Goal: Task Accomplishment & Management: Manage account settings

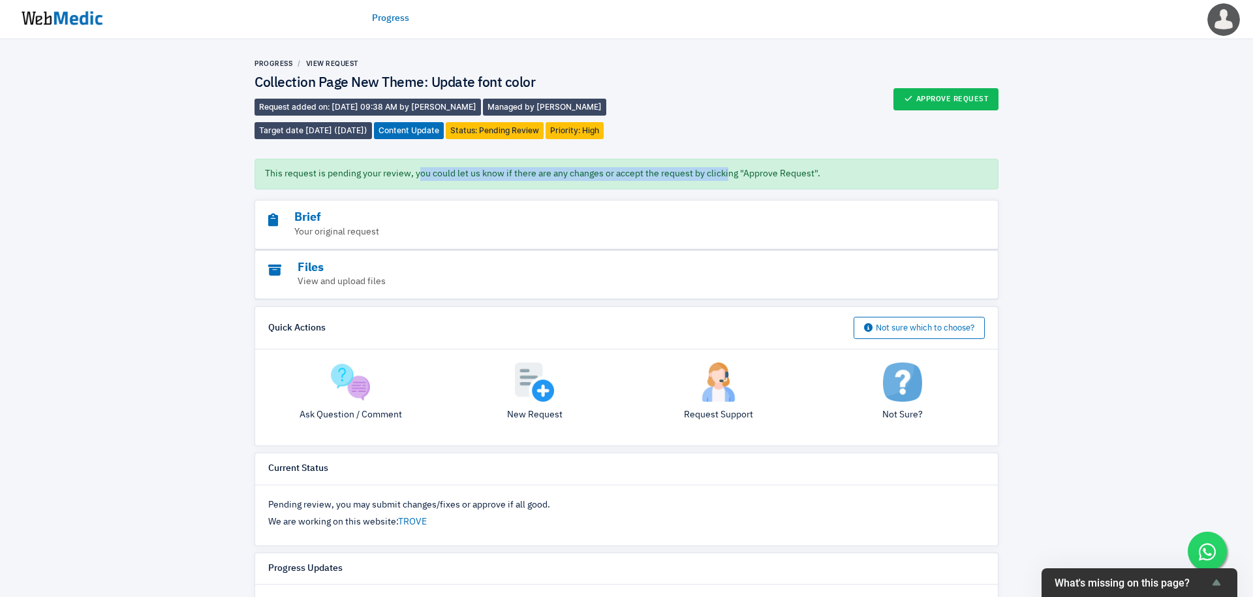
drag, startPoint x: 418, startPoint y: 174, endPoint x: 726, endPoint y: 178, distance: 308.1
click at [726, 178] on div "This request is pending your review, you could let us know if there are any cha…" at bounding box center [627, 174] width 744 height 31
drag, startPoint x: 704, startPoint y: 174, endPoint x: 473, endPoint y: 135, distance: 235.0
click at [473, 135] on div "Progress View Request Collection Page New Theme: Update font color Request adde…" at bounding box center [627, 485] width 744 height 853
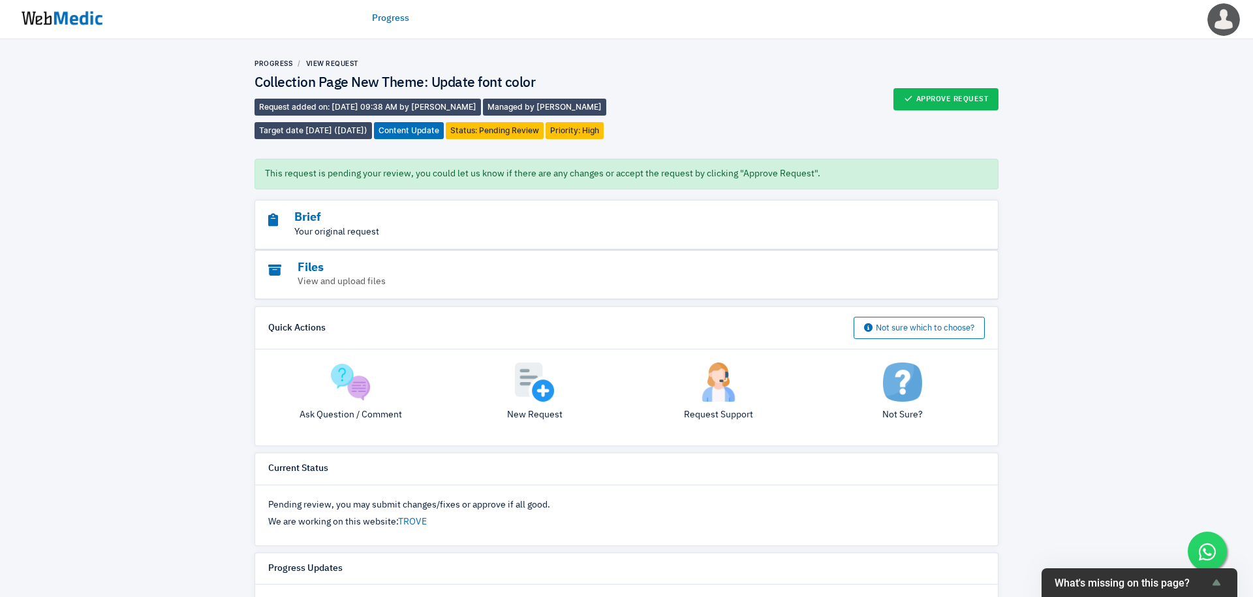
click at [470, 236] on p "Your original request" at bounding box center [590, 232] width 645 height 14
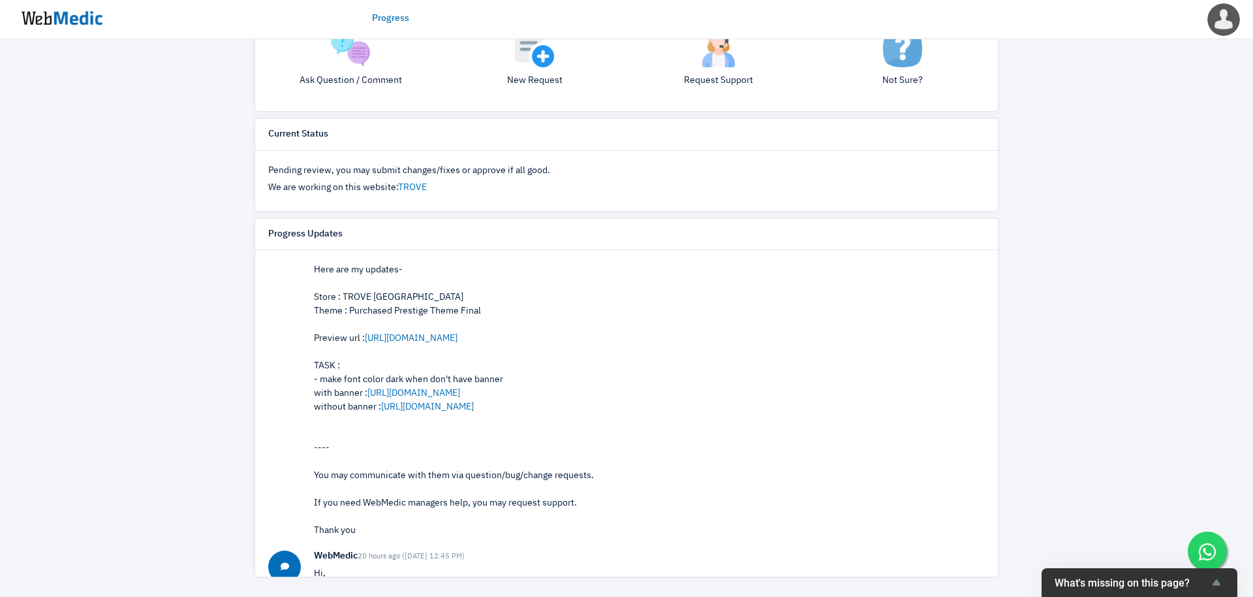
scroll to position [38, 0]
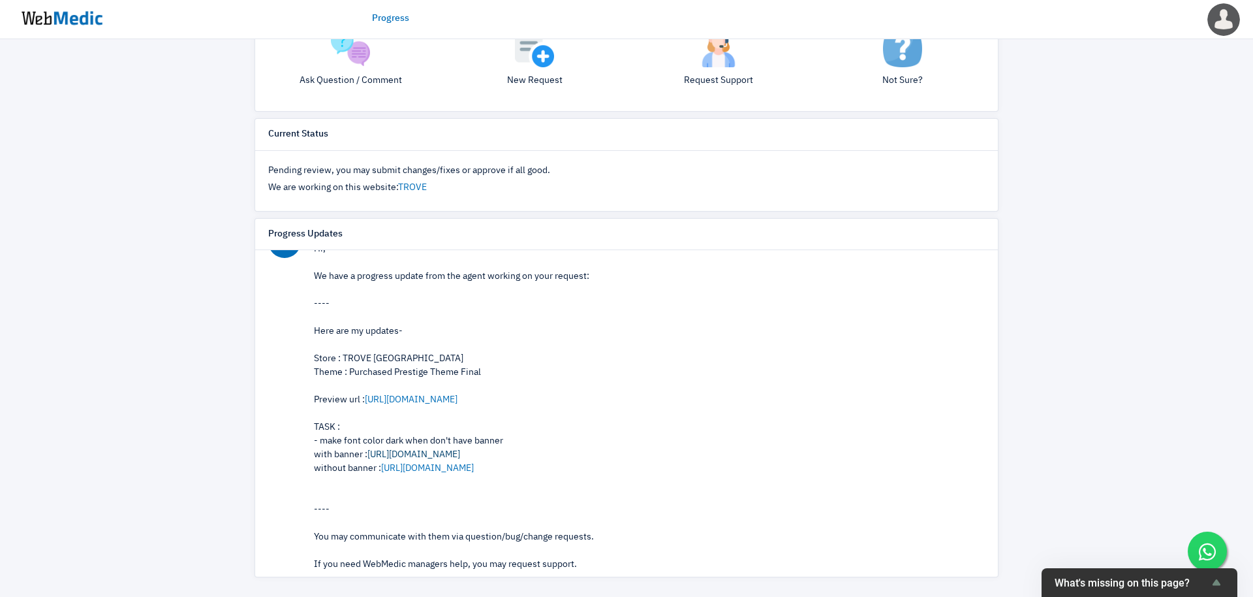
click at [435, 456] on link "https://prnt.sc/niFMVsfIFy-2" at bounding box center [414, 454] width 93 height 9
click at [462, 471] on link "[URL][DOMAIN_NAME]" at bounding box center [427, 467] width 93 height 9
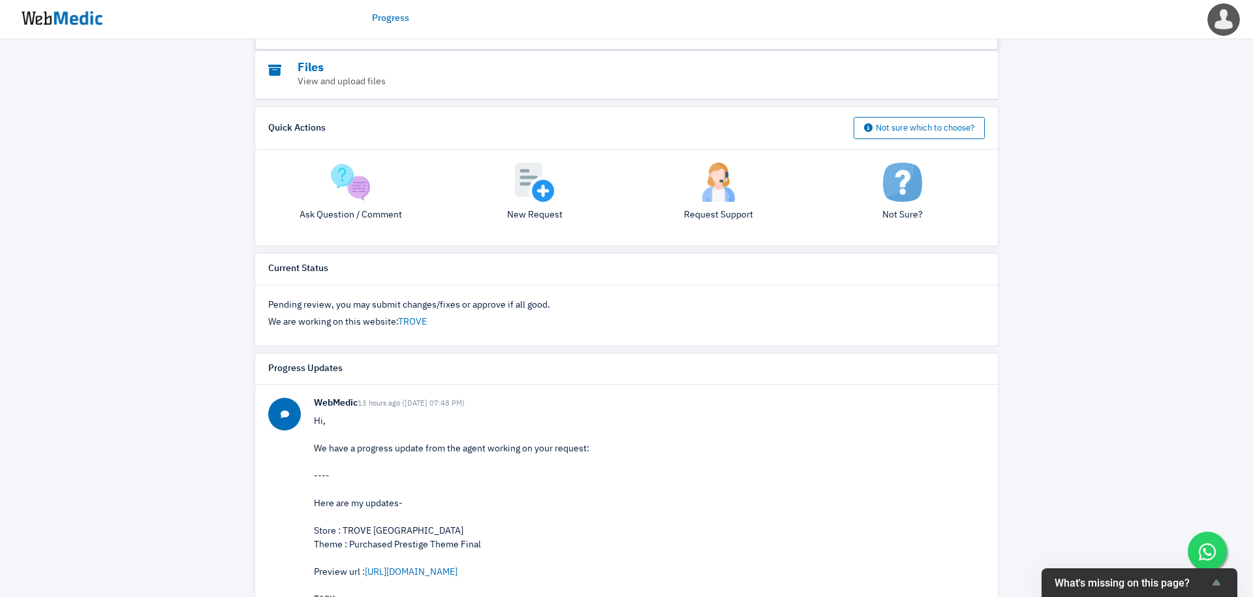
scroll to position [459, 0]
click at [332, 300] on p "Pending review, you may submit changes/fixes or approve if all good." at bounding box center [626, 307] width 717 height 14
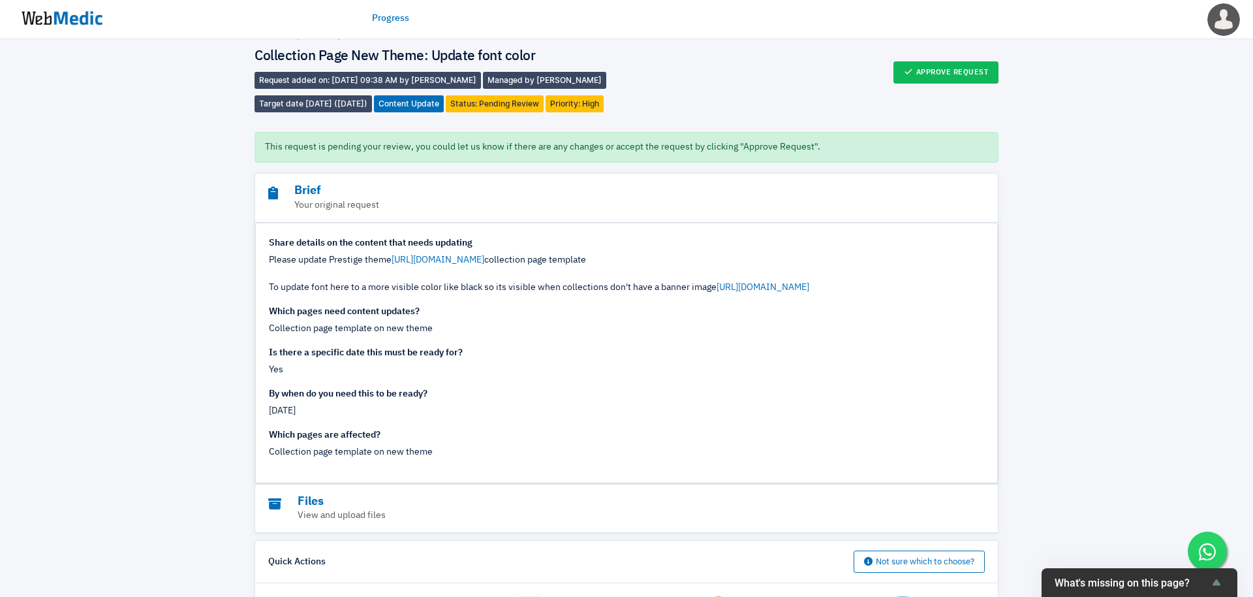
scroll to position [0, 0]
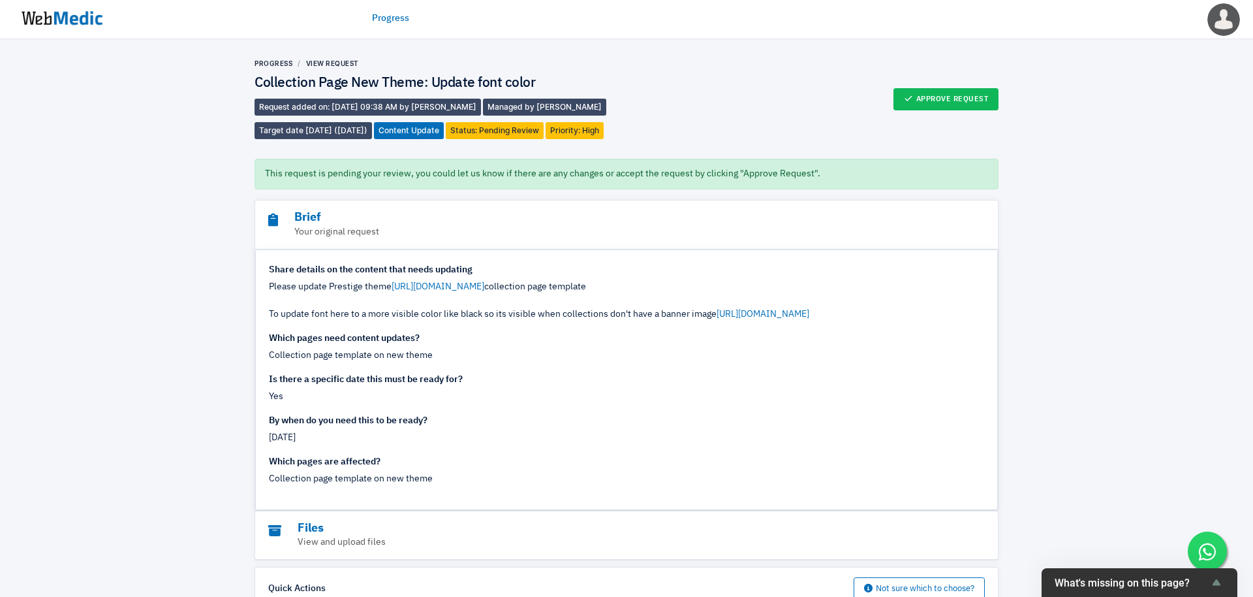
click at [84, 10] on img at bounding box center [62, 18] width 98 height 40
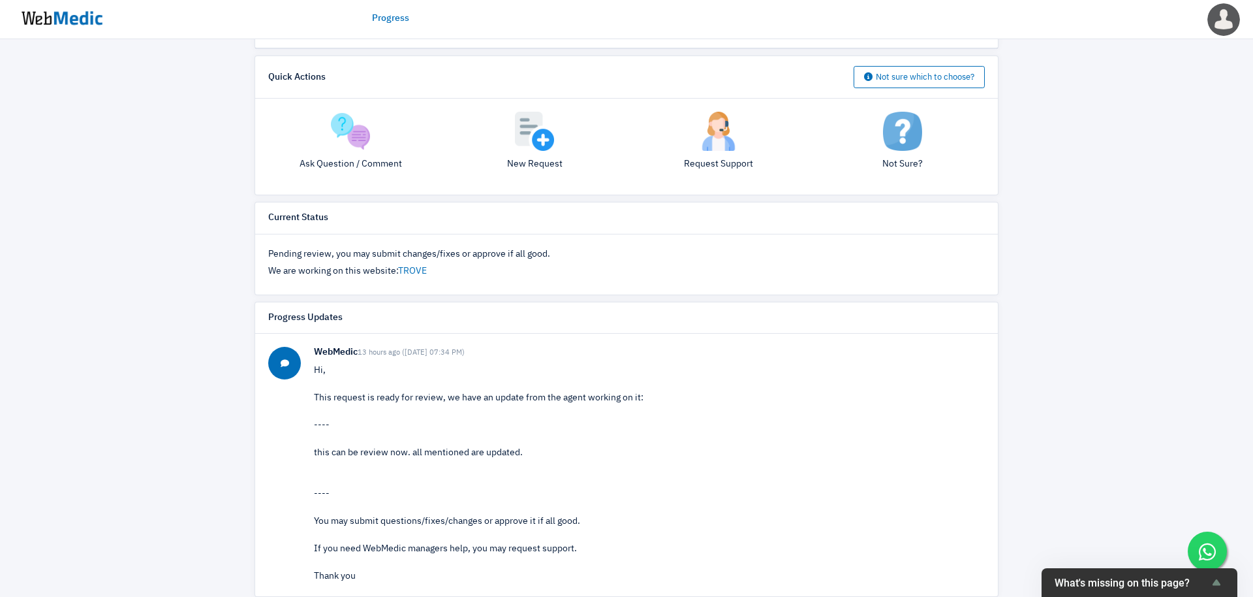
scroll to position [270, 0]
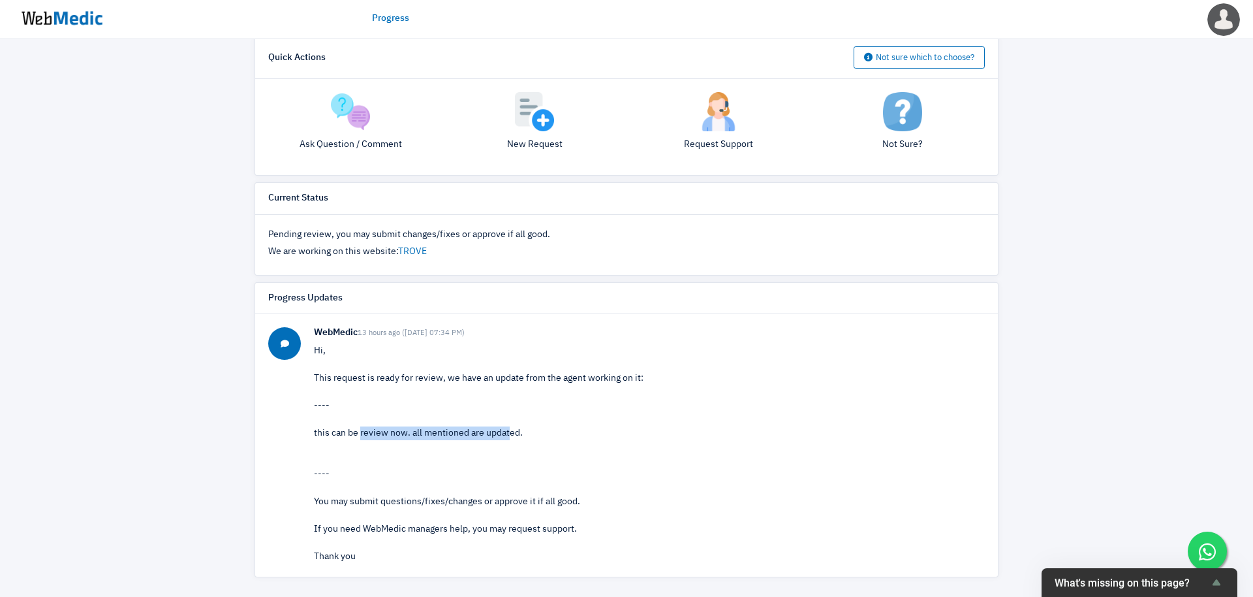
drag, startPoint x: 361, startPoint y: 435, endPoint x: 508, endPoint y: 435, distance: 146.9
click at [508, 435] on div "this can be review now. all mentioned are updated." at bounding box center [649, 433] width 671 height 14
drag, startPoint x: 508, startPoint y: 435, endPoint x: 332, endPoint y: 433, distance: 175.6
click at [332, 433] on div "this can be review now. all mentioned are updated." at bounding box center [649, 433] width 671 height 14
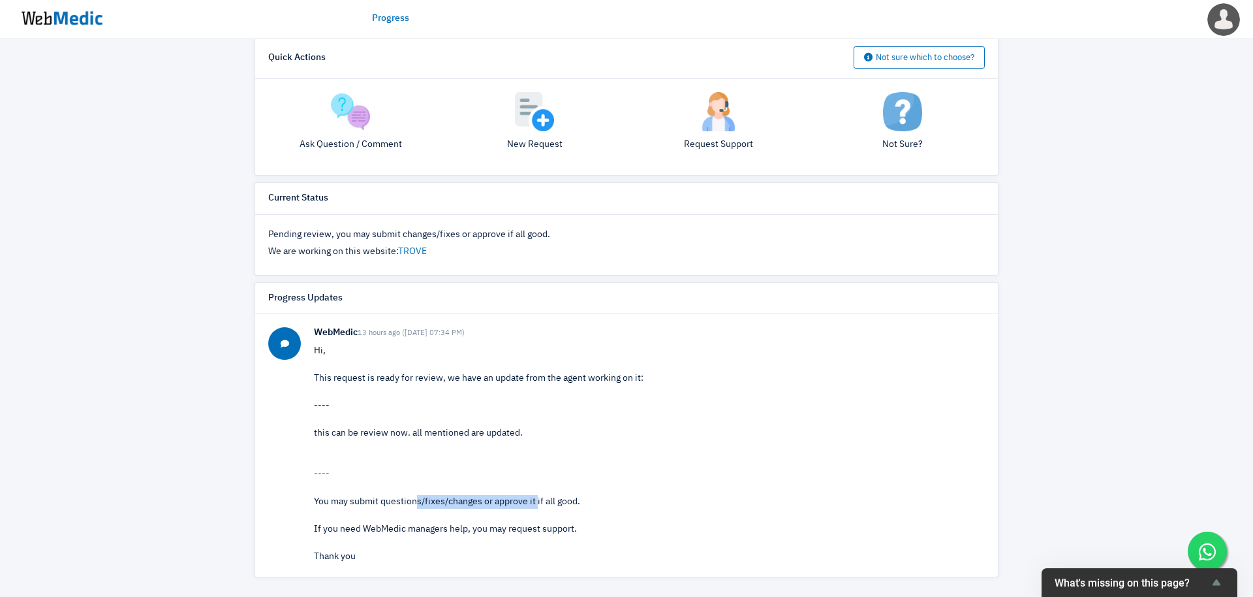
drag, startPoint x: 361, startPoint y: 503, endPoint x: 489, endPoint y: 503, distance: 127.9
click at [490, 503] on p "Hi, This request is ready for review, we have an update from the agent working …" at bounding box center [649, 453] width 671 height 219
click at [489, 503] on p "Hi, This request is ready for review, we have an update from the agent working …" at bounding box center [649, 453] width 671 height 219
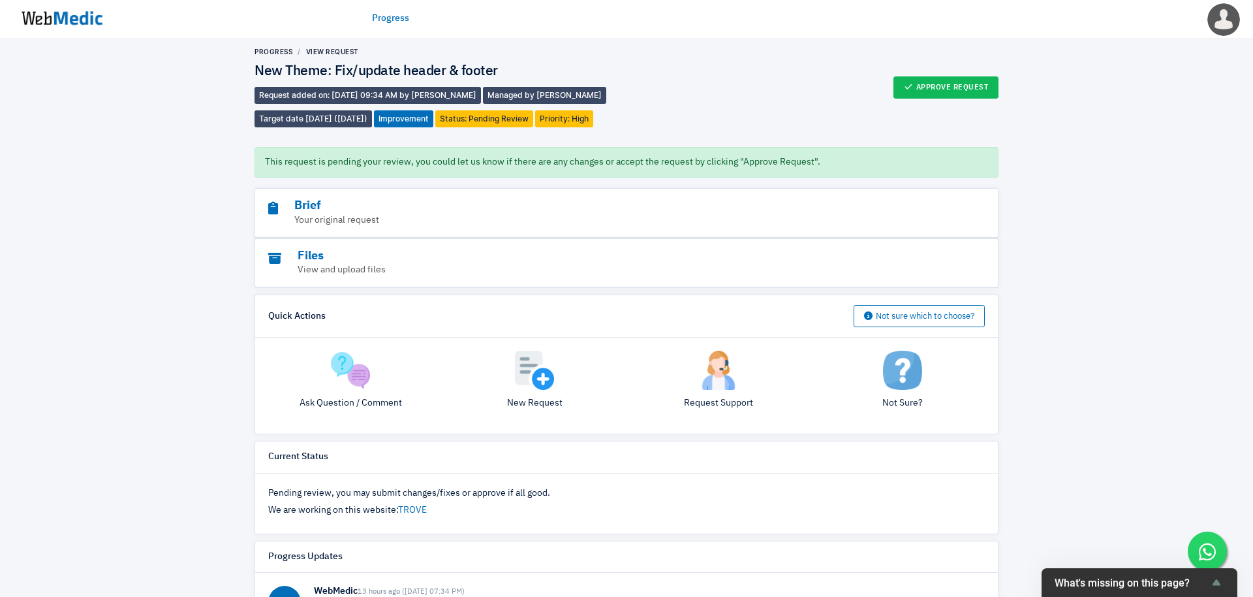
scroll to position [0, 0]
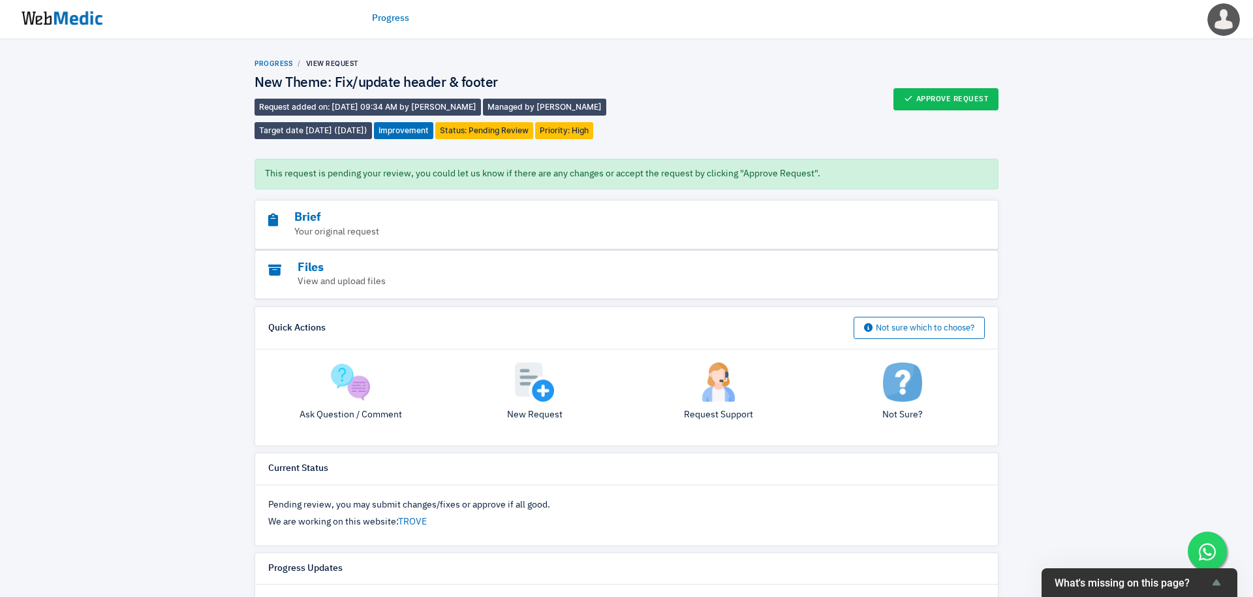
click at [283, 63] on link "Progress" at bounding box center [274, 63] width 38 height 8
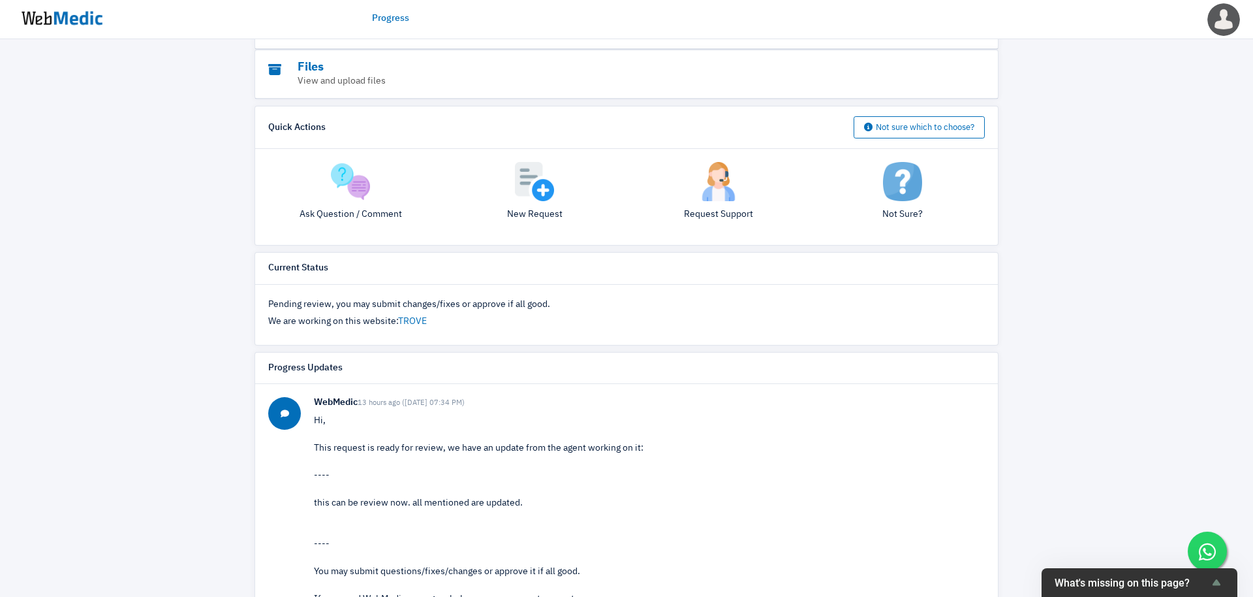
scroll to position [270, 0]
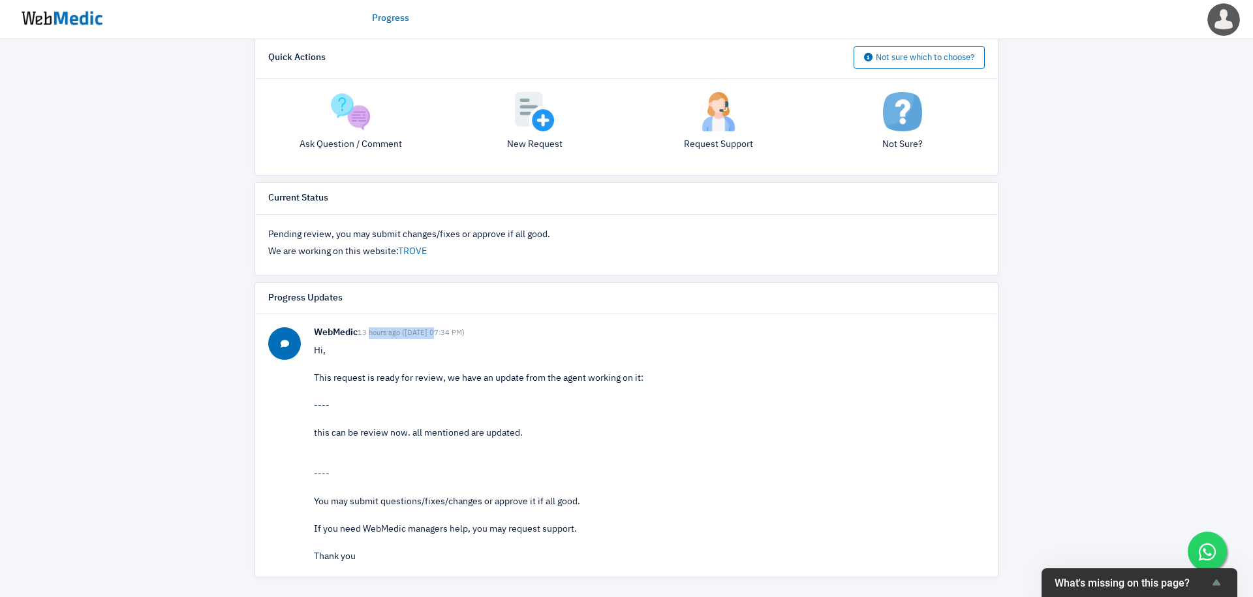
drag, startPoint x: 371, startPoint y: 334, endPoint x: 438, endPoint y: 334, distance: 67.2
click at [438, 334] on small "13 hours ago ([DATE] 07:34 PM)" at bounding box center [411, 332] width 107 height 7
click at [438, 334] on small "13 hours ago (9/10/2025 07:34 PM)" at bounding box center [411, 332] width 107 height 7
click at [416, 250] on link "TROVE" at bounding box center [412, 251] width 29 height 9
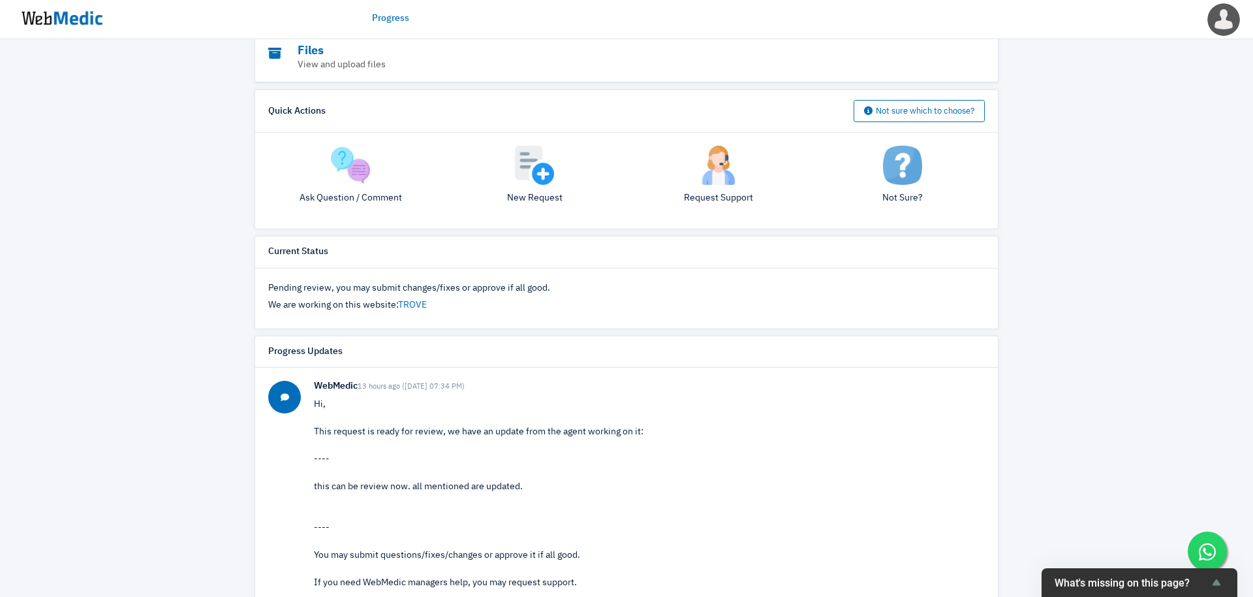
scroll to position [270, 0]
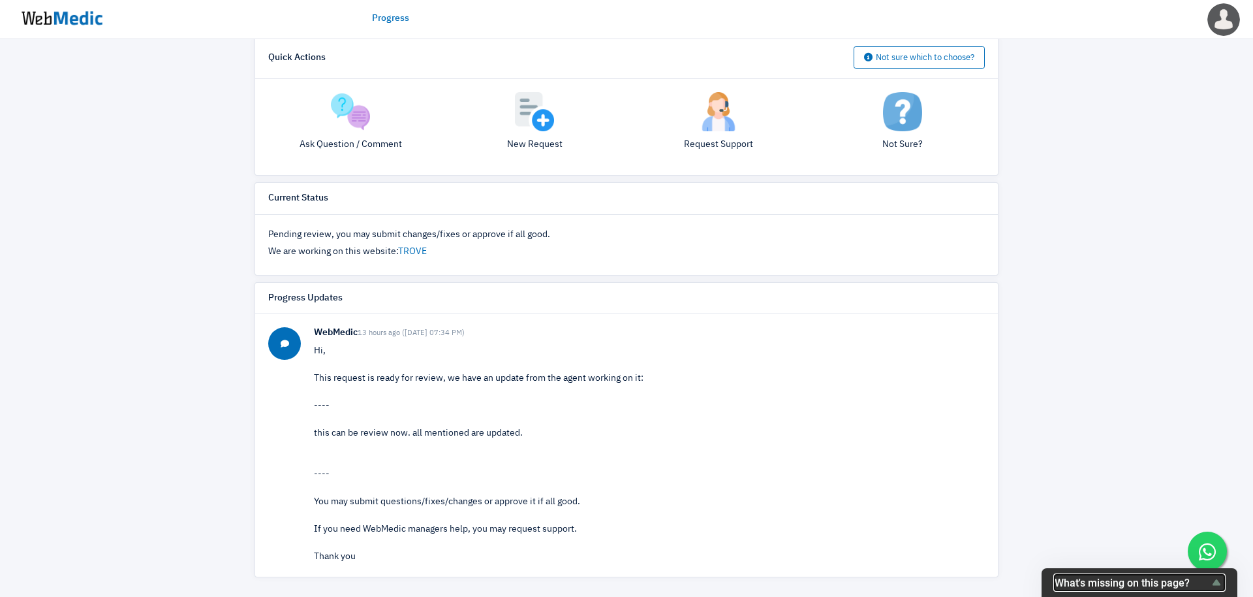
click at [1222, 584] on icon "Show survey - What's missing on this page?" at bounding box center [1217, 582] width 16 height 16
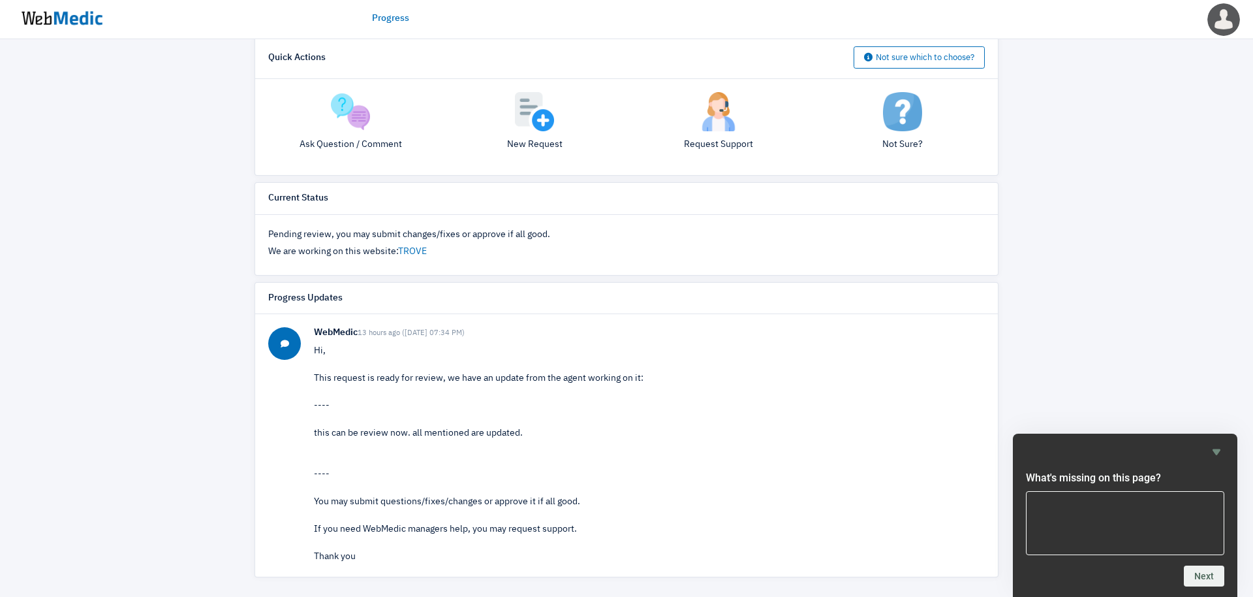
click at [1219, 449] on icon "Hide survey" at bounding box center [1217, 452] width 8 height 6
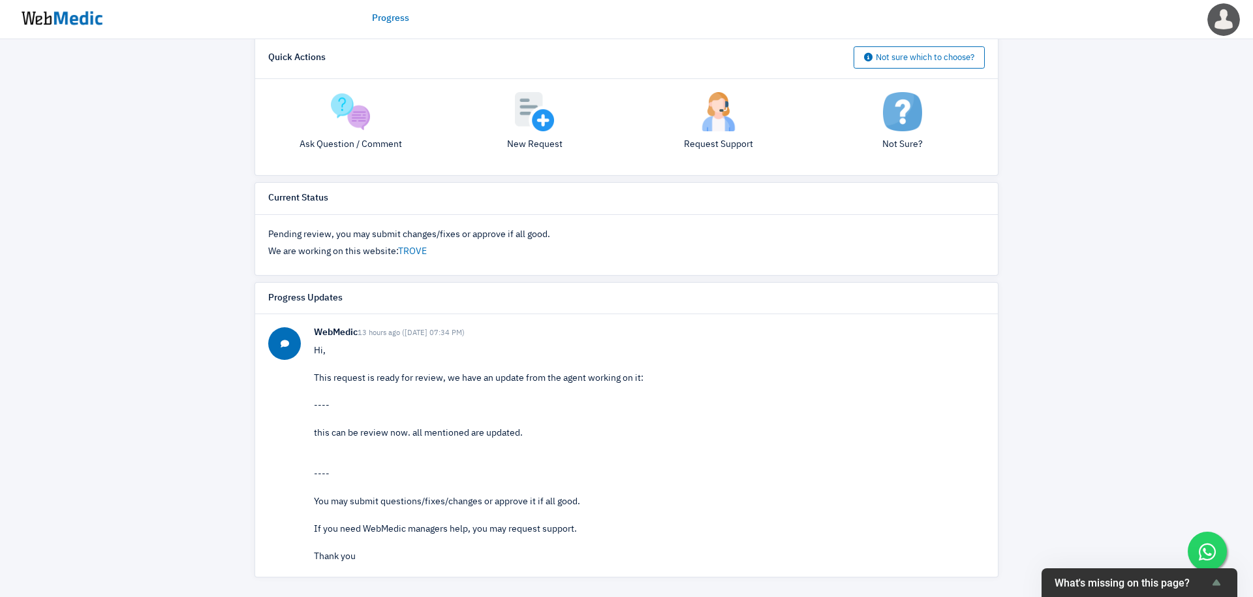
click at [700, 296] on div "Progress Updates" at bounding box center [626, 299] width 743 height 32
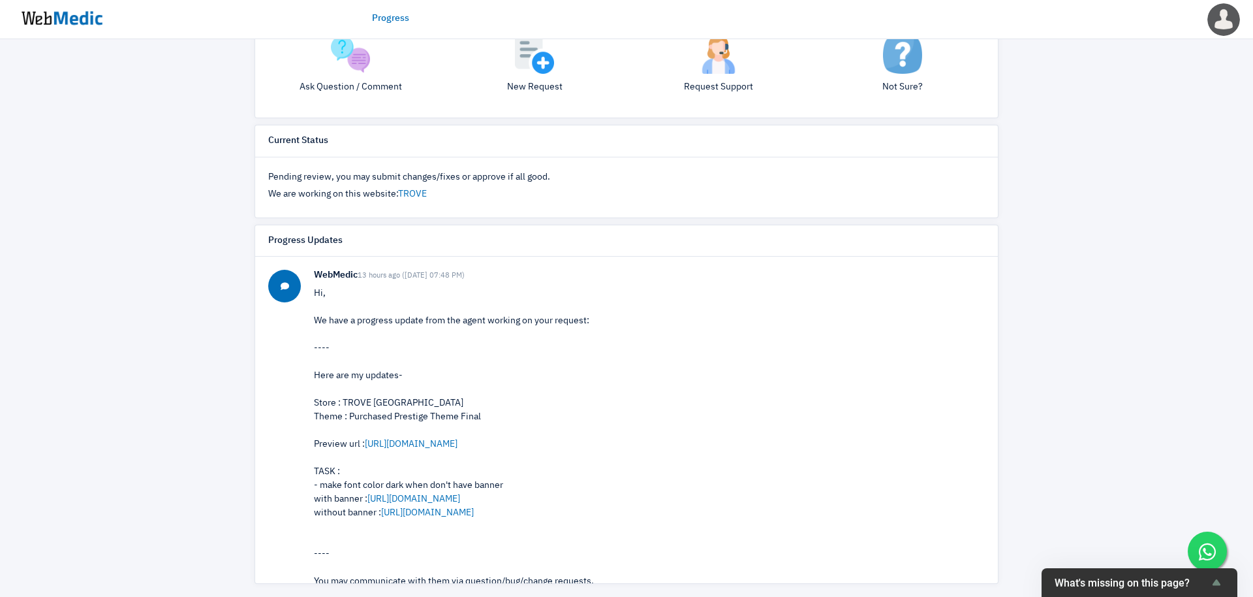
scroll to position [327, 0]
drag, startPoint x: 503, startPoint y: 489, endPoint x: 432, endPoint y: 481, distance: 71.6
click at [432, 481] on div "Here are my updates- Store : TROVE Malaysia Theme : Purchased Prestige Theme Fi…" at bounding box center [649, 444] width 671 height 151
drag, startPoint x: 397, startPoint y: 486, endPoint x: 452, endPoint y: 486, distance: 55.5
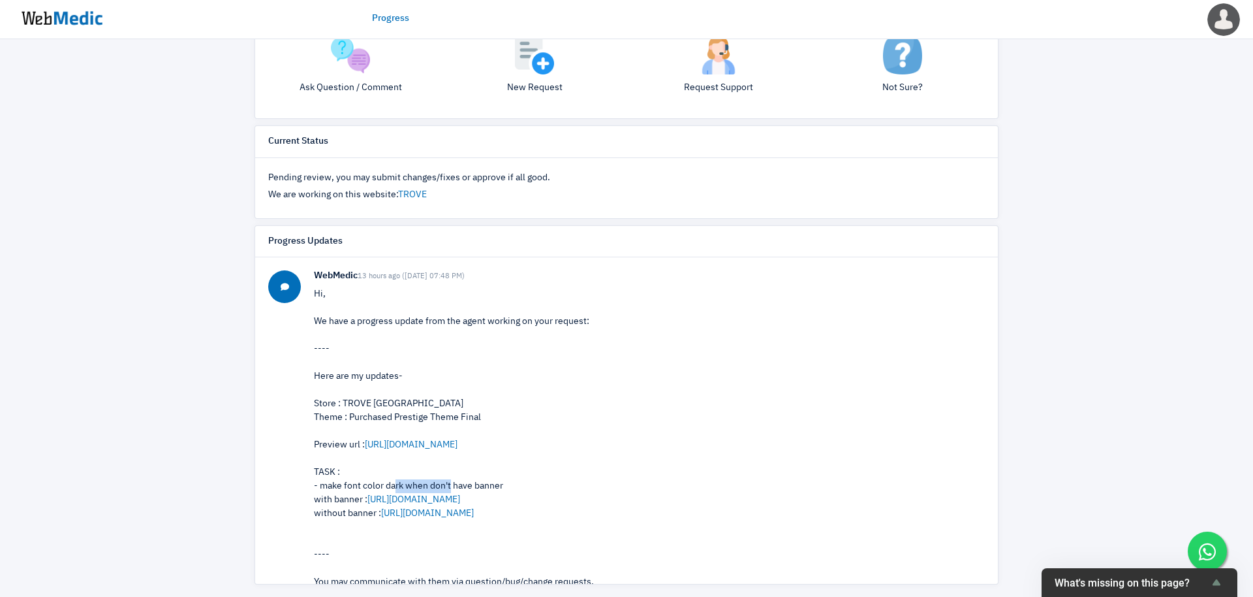
click at [452, 486] on div "Here are my updates- Store : TROVE Malaysia Theme : Purchased Prestige Theme Fi…" at bounding box center [649, 444] width 671 height 151
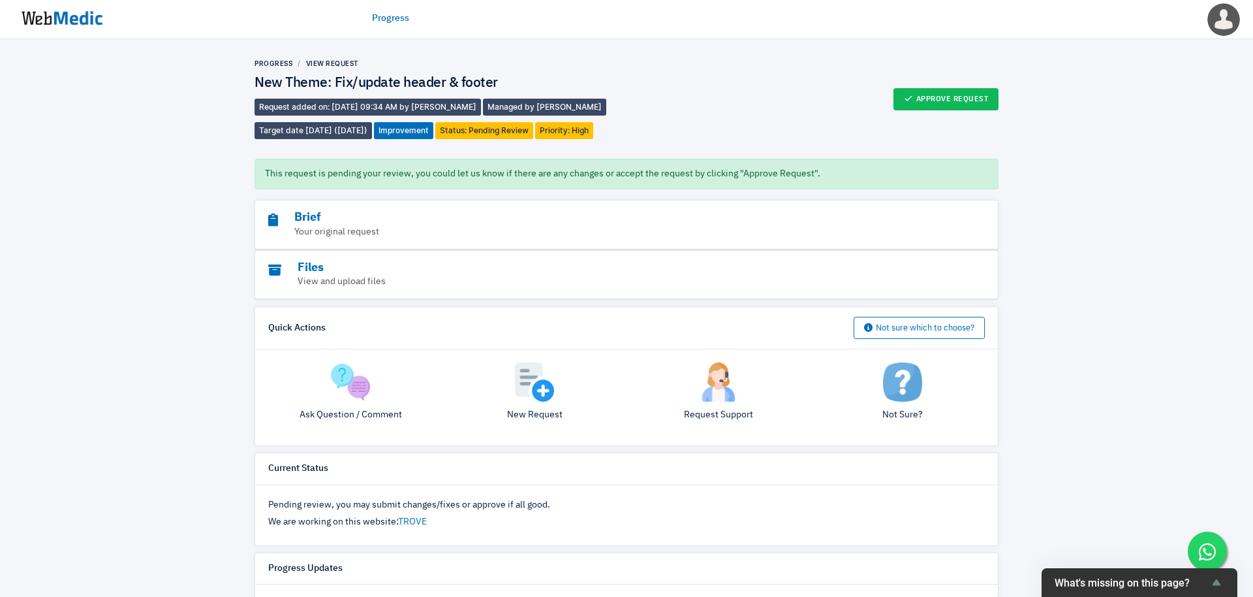
scroll to position [270, 0]
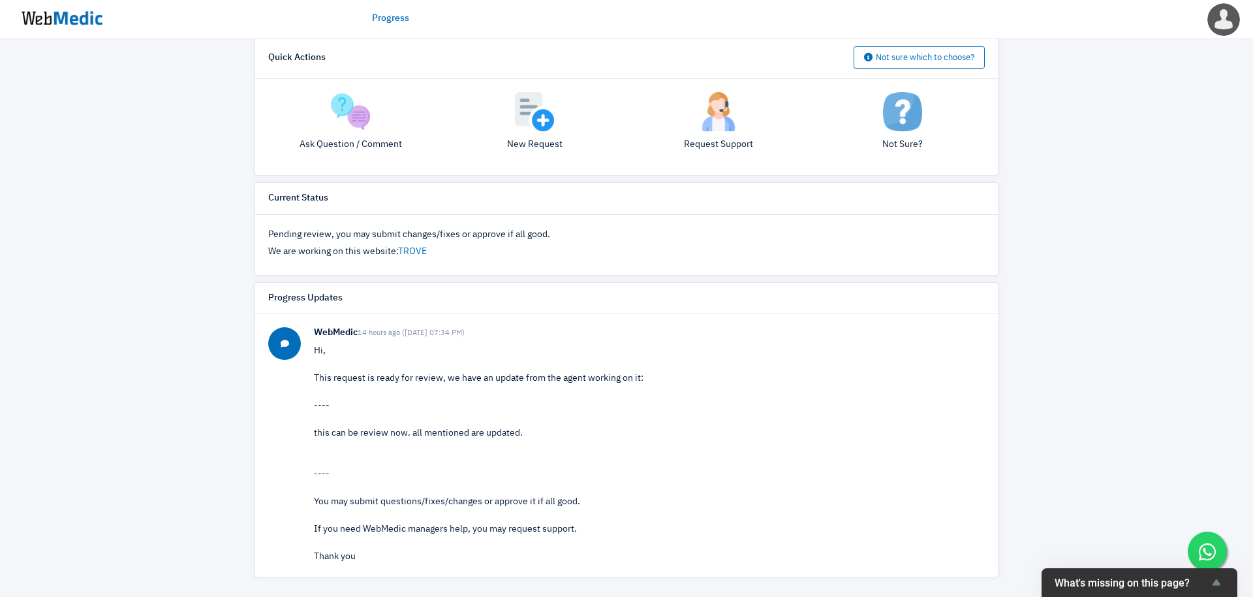
click at [79, 7] on img at bounding box center [62, 18] width 98 height 40
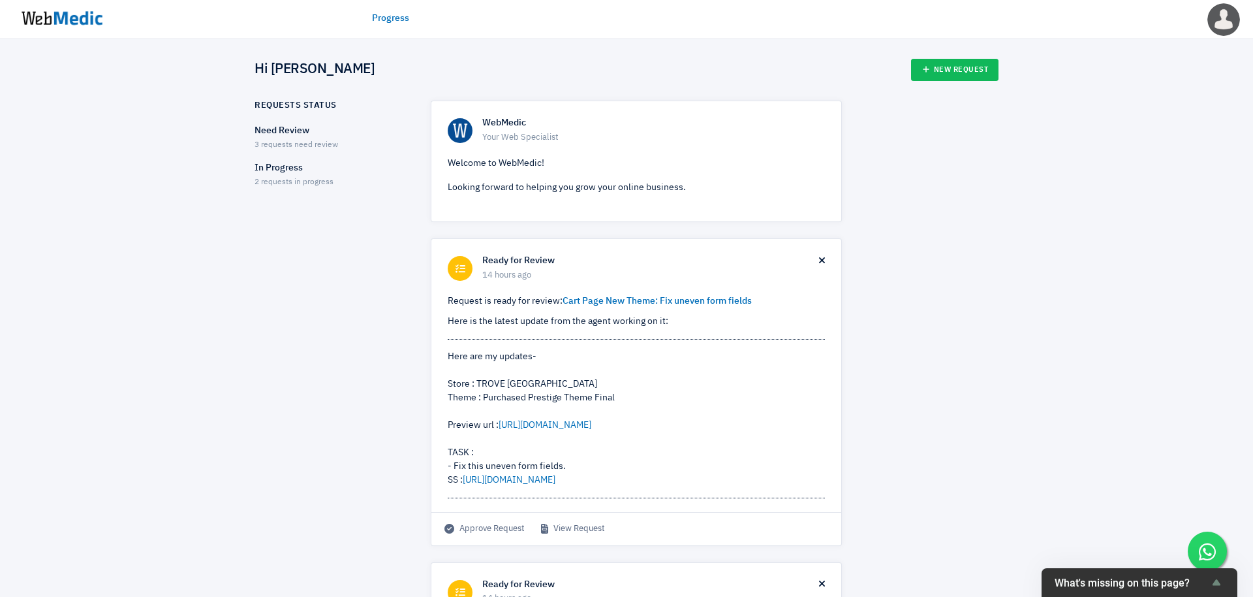
click at [398, 24] on link "Progress" at bounding box center [390, 19] width 37 height 14
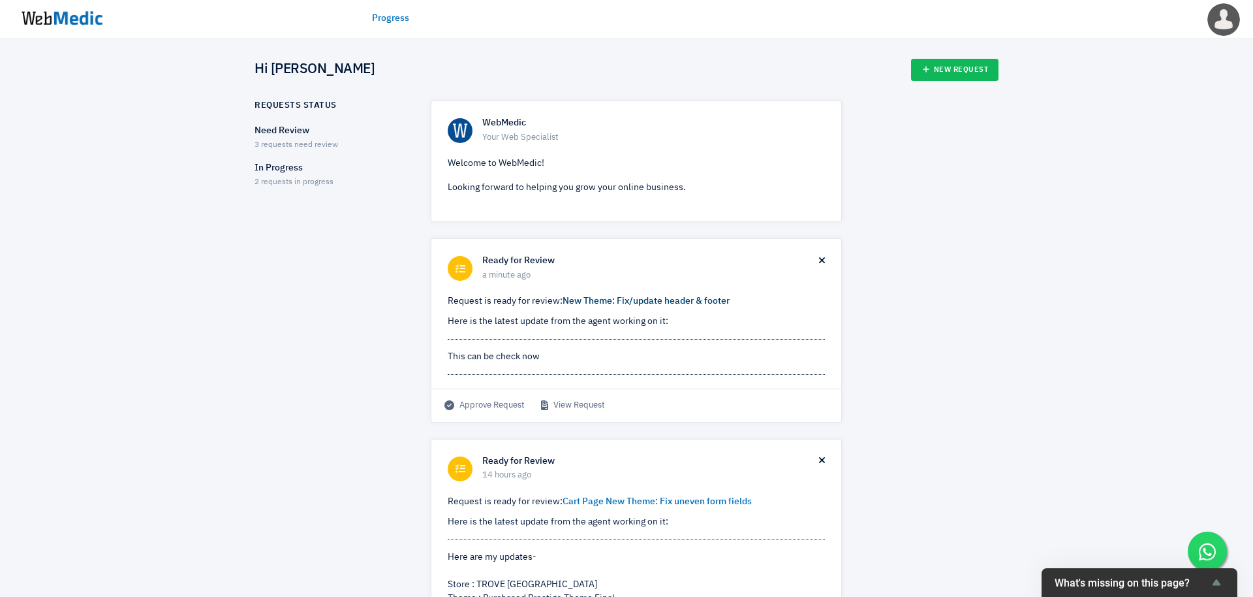
click at [671, 300] on link "New Theme: Fix/update header & footer" at bounding box center [646, 300] width 167 height 9
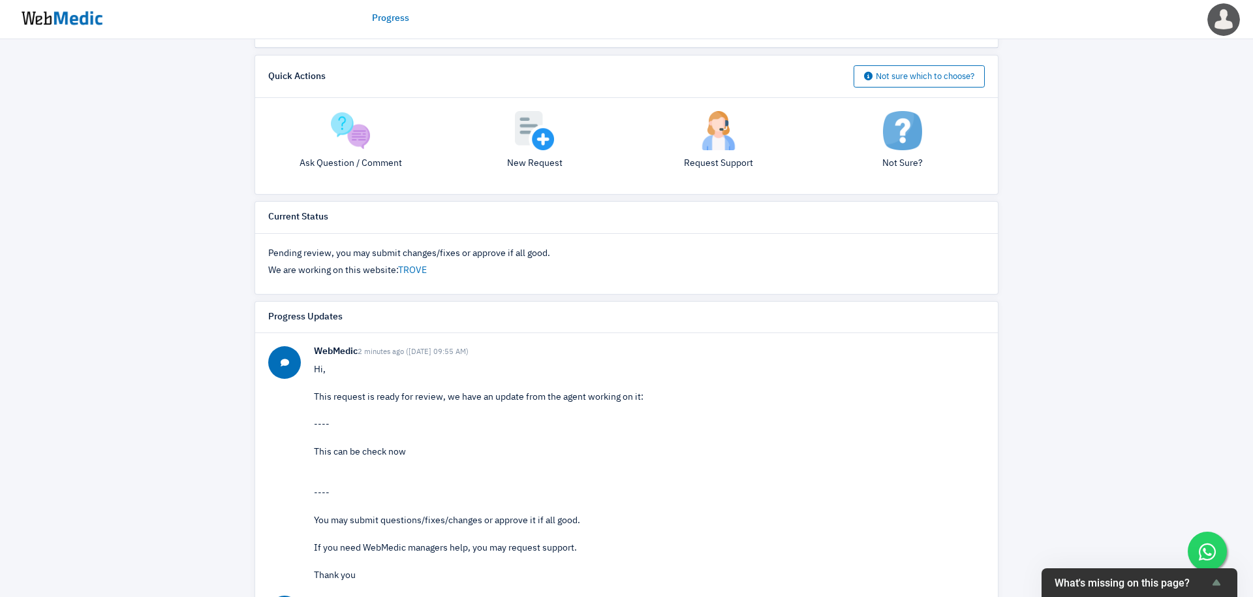
scroll to position [216, 0]
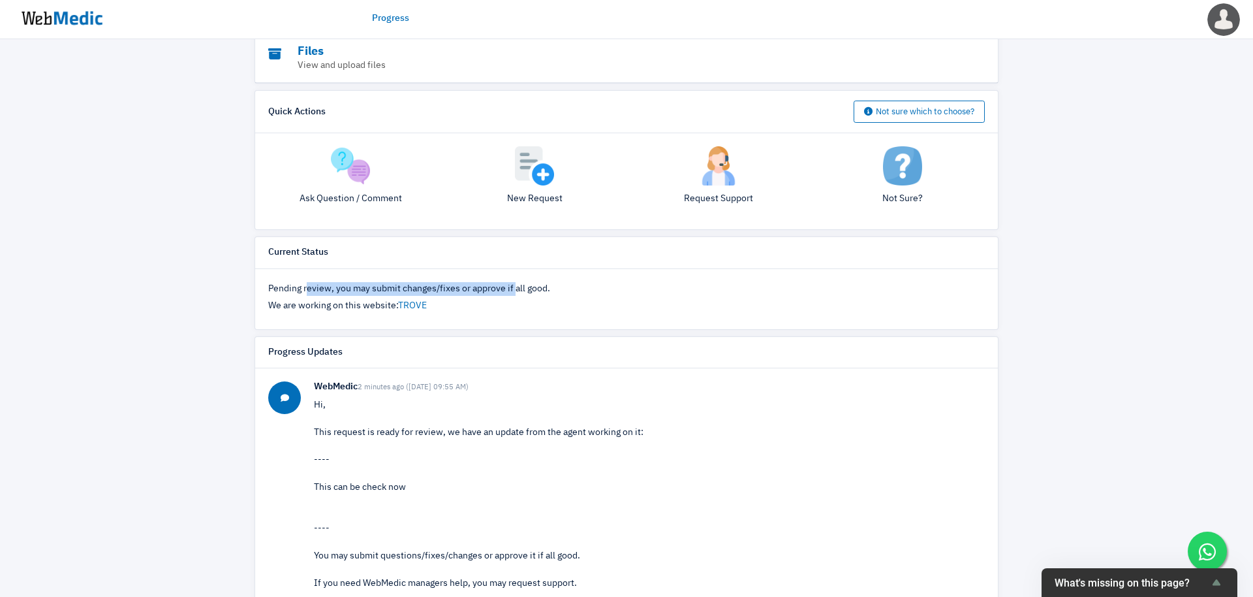
drag, startPoint x: 305, startPoint y: 289, endPoint x: 514, endPoint y: 295, distance: 208.3
click at [514, 295] on p "Pending review, you may submit changes/fixes or approve if all good." at bounding box center [626, 289] width 717 height 14
click at [422, 301] on link "TROVE" at bounding box center [412, 305] width 29 height 9
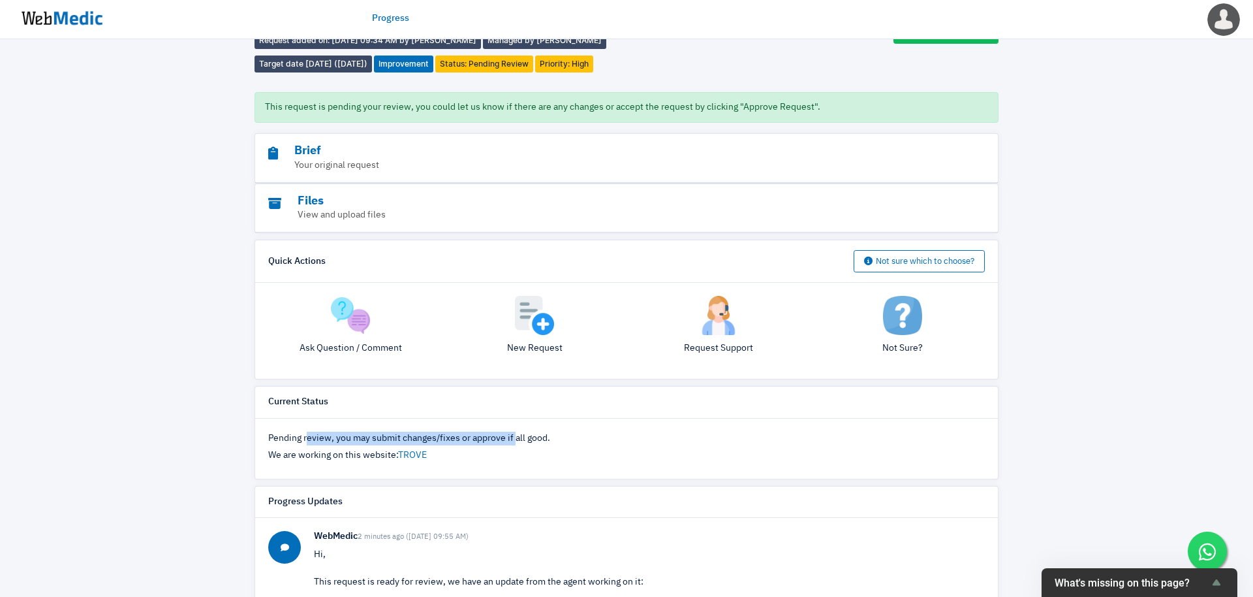
scroll to position [0, 0]
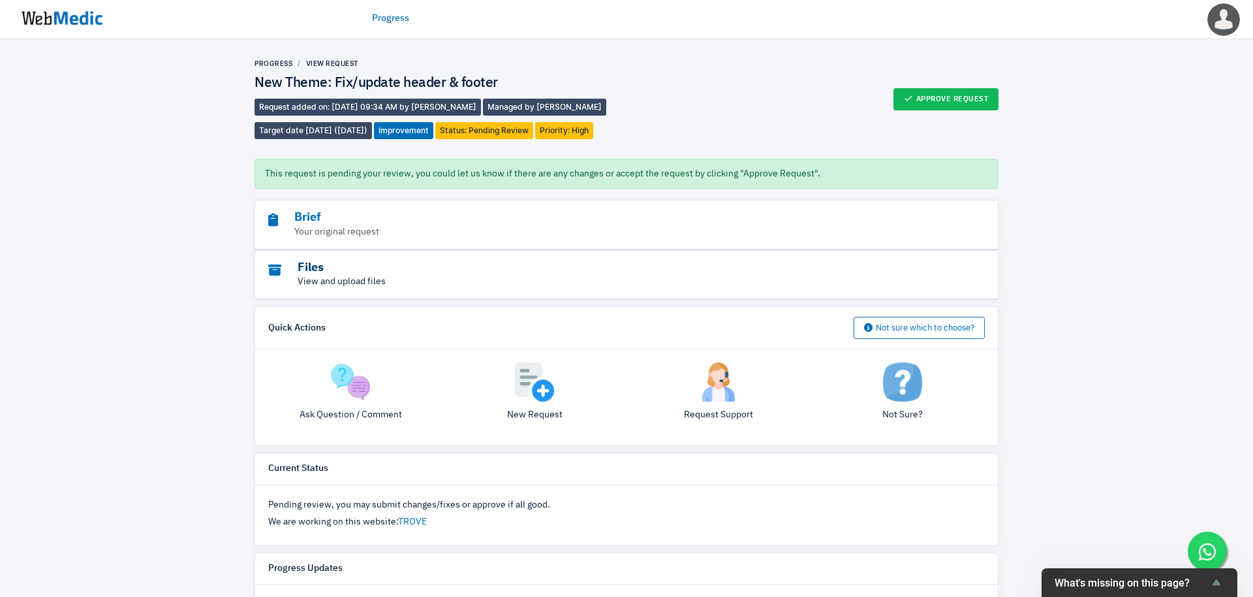
click at [341, 264] on h3 "Files" at bounding box center [590, 267] width 645 height 15
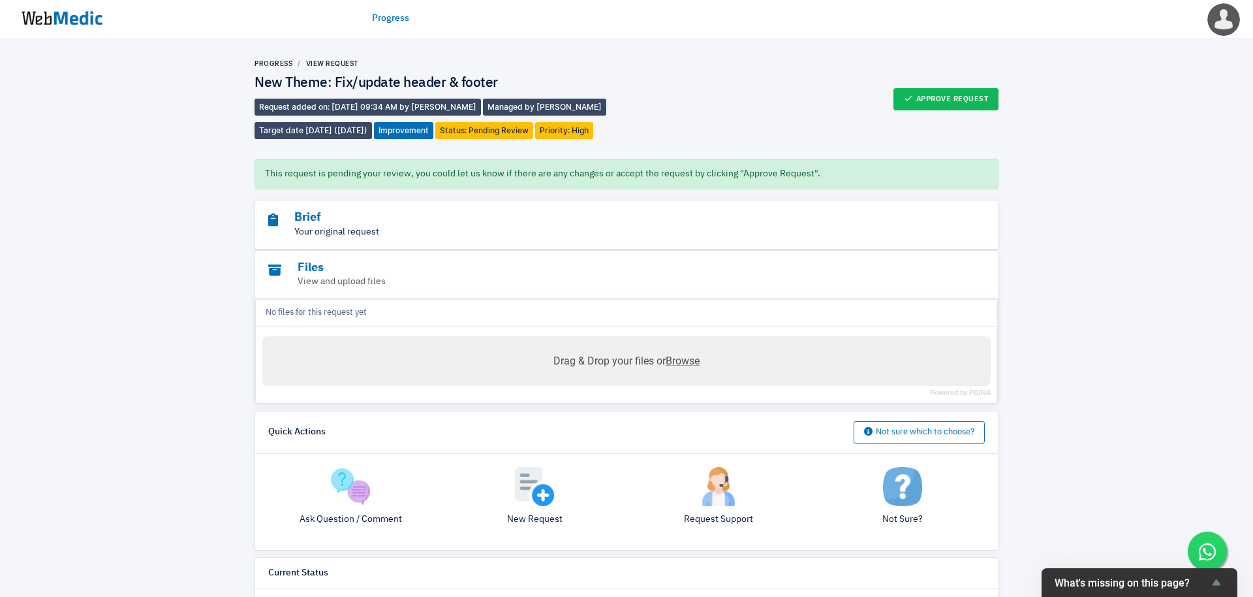
click at [389, 228] on p "Your original request" at bounding box center [590, 232] width 645 height 14
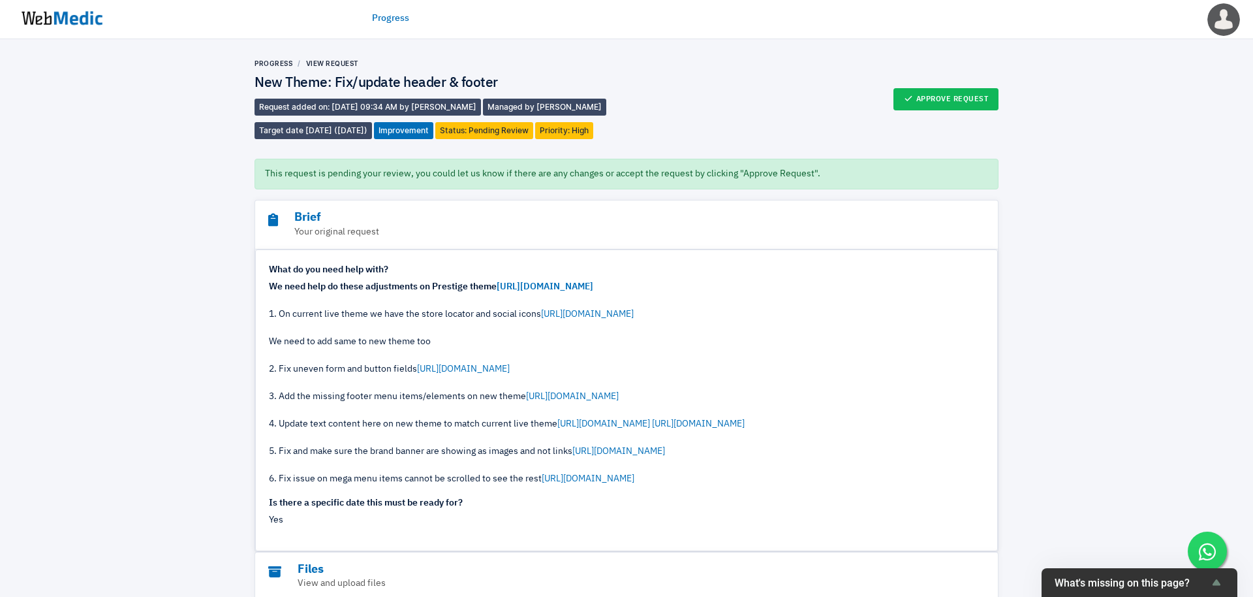
drag, startPoint x: 347, startPoint y: 287, endPoint x: 429, endPoint y: 287, distance: 81.6
click at [429, 287] on strong "We need help do these adjustments on Prestige theme https://prnt.sc/1XtGGu5lKNpr" at bounding box center [431, 286] width 324 height 9
drag, startPoint x: 429, startPoint y: 287, endPoint x: 341, endPoint y: 283, distance: 87.6
click at [341, 283] on strong "We need help do these adjustments on Prestige theme https://prnt.sc/1XtGGu5lKNpr" at bounding box center [431, 286] width 324 height 9
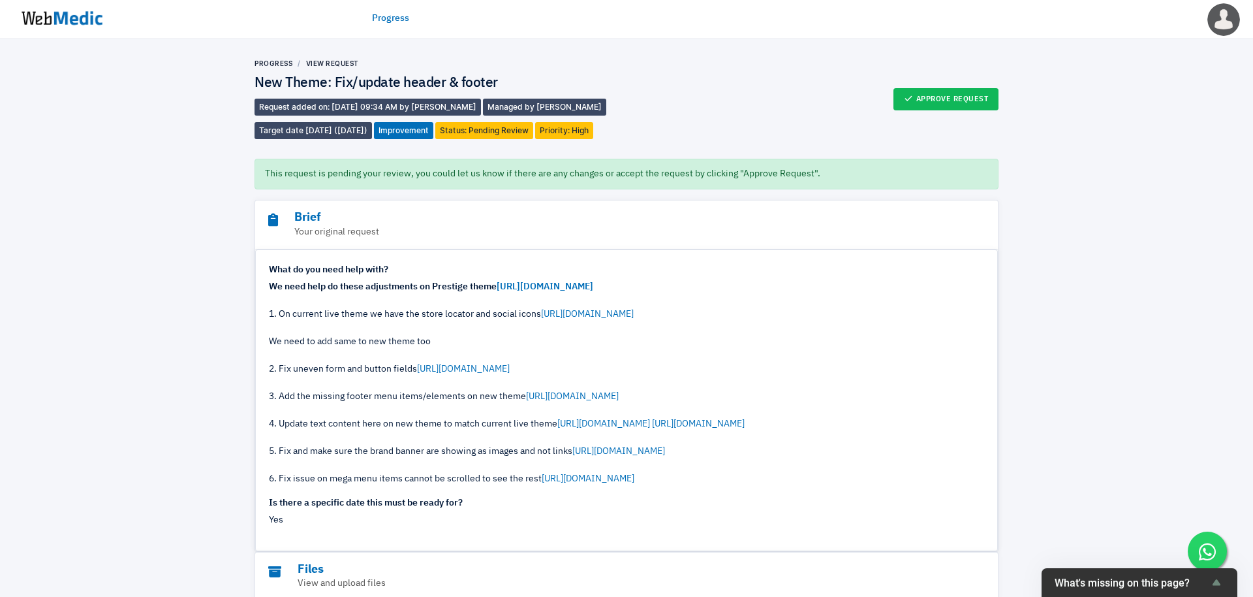
click at [318, 330] on div "We need help do these adjustments on Prestige theme https://prnt.sc/1XtGGu5lKNp…" at bounding box center [626, 383] width 715 height 206
drag, startPoint x: 304, startPoint y: 314, endPoint x: 472, endPoint y: 315, distance: 167.8
click at [472, 315] on div "We need help do these adjustments on Prestige theme https://prnt.sc/1XtGGu5lKNp…" at bounding box center [626, 383] width 715 height 206
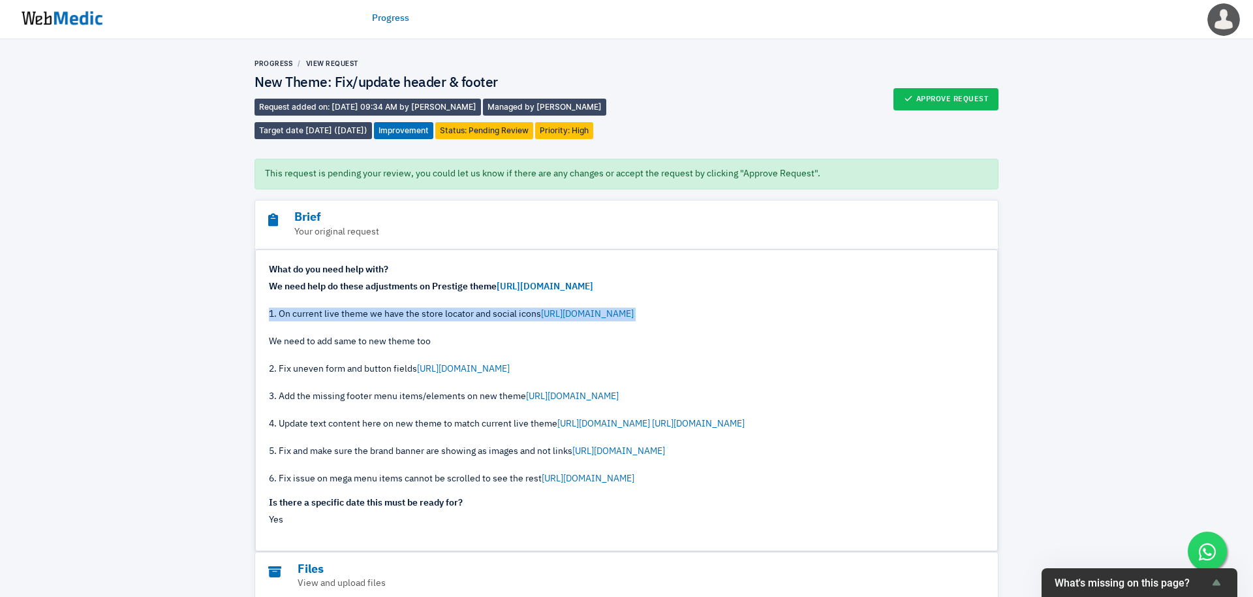
click at [472, 315] on div "We need help do these adjustments on Prestige theme https://prnt.sc/1XtGGu5lKNp…" at bounding box center [626, 383] width 715 height 206
click at [442, 324] on div "We need help do these adjustments on Prestige theme https://prnt.sc/1XtGGu5lKNp…" at bounding box center [626, 383] width 715 height 206
click at [321, 231] on p "Your original request" at bounding box center [590, 232] width 645 height 14
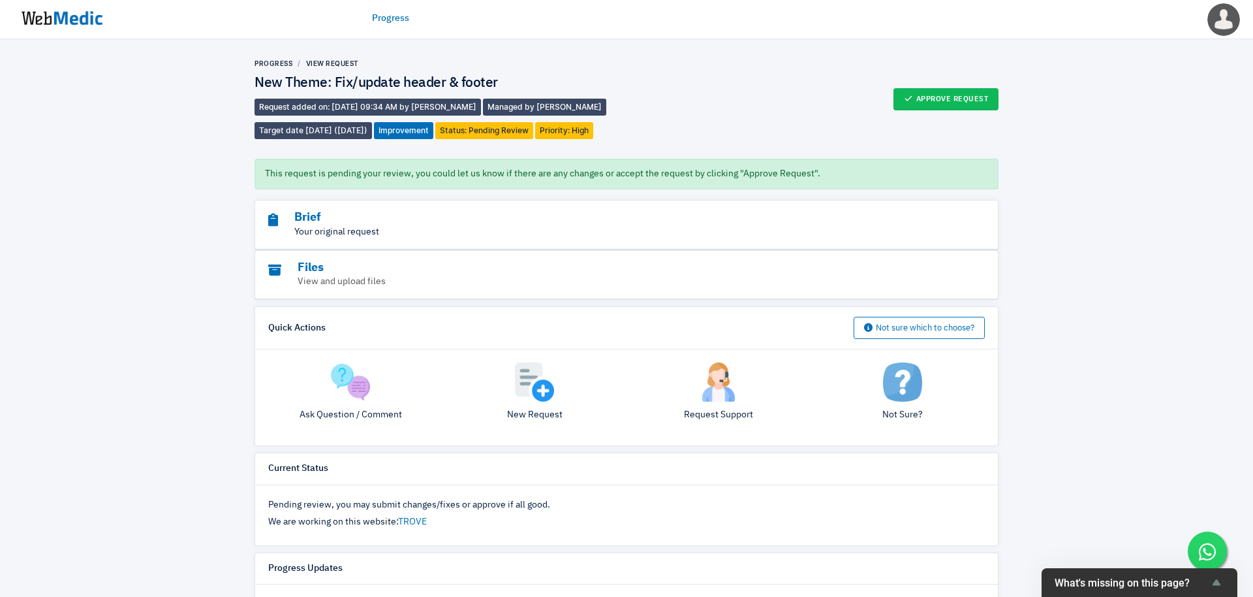
click at [321, 231] on p "Your original request" at bounding box center [590, 232] width 645 height 14
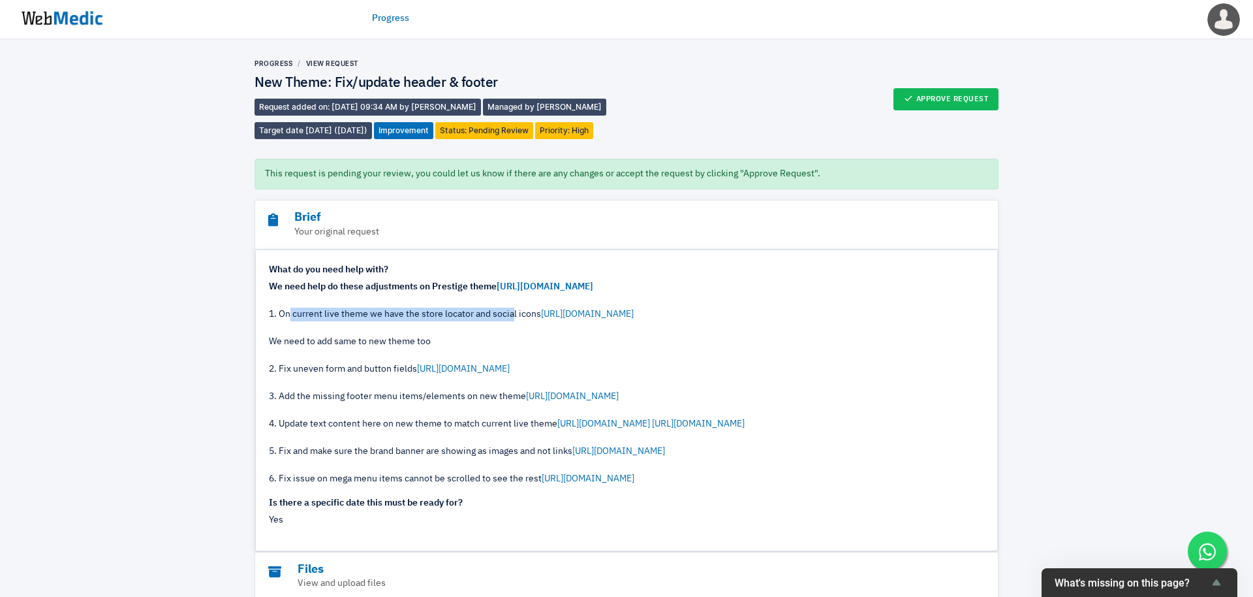
drag, startPoint x: 290, startPoint y: 314, endPoint x: 514, endPoint y: 313, distance: 223.9
click at [514, 313] on div "We need help do these adjustments on Prestige theme https://prnt.sc/1XtGGu5lKNp…" at bounding box center [626, 383] width 715 height 206
drag, startPoint x: 522, startPoint y: 313, endPoint x: 341, endPoint y: 309, distance: 180.9
click at [341, 309] on div "We need help do these adjustments on Prestige theme https://prnt.sc/1XtGGu5lKNp…" at bounding box center [626, 383] width 715 height 206
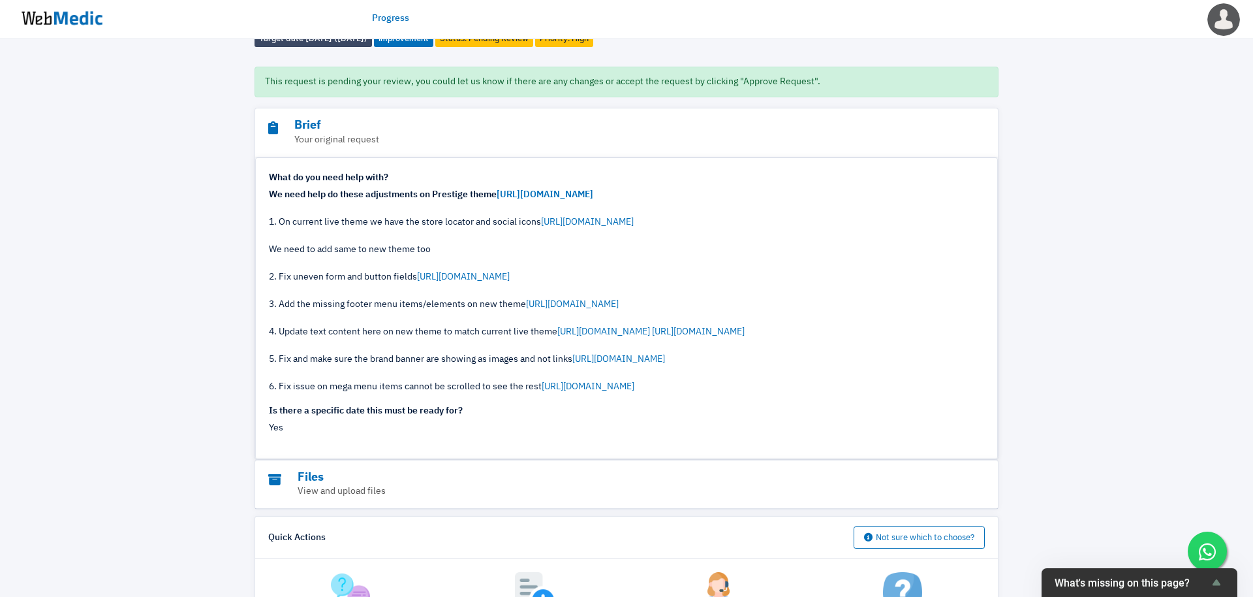
scroll to position [95, 0]
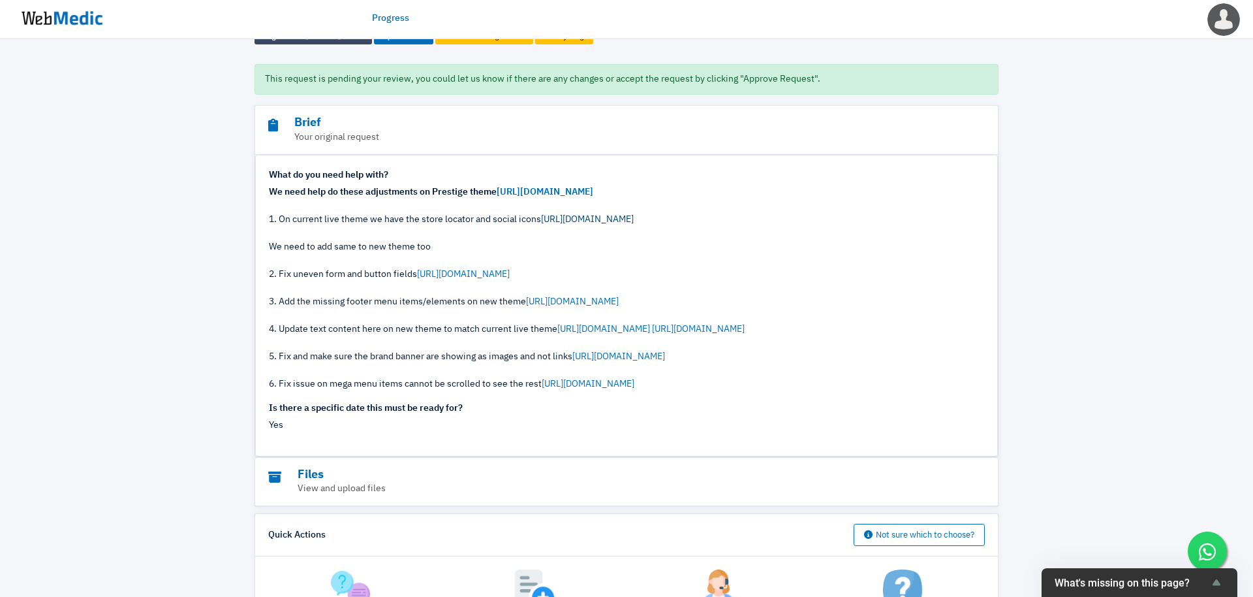
click at [595, 218] on link "https://prnt.sc/_G0S6RBGBsZR" at bounding box center [587, 219] width 93 height 9
click at [510, 275] on link "https://prnt.sc/sQSYVLJ7eIEe" at bounding box center [463, 274] width 93 height 9
drag, startPoint x: 292, startPoint y: 217, endPoint x: 356, endPoint y: 220, distance: 64.0
click at [356, 220] on div "We need help do these adjustments on Prestige theme https://prnt.sc/1XtGGu5lKNp…" at bounding box center [626, 288] width 715 height 206
drag, startPoint x: 306, startPoint y: 218, endPoint x: 420, endPoint y: 219, distance: 114.2
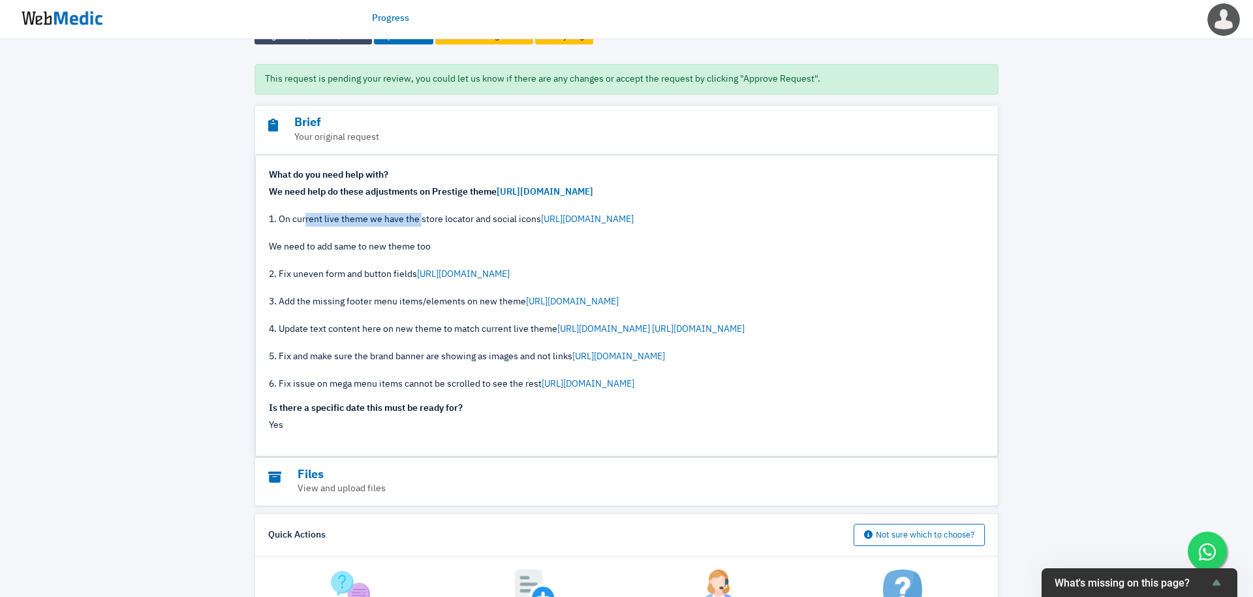
click at [420, 219] on div "We need help do these adjustments on Prestige theme https://prnt.sc/1XtGGu5lKNp…" at bounding box center [626, 288] width 715 height 206
drag, startPoint x: 293, startPoint y: 219, endPoint x: 512, endPoint y: 219, distance: 219.3
click at [512, 219] on div "We need help do these adjustments on Prestige theme https://prnt.sc/1XtGGu5lKNp…" at bounding box center [626, 288] width 715 height 206
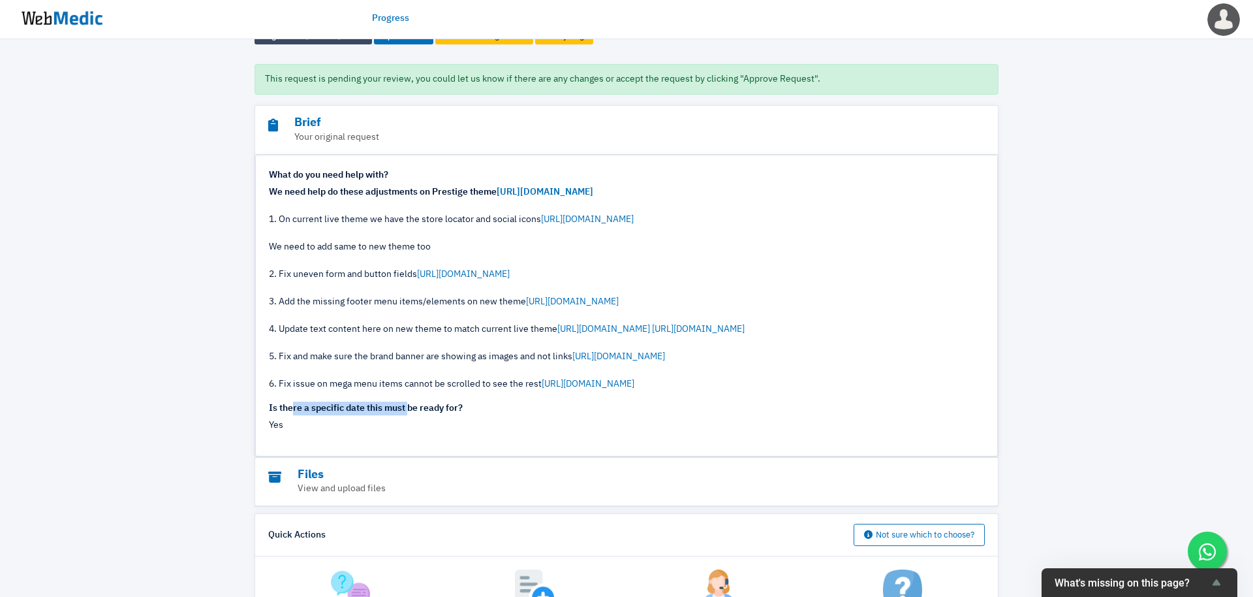
drag, startPoint x: 292, startPoint y: 409, endPoint x: 411, endPoint y: 408, distance: 118.8
click at [411, 408] on strong "Is there a specific date this must be ready for?" at bounding box center [366, 407] width 194 height 9
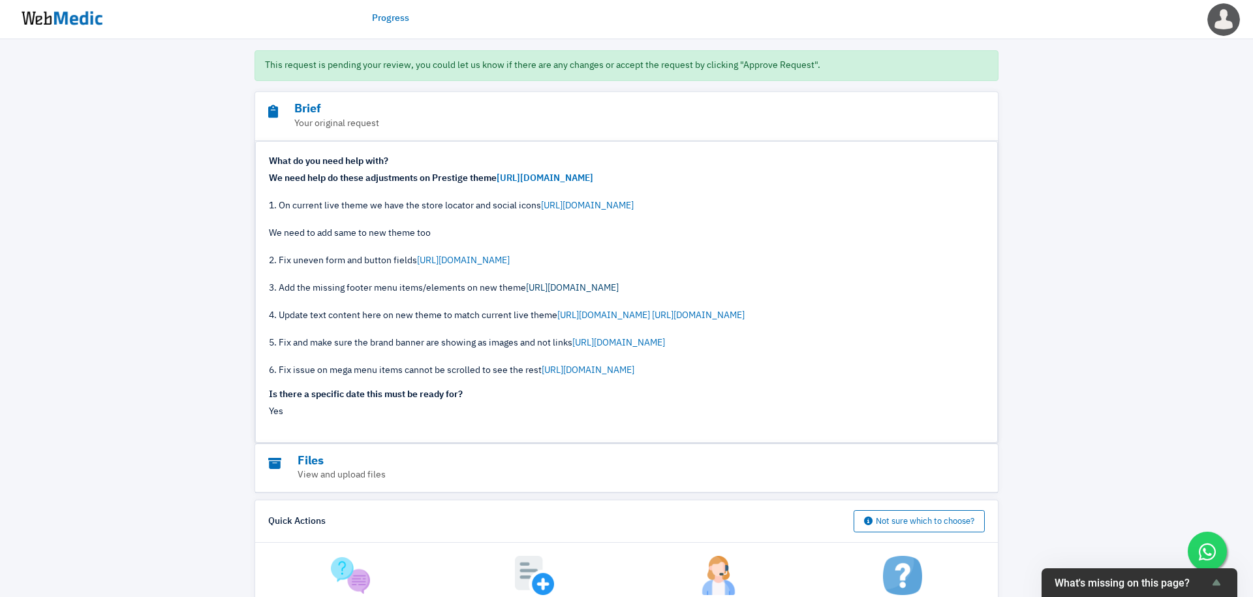
click at [550, 292] on link "https://prnt.sc/9_S86JMi0ZVz" at bounding box center [572, 287] width 93 height 9
drag, startPoint x: 319, startPoint y: 288, endPoint x: 480, endPoint y: 289, distance: 161.2
click at [480, 289] on div "We need help do these adjustments on Prestige theme https://prnt.sc/1XtGGu5lKNp…" at bounding box center [626, 275] width 715 height 206
click at [592, 314] on link "https://prnt.sc/A2fcXe9kRPan" at bounding box center [603, 315] width 93 height 9
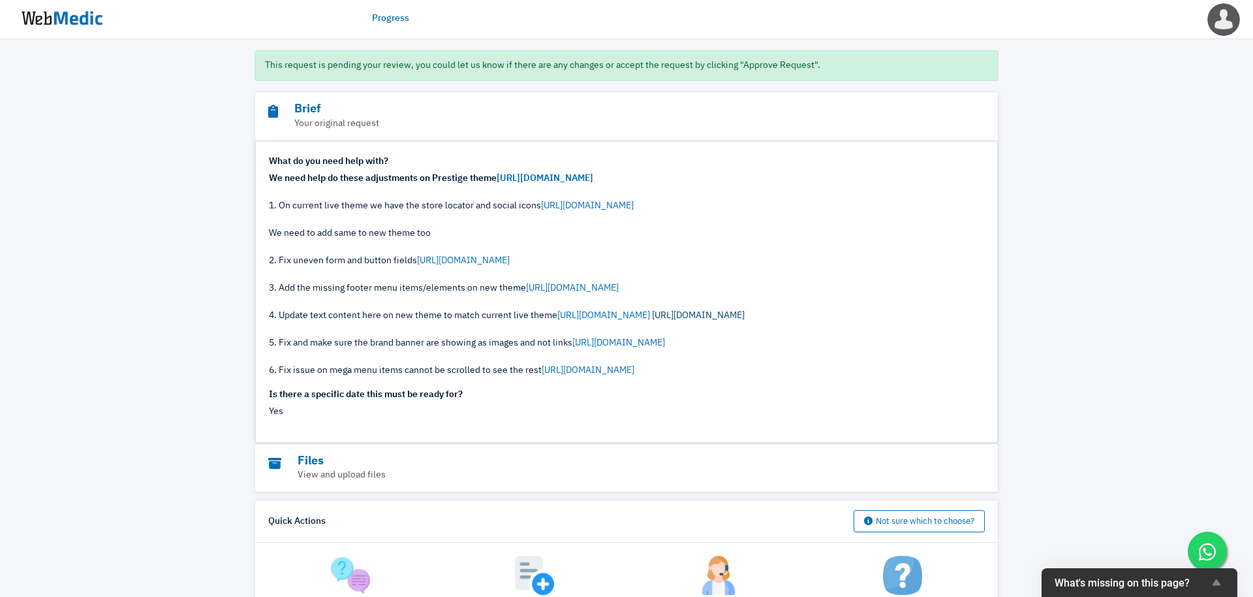
click at [745, 314] on link "https://prnt.sc/JPmIm-3uxDUv" at bounding box center [698, 315] width 93 height 9
click at [610, 339] on link "https://prnt.sc/0emNNfp22J4n" at bounding box center [618, 342] width 93 height 9
drag, startPoint x: 292, startPoint y: 369, endPoint x: 480, endPoint y: 371, distance: 187.4
click at [480, 371] on div "We need help do these adjustments on Prestige theme https://prnt.sc/1XtGGu5lKNp…" at bounding box center [626, 275] width 715 height 206
click at [594, 373] on link "https://prnt.sc/pEToXqBx6ZXD" at bounding box center [588, 370] width 93 height 9
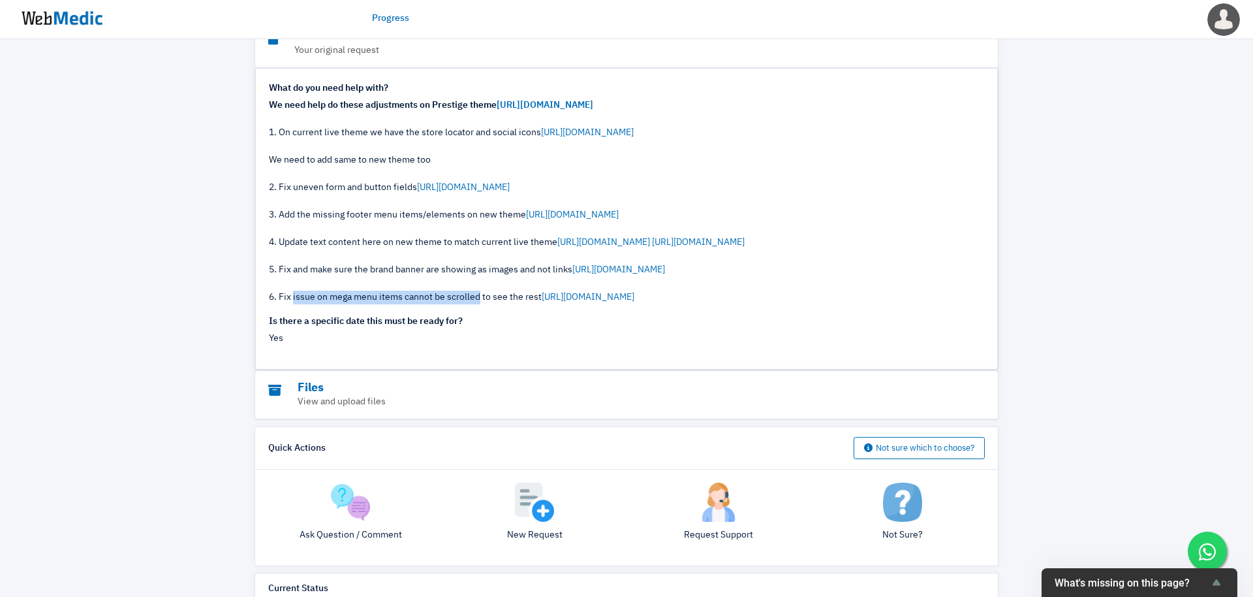
scroll to position [0, 0]
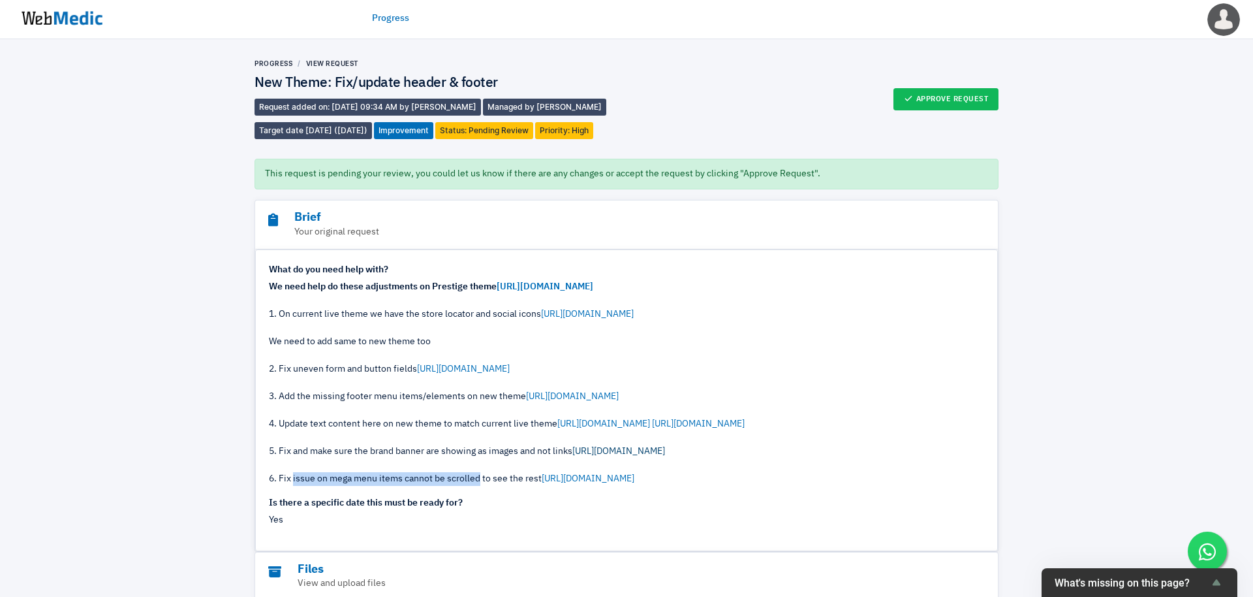
click at [635, 450] on link "https://prnt.sc/0emNNfp22J4n" at bounding box center [618, 450] width 93 height 9
drag, startPoint x: 486, startPoint y: 477, endPoint x: 522, endPoint y: 479, distance: 36.0
click at [522, 479] on div "We need help do these adjustments on Prestige theme https://prnt.sc/1XtGGu5lKNp…" at bounding box center [626, 383] width 715 height 206
drag, startPoint x: 438, startPoint y: 450, endPoint x: 524, endPoint y: 458, distance: 86.5
click at [524, 458] on div "We need help do these adjustments on Prestige theme https://prnt.sc/1XtGGu5lKNp…" at bounding box center [626, 383] width 715 height 206
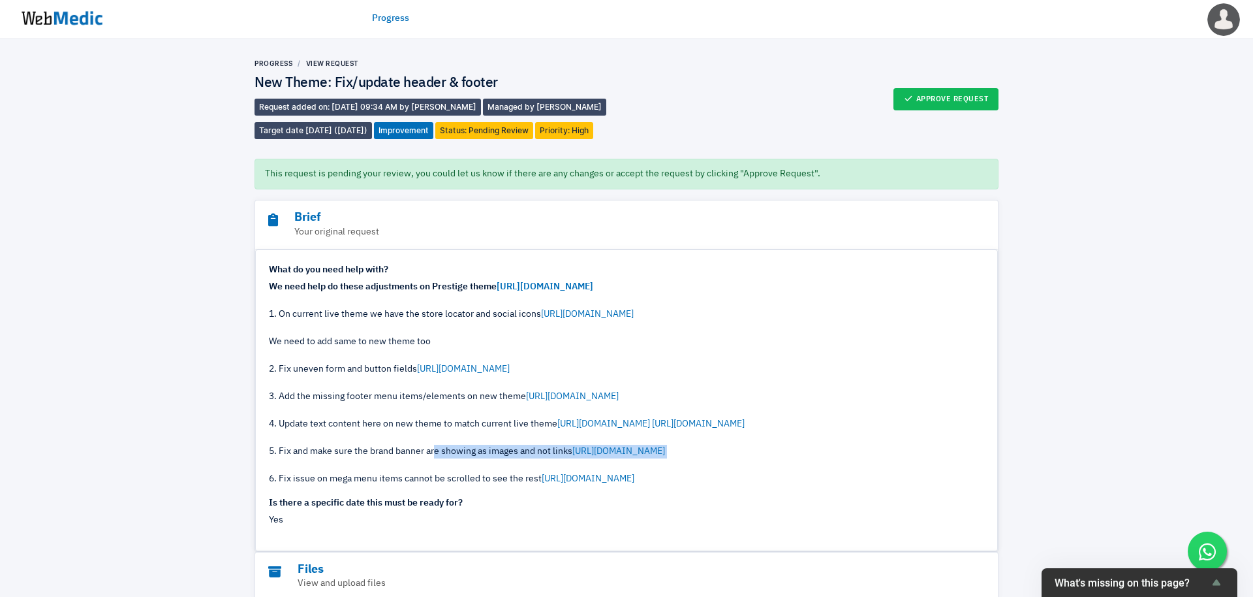
click at [524, 458] on div "We need help do these adjustments on Prestige theme https://prnt.sc/1XtGGu5lKNp…" at bounding box center [626, 383] width 715 height 206
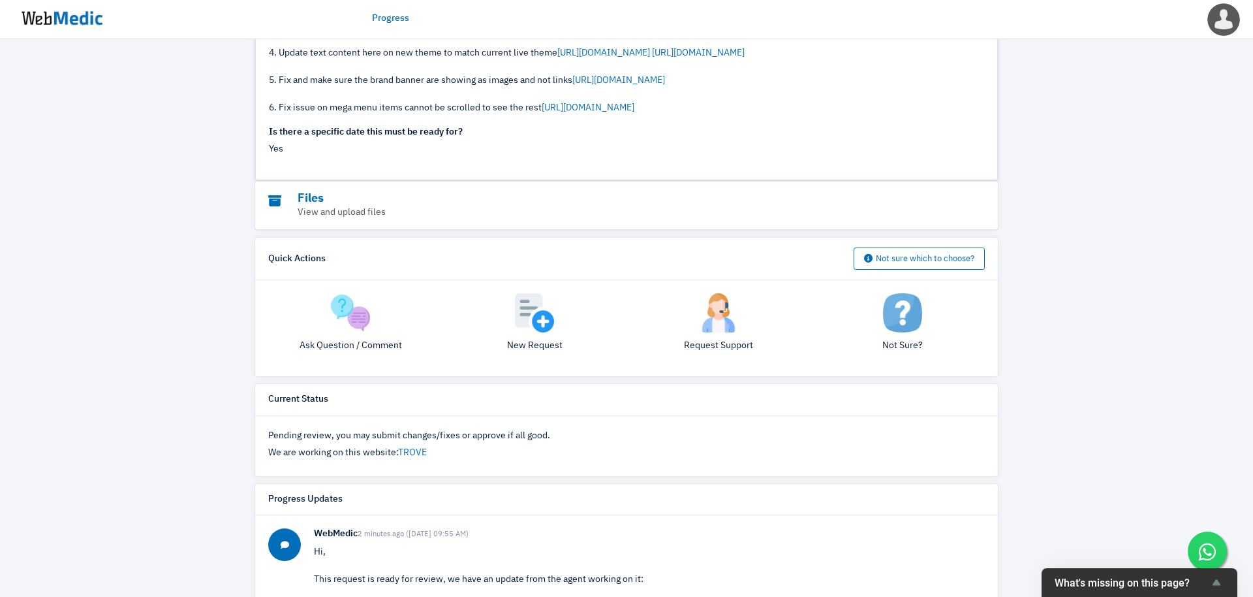
scroll to position [373, 0]
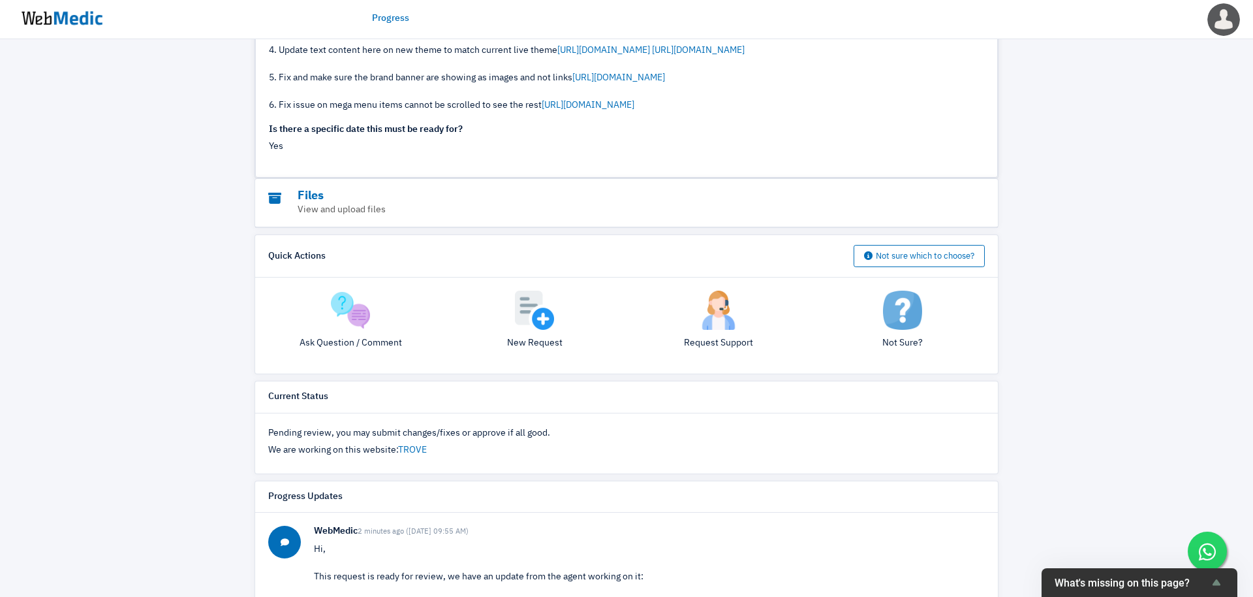
click at [345, 302] on img at bounding box center [350, 309] width 39 height 39
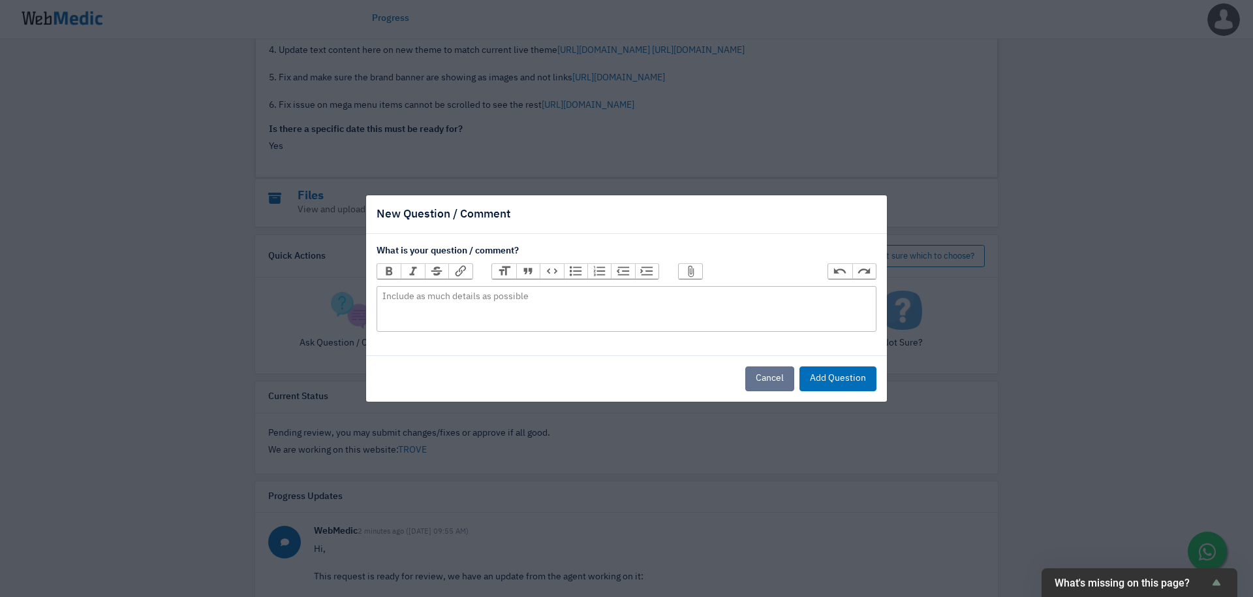
click at [788, 383] on button "Cancel" at bounding box center [769, 378] width 49 height 25
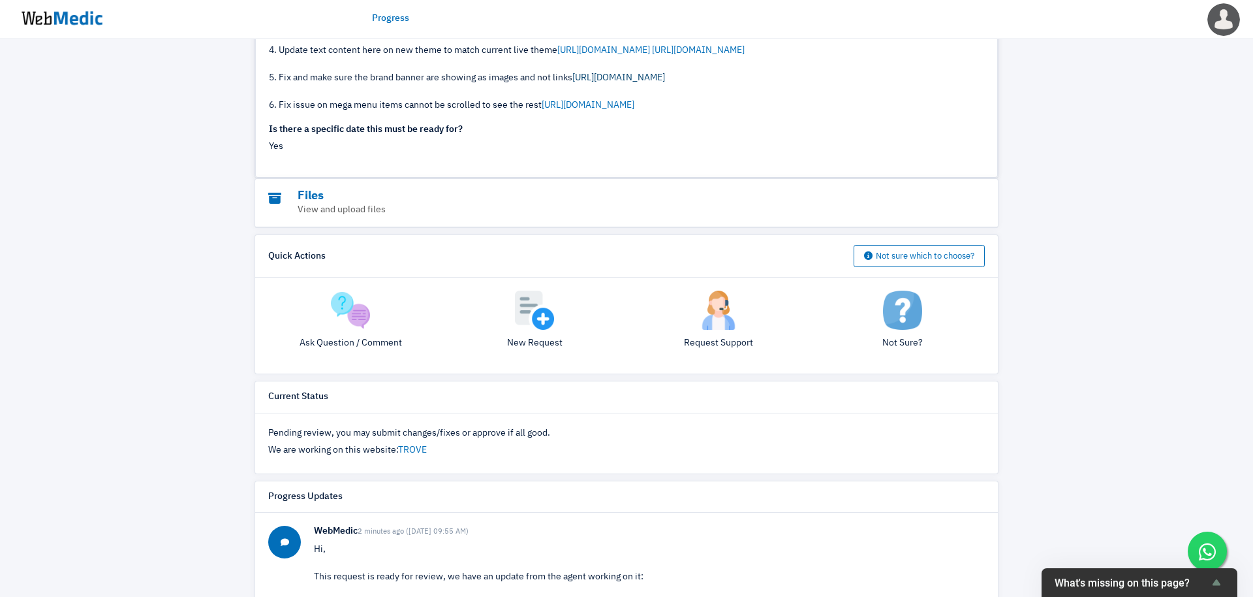
click at [620, 79] on link "https://prnt.sc/0emNNfp22J4n" at bounding box center [618, 77] width 93 height 9
drag, startPoint x: 283, startPoint y: 79, endPoint x: 535, endPoint y: 80, distance: 252.0
click at [535, 80] on div "We need help do these adjustments on Prestige theme https://prnt.sc/1XtGGu5lKNp…" at bounding box center [626, 10] width 715 height 206
drag, startPoint x: 574, startPoint y: 77, endPoint x: 279, endPoint y: 73, distance: 295.7
click at [279, 73] on div "We need help do these adjustments on Prestige theme https://prnt.sc/1XtGGu5lKNp…" at bounding box center [626, 10] width 715 height 206
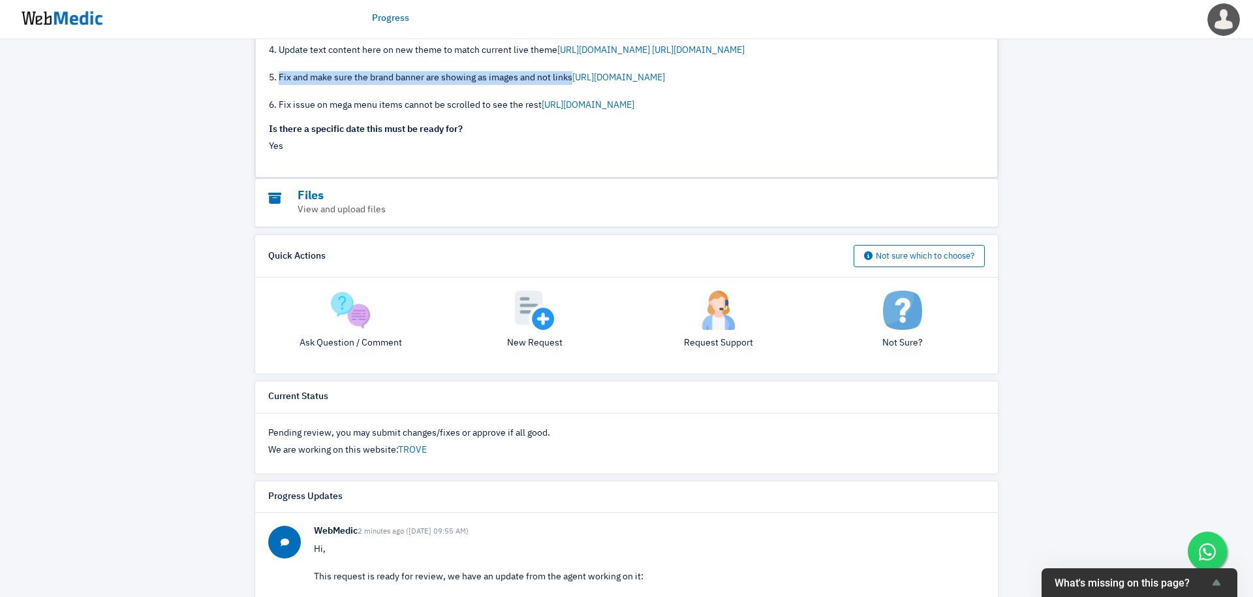
click at [351, 305] on img at bounding box center [350, 309] width 39 height 39
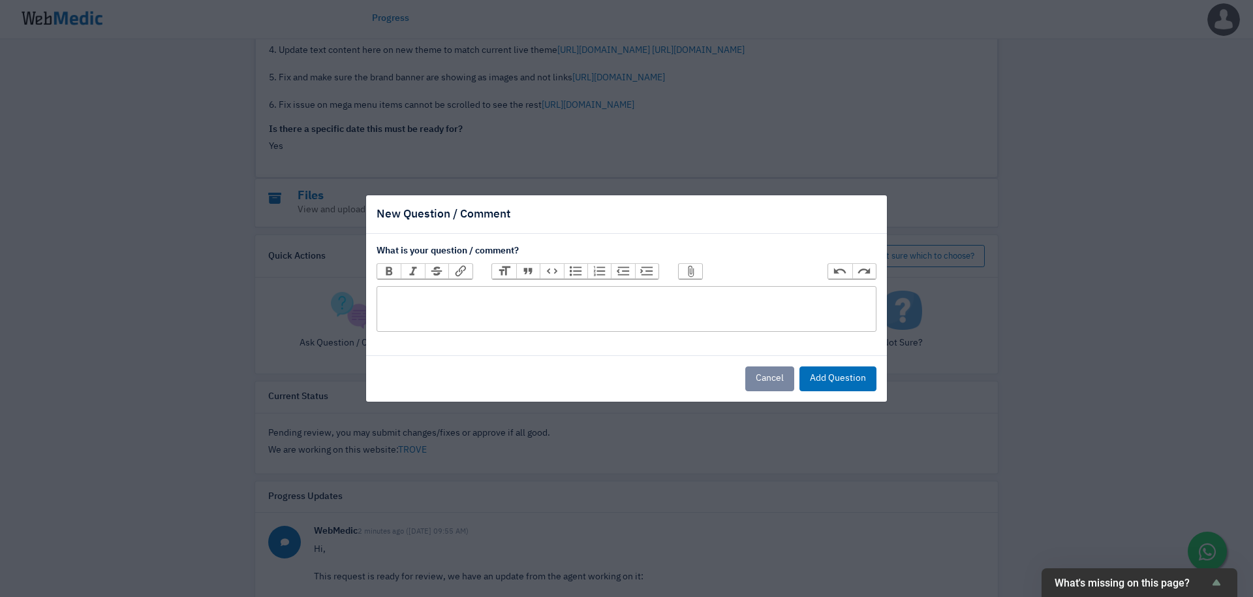
click at [520, 312] on trix-editor at bounding box center [627, 309] width 500 height 46
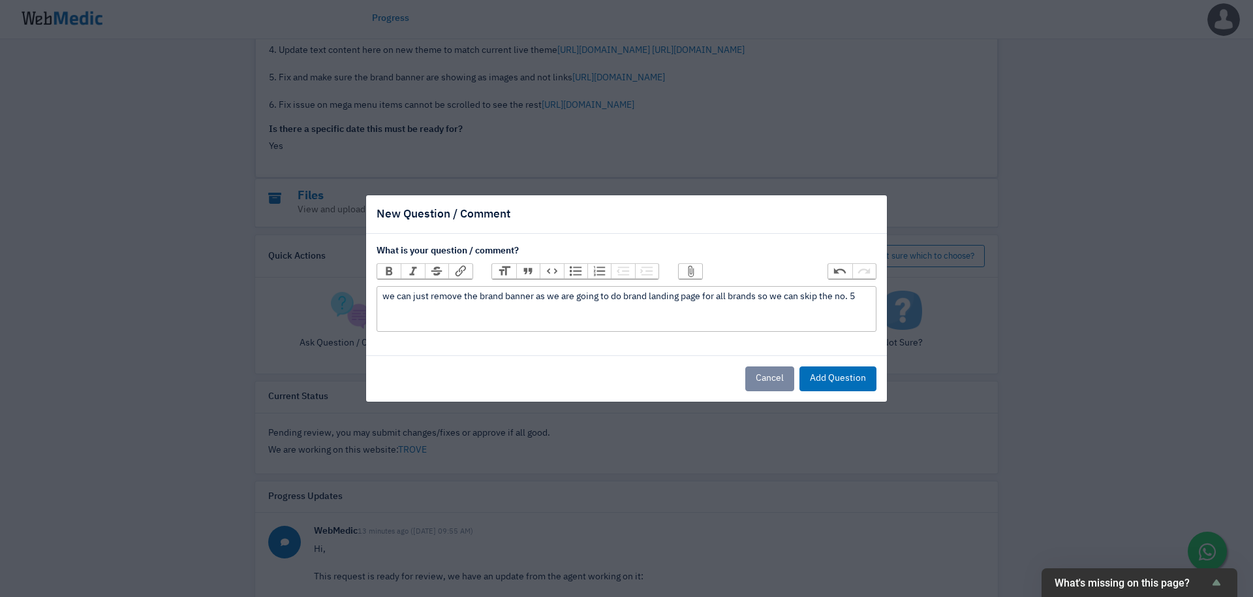
type trix-editor "<div>we can just remove the brand banner as we are going to do brand landing pa…"
click at [849, 380] on button "Add Question" at bounding box center [838, 378] width 77 height 25
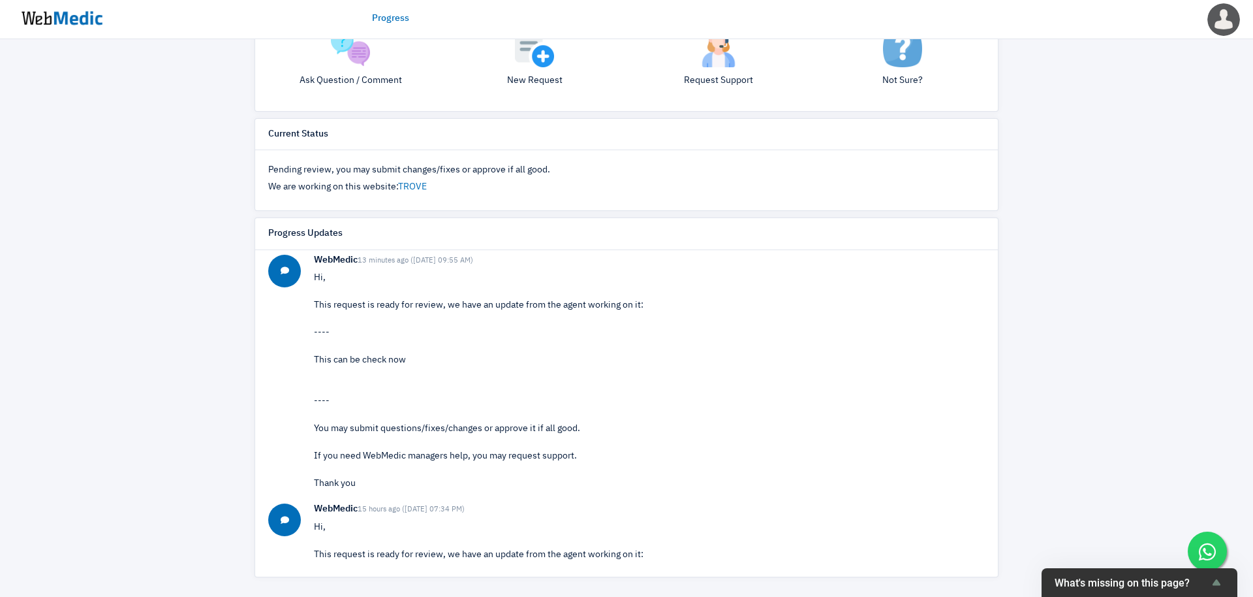
scroll to position [0, 0]
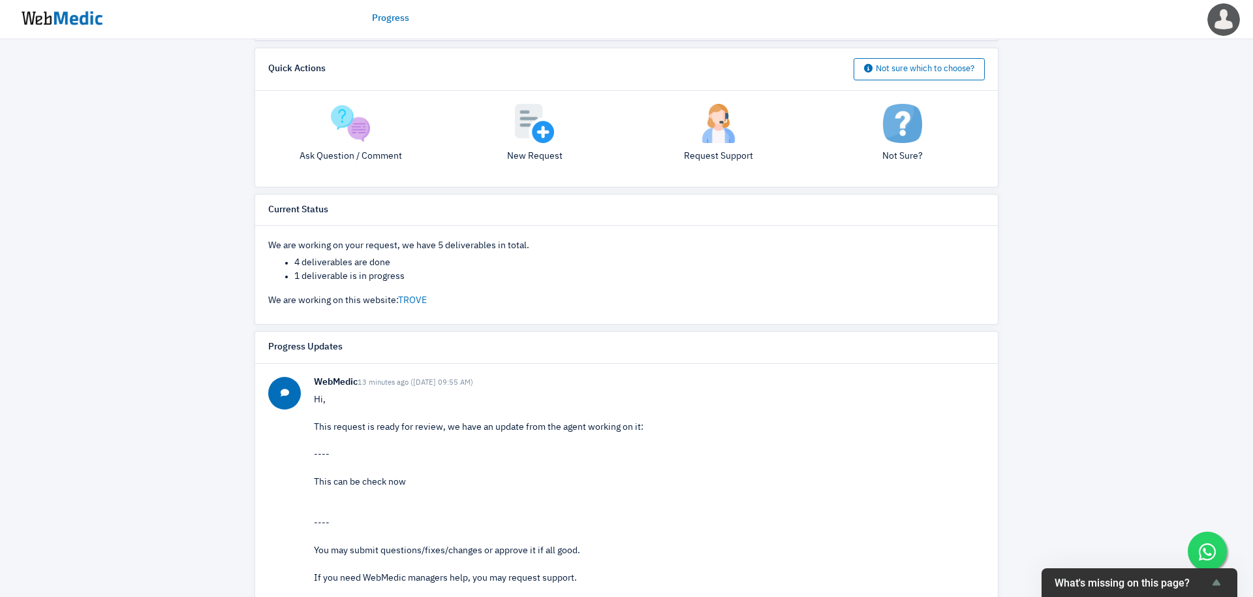
scroll to position [52, 0]
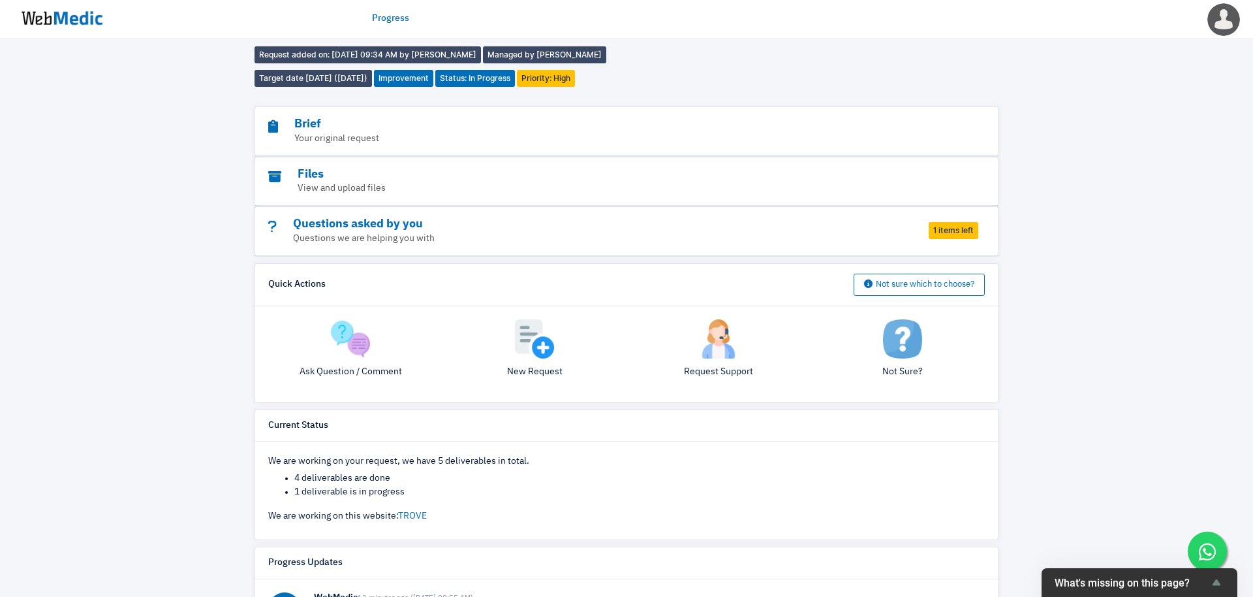
click at [333, 481] on li "4 deliverables are done" at bounding box center [639, 478] width 691 height 14
click at [369, 485] on li "1 deliverable is in progress" at bounding box center [639, 492] width 691 height 14
drag, startPoint x: 394, startPoint y: 489, endPoint x: 293, endPoint y: 483, distance: 101.4
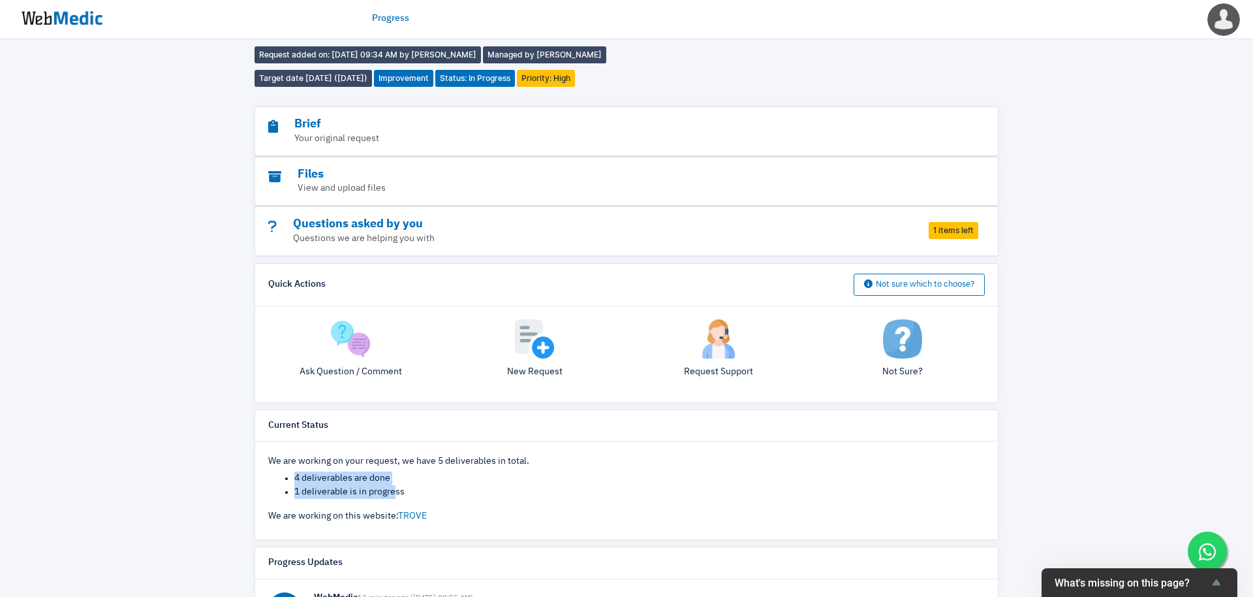
click at [293, 483] on ul "4 deliverables are done 1 deliverable is in progress" at bounding box center [626, 484] width 717 height 27
click at [568, 234] on p "Questions we are helping you with" at bounding box center [590, 239] width 645 height 14
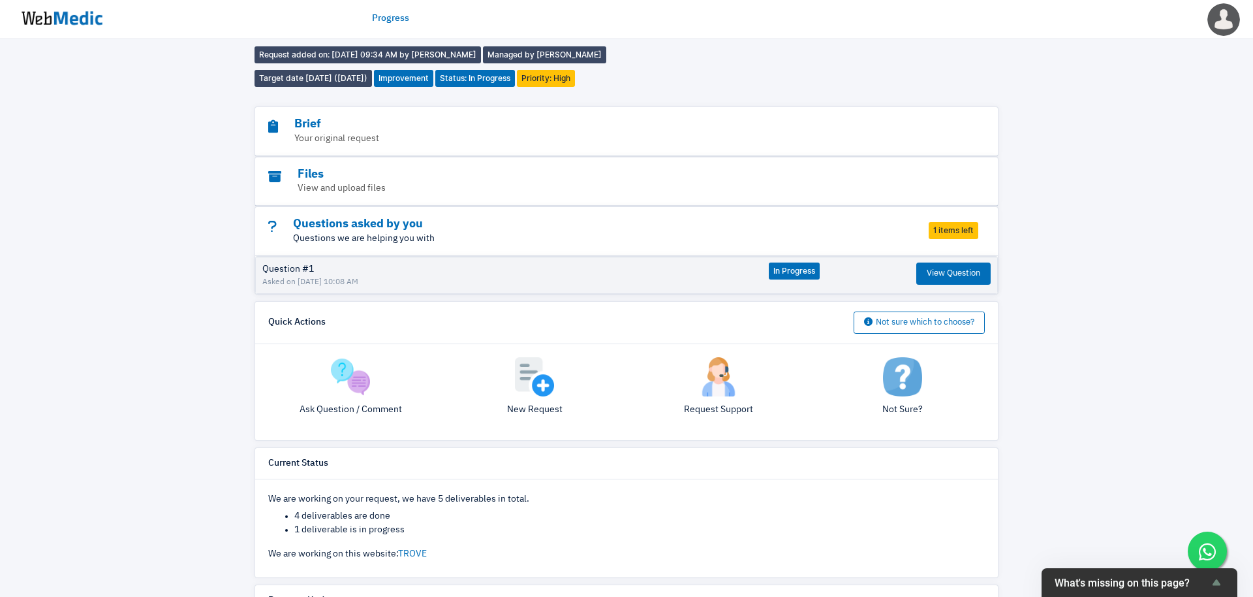
click at [478, 234] on p "Questions we are helping you with" at bounding box center [590, 239] width 645 height 14
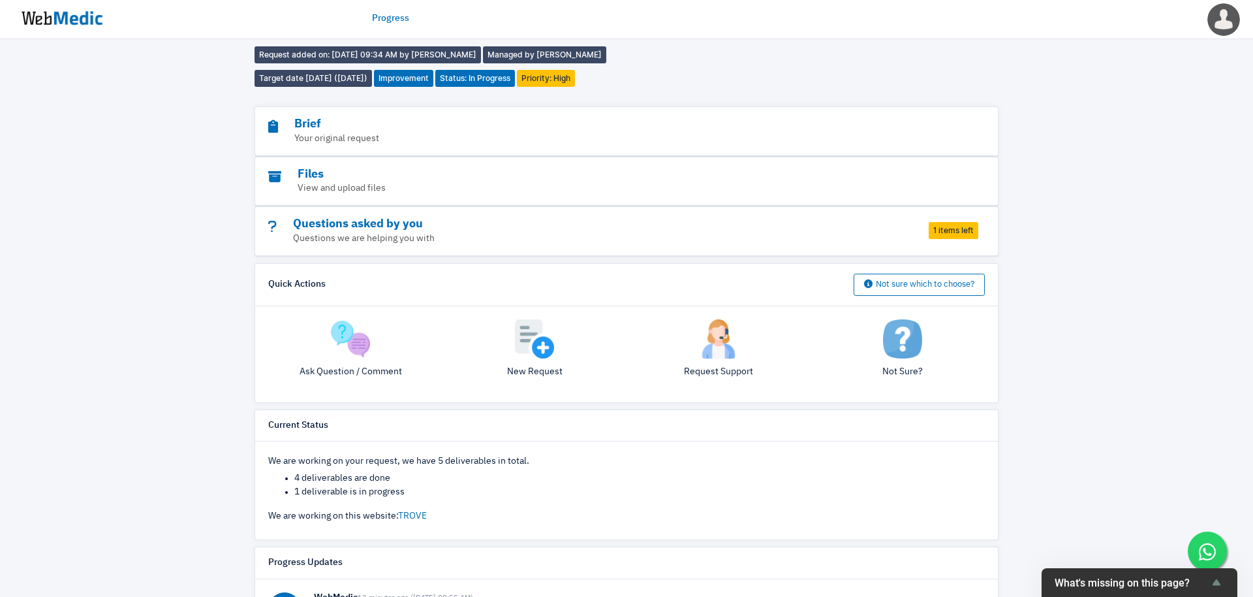
click at [444, 165] on div "Files View and upload files" at bounding box center [626, 181] width 743 height 49
click at [429, 123] on h3 "Brief" at bounding box center [590, 124] width 645 height 15
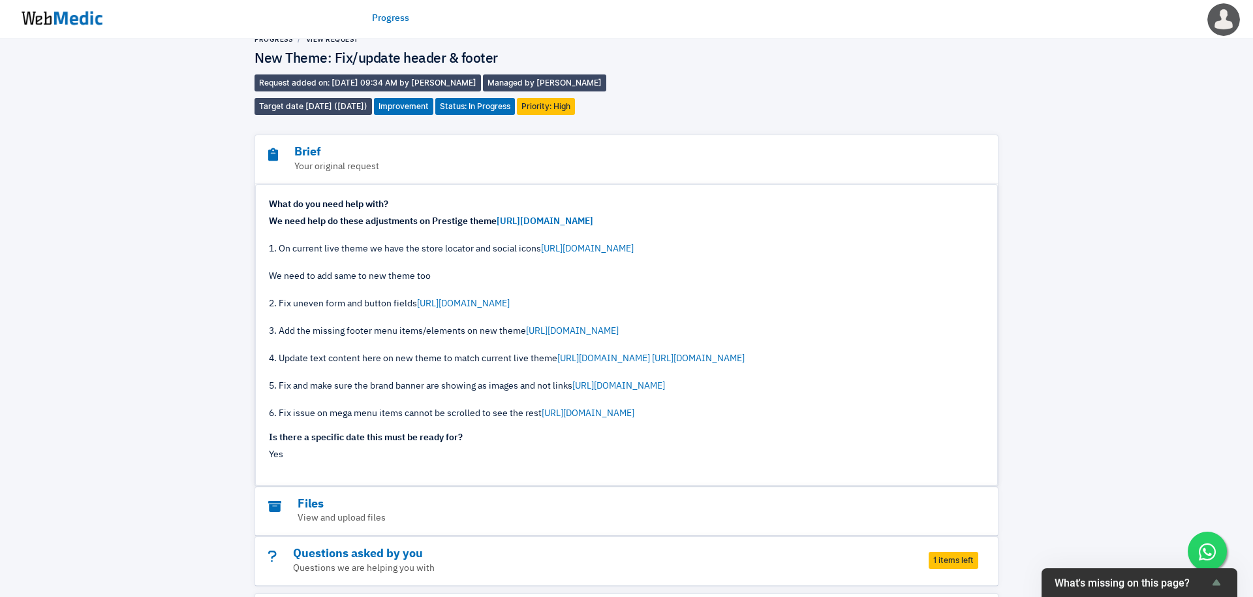
scroll to position [0, 0]
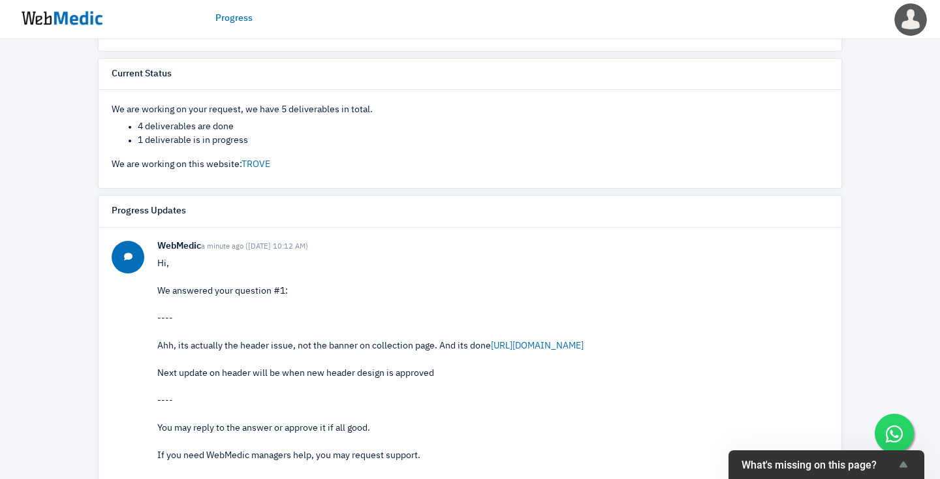
drag, startPoint x: 178, startPoint y: 347, endPoint x: 439, endPoint y: 347, distance: 261.8
click at [439, 347] on p "Hi, We answered your question #1: ---- Ahh, its actually the header issue, not …" at bounding box center [492, 373] width 671 height 233
click at [455, 349] on p "Hi, We answered your question #1: ---- Ahh, its actually the header issue, not …" at bounding box center [492, 373] width 671 height 233
click at [528, 349] on link "[URL][DOMAIN_NAME]" at bounding box center [537, 345] width 93 height 9
drag, startPoint x: 195, startPoint y: 375, endPoint x: 387, endPoint y: 371, distance: 192.6
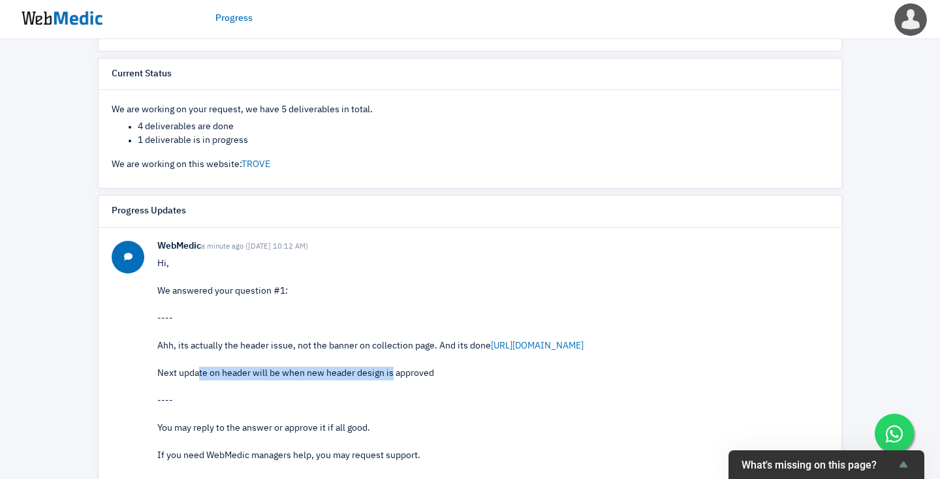
click at [387, 371] on p "Hi, We answered your question #1: ---- Ahh, its actually the header issue, not …" at bounding box center [492, 373] width 671 height 233
drag, startPoint x: 437, startPoint y: 375, endPoint x: 318, endPoint y: 370, distance: 119.5
click at [318, 370] on p "Hi, We answered your question #1: ---- Ahh, its actually the header issue, not …" at bounding box center [492, 373] width 671 height 233
click at [307, 379] on p "Hi, We answered your question #1: ---- Ahh, its actually the header issue, not …" at bounding box center [492, 373] width 671 height 233
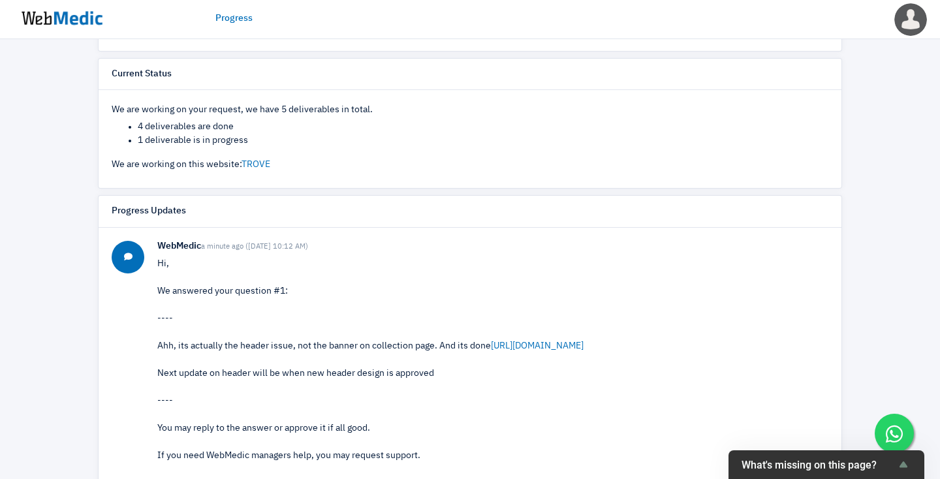
drag, startPoint x: 158, startPoint y: 375, endPoint x: 437, endPoint y: 369, distance: 278.8
click at [437, 369] on p "Hi, We answered your question #1: ---- Ahh, its actually the header issue, not …" at bounding box center [492, 373] width 671 height 233
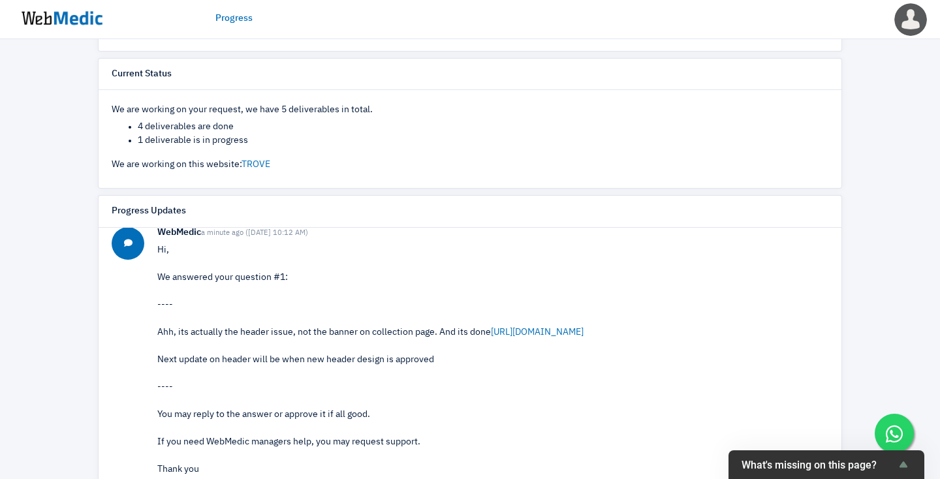
scroll to position [102, 0]
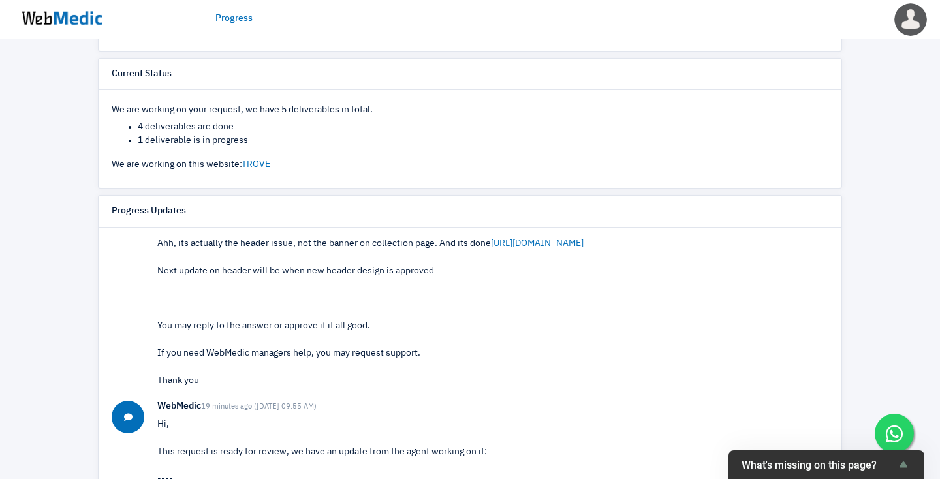
click at [240, 341] on p "Hi, We answered your question #1: ---- Ahh, its actually the header issue, not …" at bounding box center [492, 271] width 671 height 233
drag, startPoint x: 175, startPoint y: 330, endPoint x: 351, endPoint y: 326, distance: 175.7
click at [351, 326] on p "Hi, We answered your question #1: ---- Ahh, its actually the header issue, not …" at bounding box center [492, 271] width 671 height 233
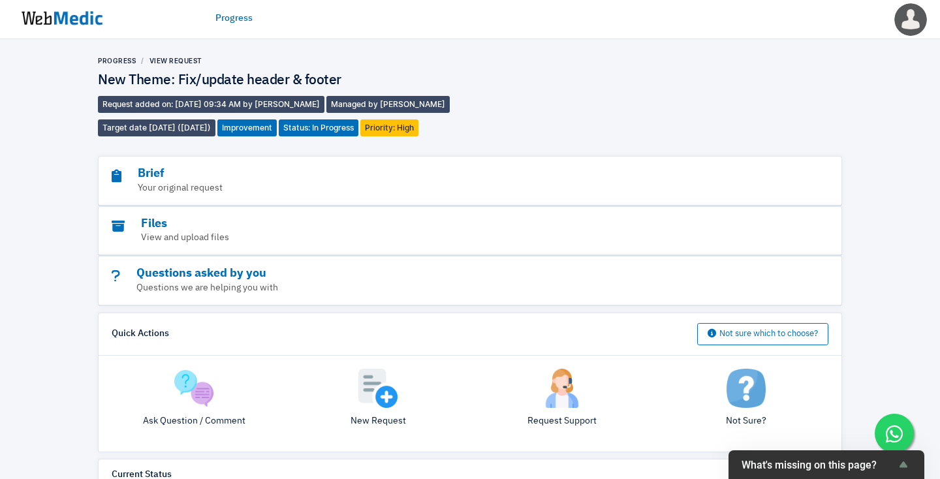
scroll to position [0, 0]
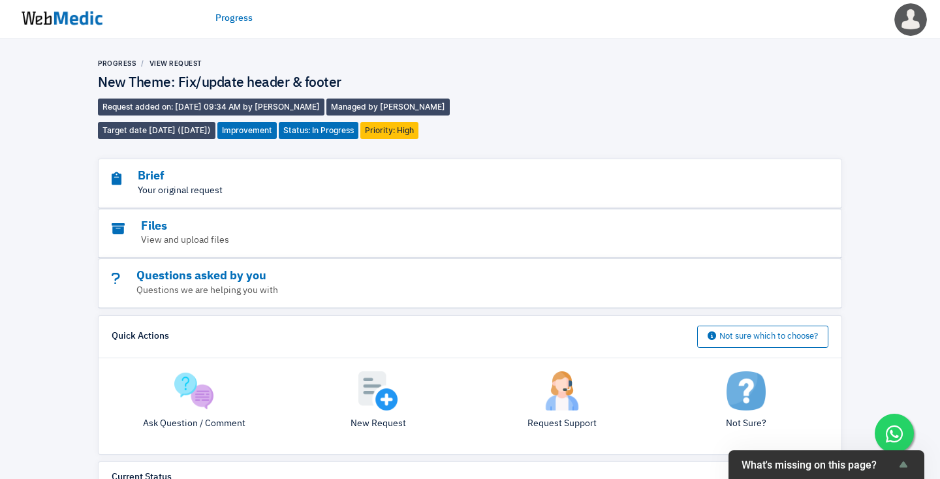
click at [258, 196] on p "Your original request" at bounding box center [434, 191] width 645 height 14
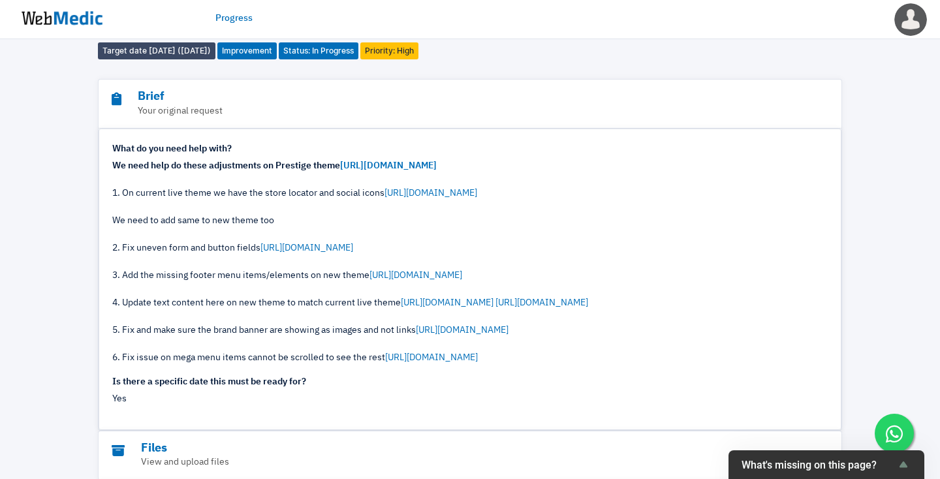
scroll to position [81, 0]
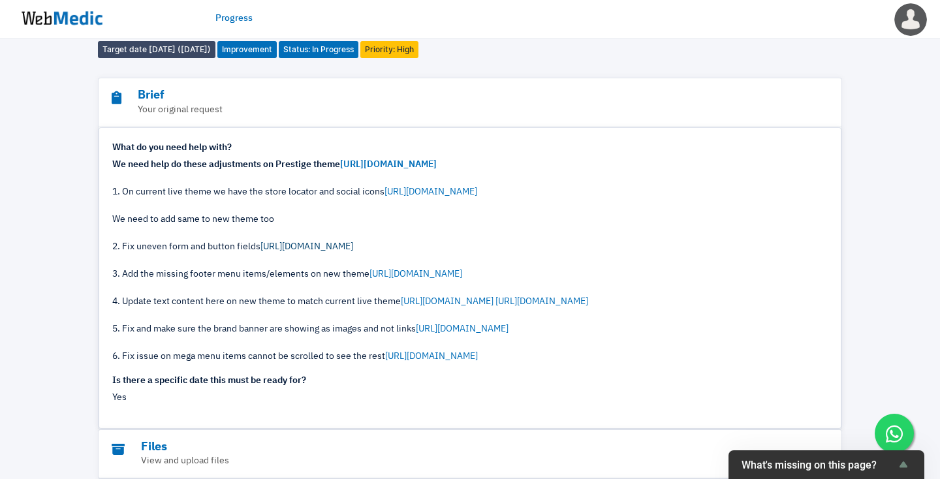
click at [284, 248] on link "https://prnt.sc/sQSYVLJ7eIEe" at bounding box center [306, 246] width 93 height 9
click at [430, 193] on link "https://prnt.sc/_G0S6RBGBsZR" at bounding box center [430, 191] width 93 height 9
click at [411, 274] on link "https://prnt.sc/9_S86JMi0ZVz" at bounding box center [415, 274] width 93 height 9
click at [437, 305] on link "https://prnt.sc/A2fcXe9kRPan" at bounding box center [447, 301] width 93 height 9
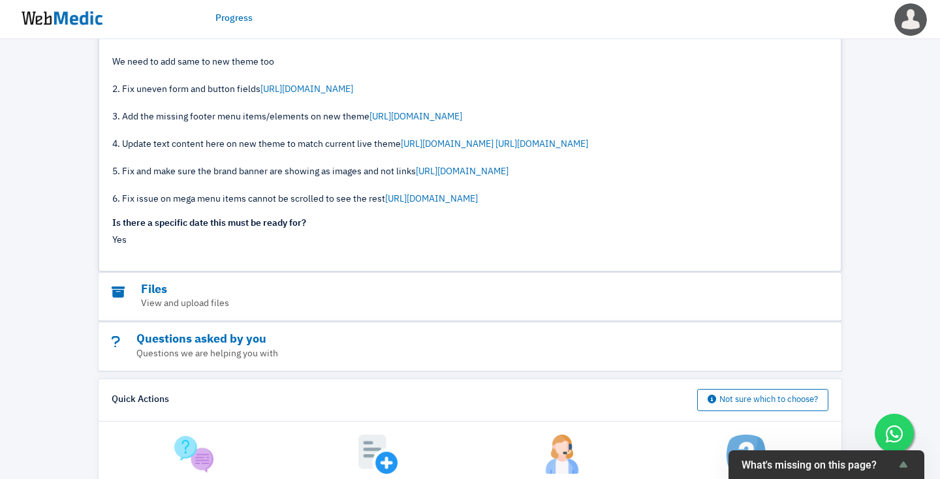
scroll to position [0, 0]
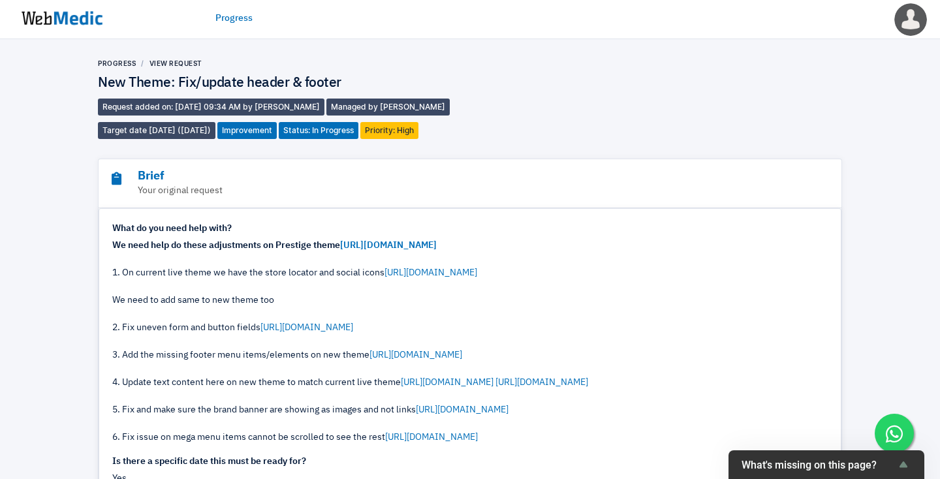
click at [234, 19] on link "Progress" at bounding box center [233, 19] width 37 height 14
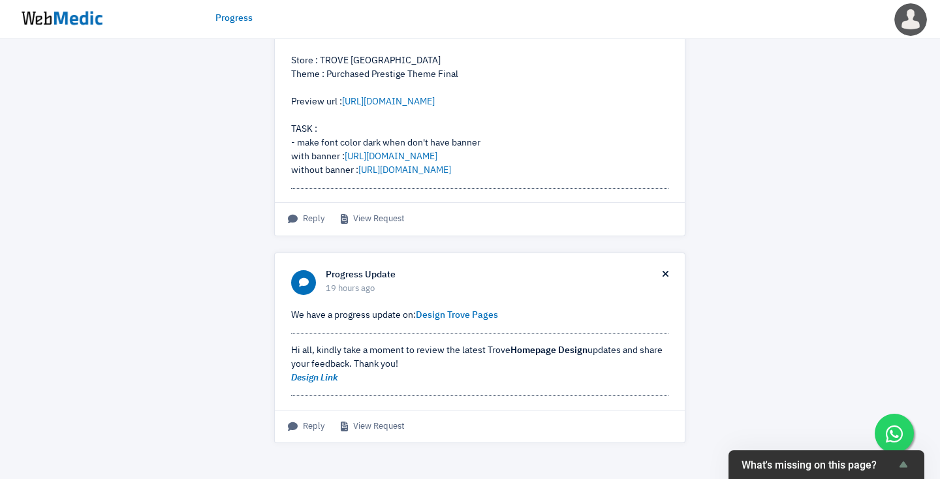
scroll to position [1018, 0]
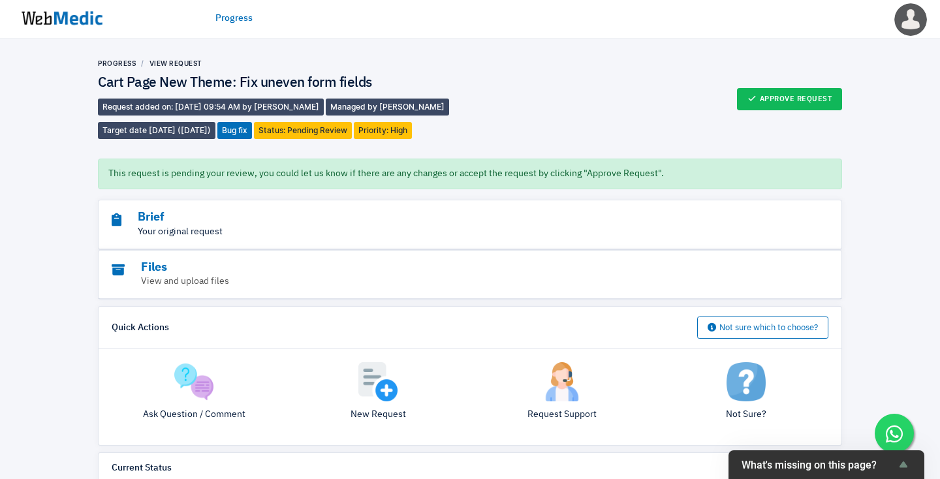
click at [338, 226] on p "Your original request" at bounding box center [434, 232] width 645 height 14
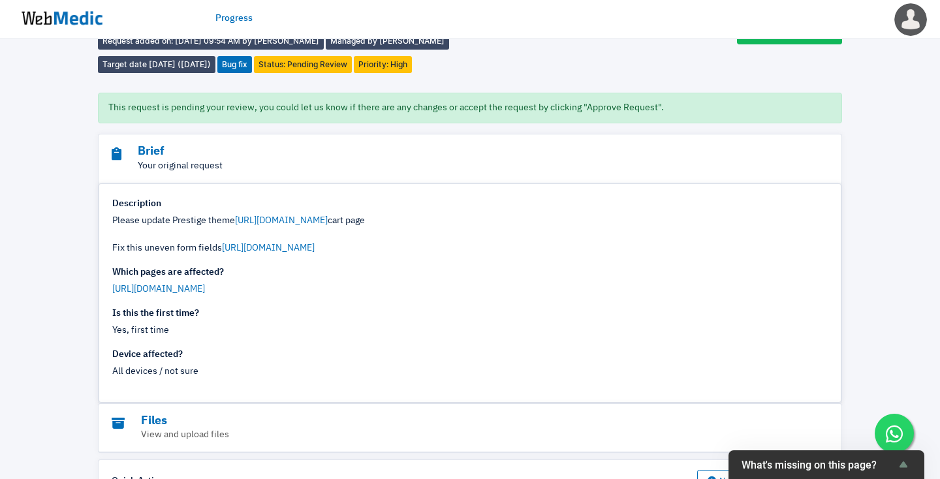
scroll to position [67, 0]
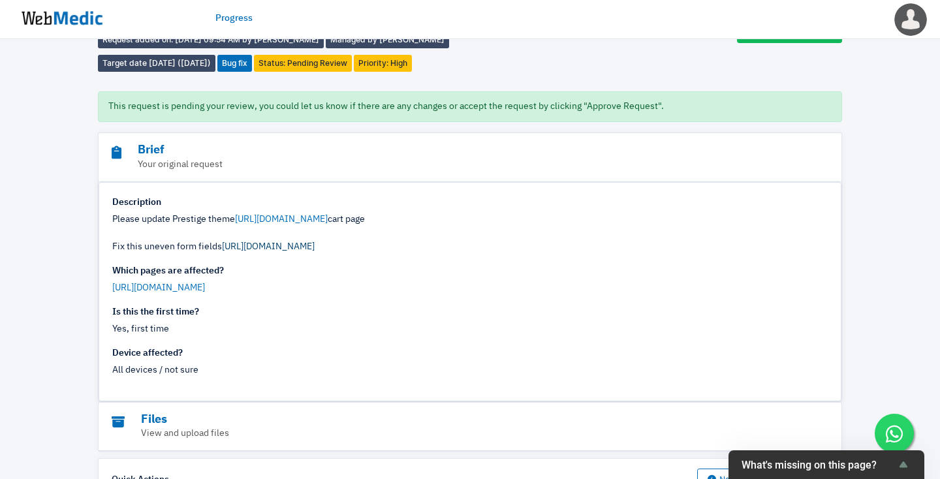
click at [247, 251] on link "[URL][DOMAIN_NAME]" at bounding box center [268, 246] width 93 height 9
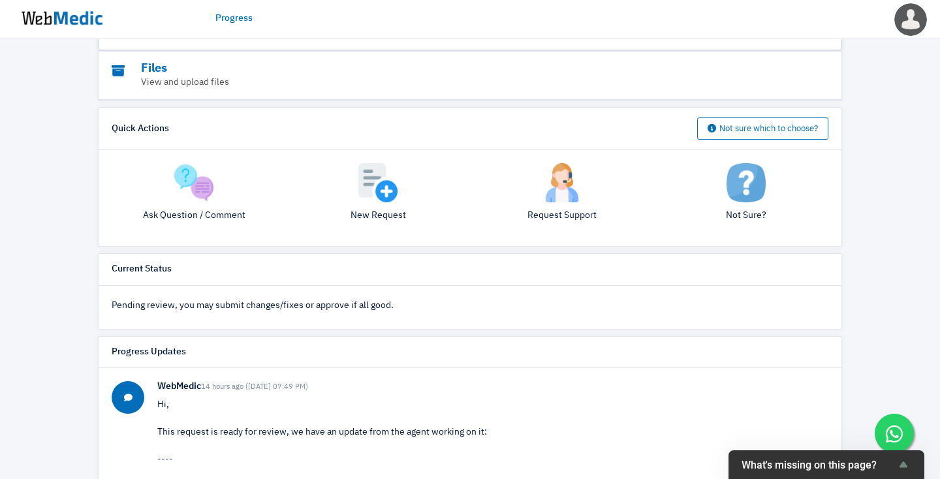
scroll to position [171, 0]
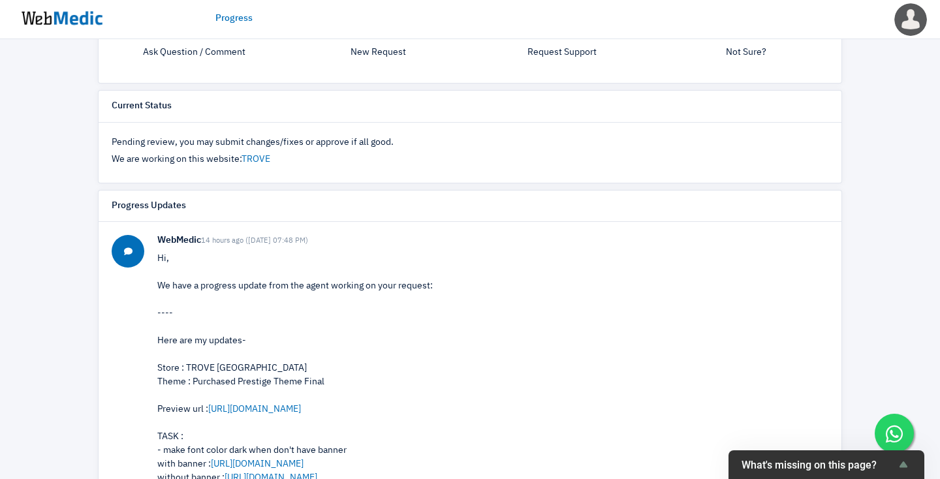
scroll to position [424, 0]
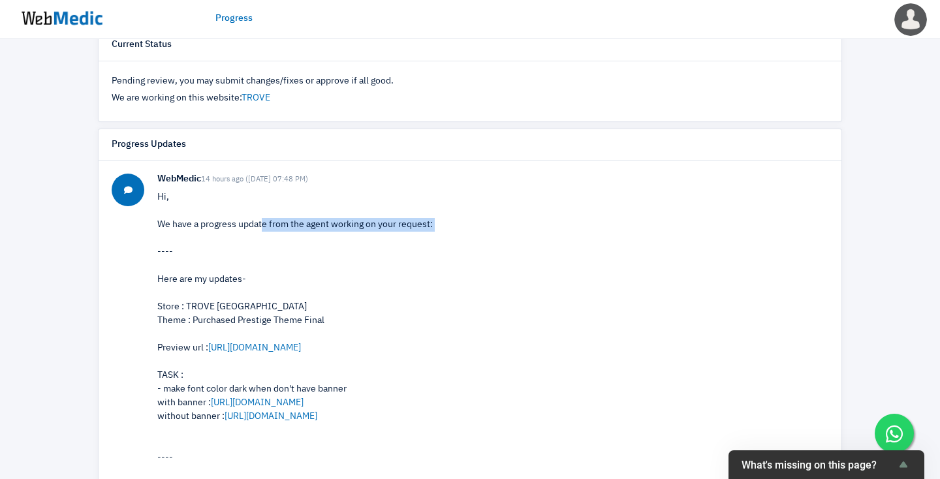
drag, startPoint x: 206, startPoint y: 219, endPoint x: 371, endPoint y: 239, distance: 167.0
click at [371, 239] on p "Hi, We have a progress update from the agent working on your request: ---- Here…" at bounding box center [492, 369] width 671 height 356
drag, startPoint x: 233, startPoint y: 228, endPoint x: 345, endPoint y: 227, distance: 111.6
click at [345, 228] on p "Hi, We have a progress update from the agent working on your request: ---- Here…" at bounding box center [492, 369] width 671 height 356
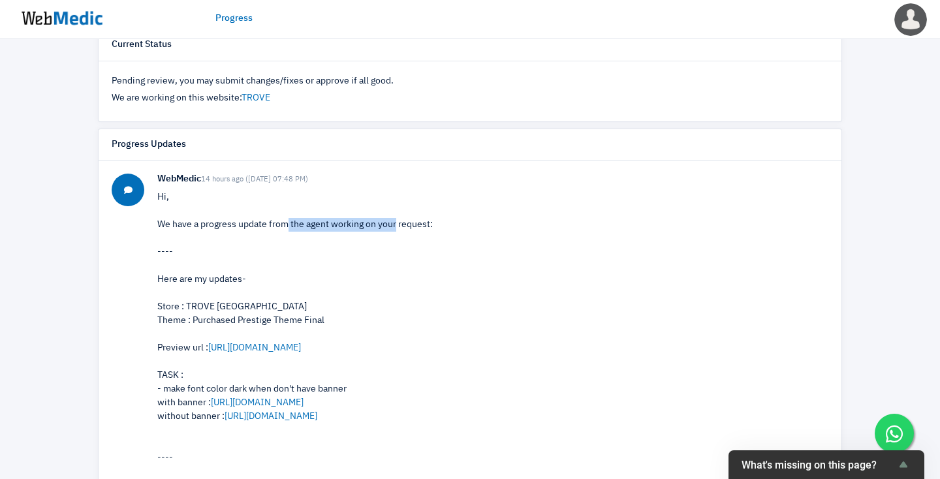
click at [345, 227] on p "Hi, We have a progress update from the agent working on your request: ---- Here…" at bounding box center [492, 369] width 671 height 356
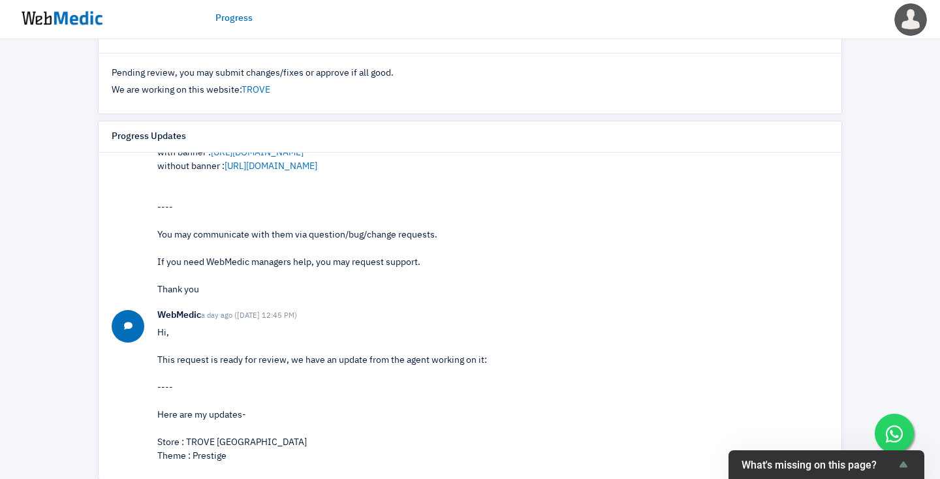
scroll to position [114, 0]
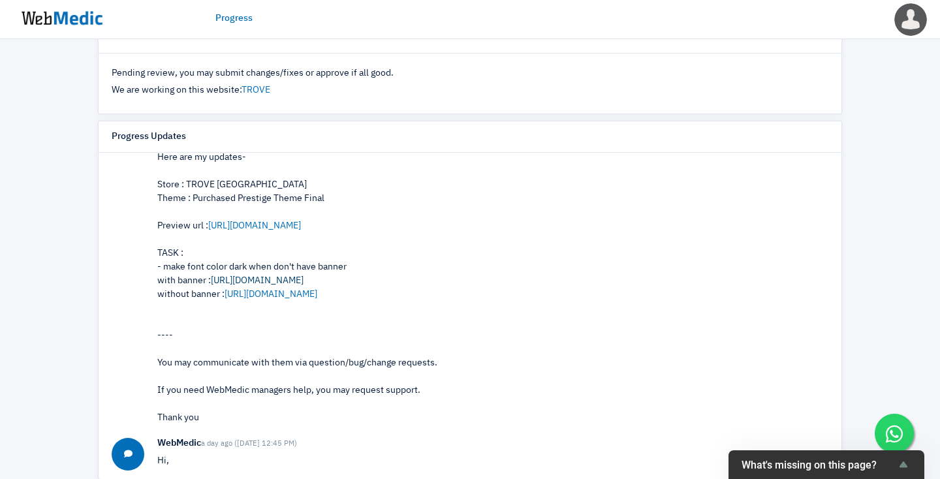
click at [257, 285] on link "https://prnt.sc/niFMVsfIFy-2" at bounding box center [257, 280] width 93 height 9
click at [295, 295] on link "https://prnt.sc/-3cl1MW4ZVz7" at bounding box center [271, 294] width 93 height 9
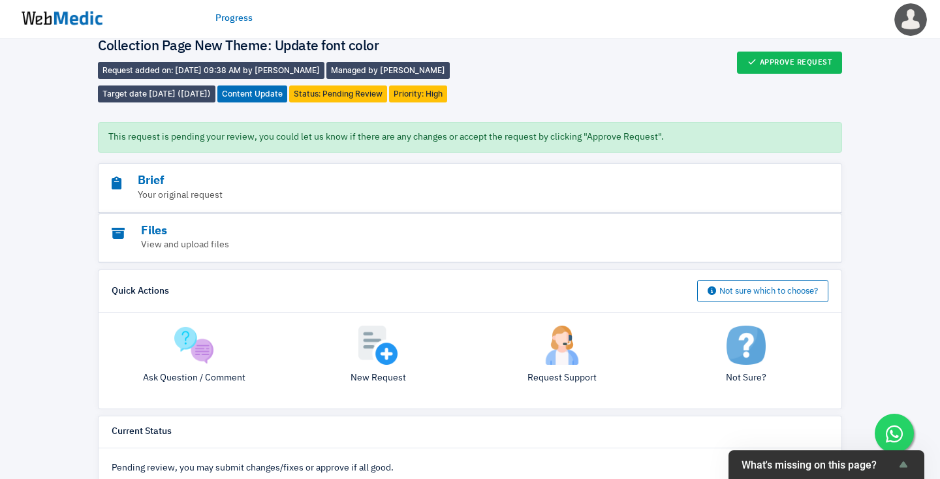
scroll to position [36, 0]
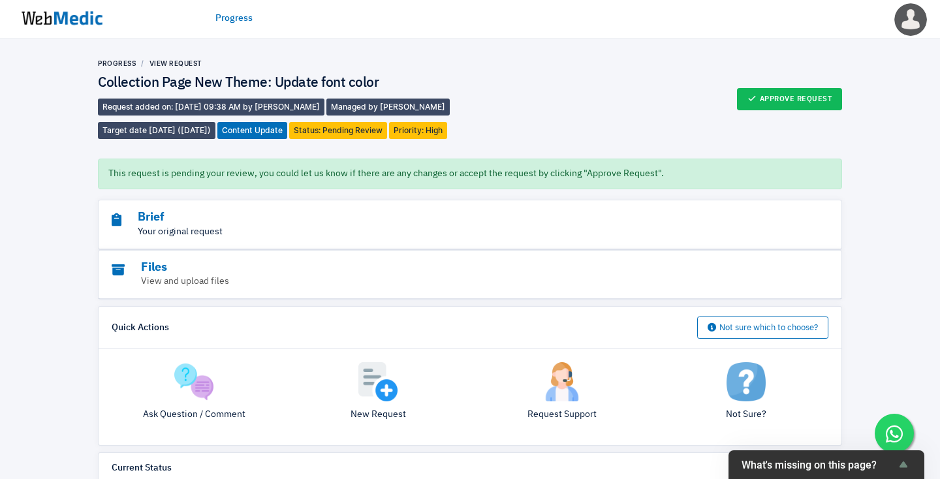
scroll to position [452, 0]
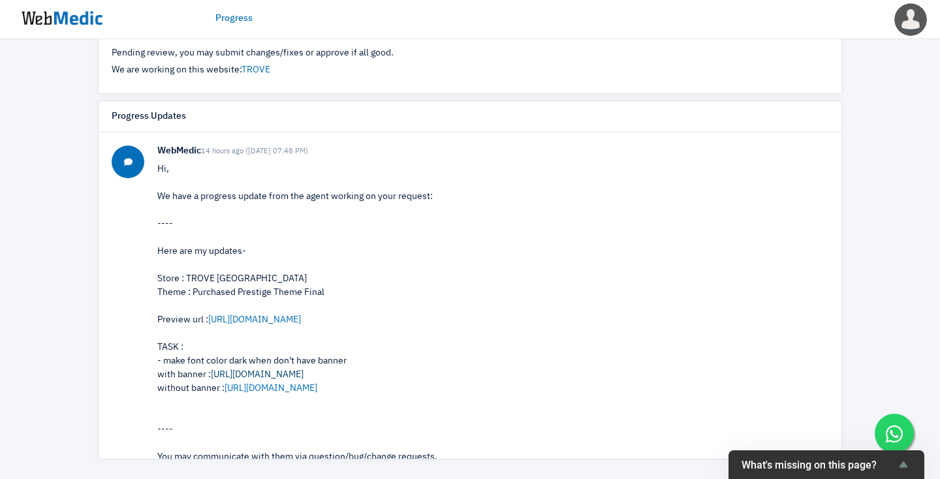
click at [296, 377] on link "[URL][DOMAIN_NAME]" at bounding box center [257, 374] width 93 height 9
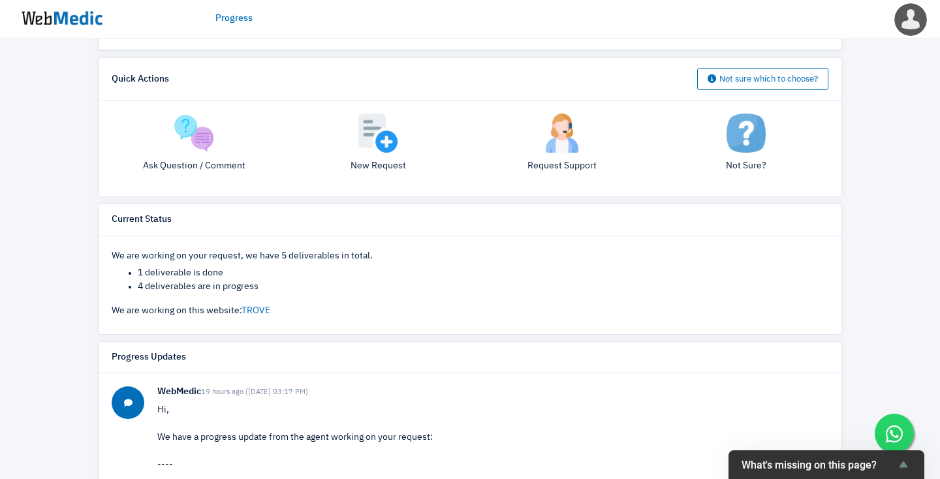
scroll to position [398, 0]
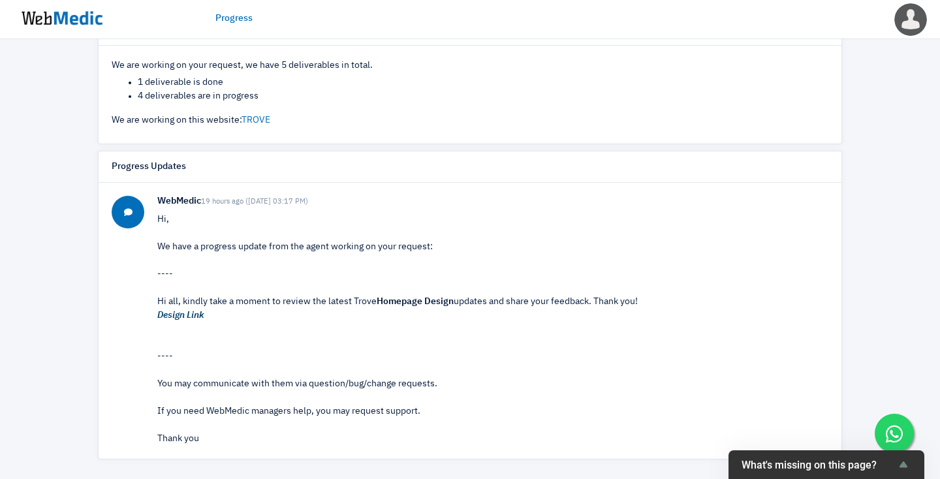
click at [189, 319] on em "Design Link" at bounding box center [180, 315] width 47 height 9
drag, startPoint x: 336, startPoint y: 304, endPoint x: 525, endPoint y: 304, distance: 190.0
click at [525, 304] on div "Hi all, kindly take a moment to review the latest Trove Homepage Design updates…" at bounding box center [492, 308] width 671 height 27
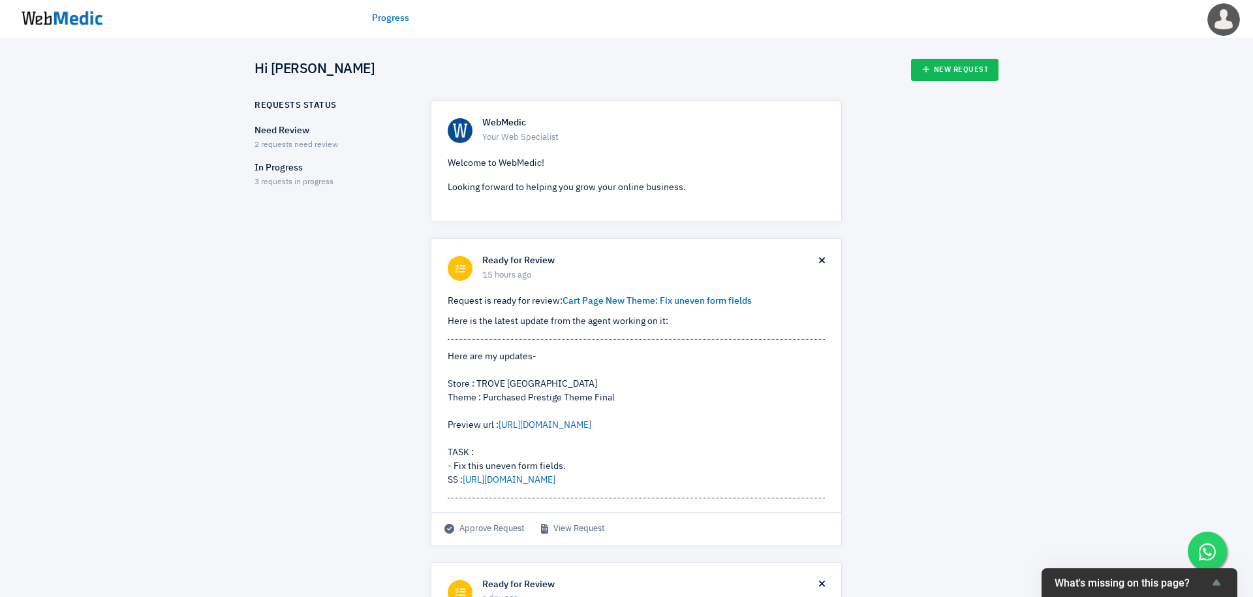
click at [291, 133] on p "Need Review" at bounding box center [331, 131] width 153 height 14
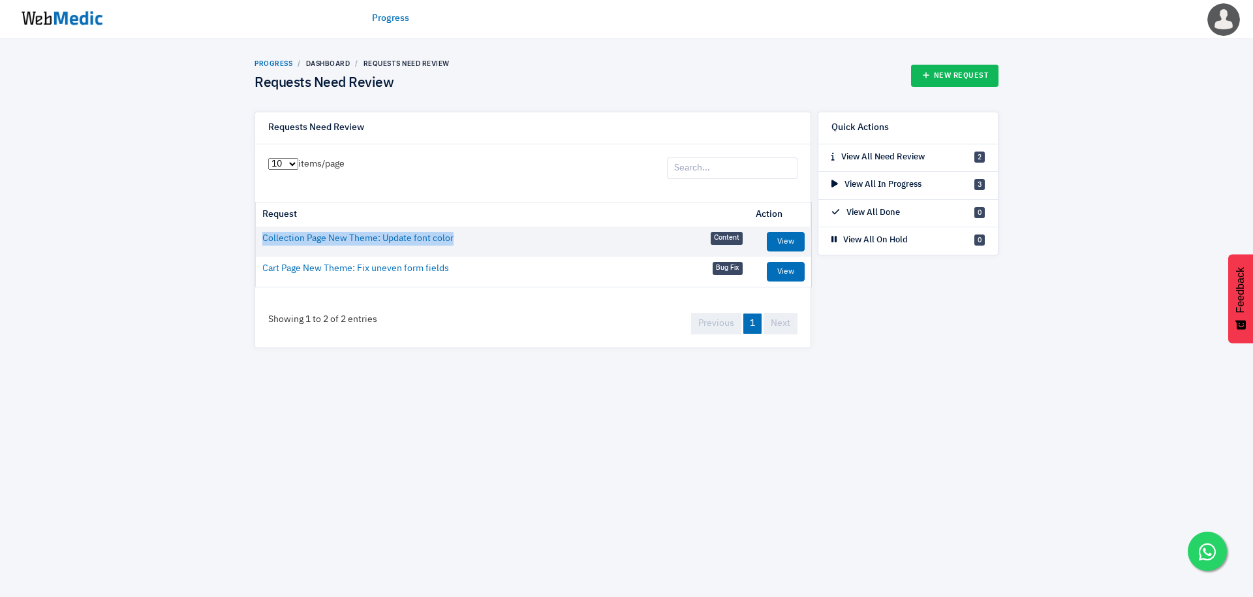
click at [283, 60] on link "Progress" at bounding box center [274, 63] width 38 height 8
click at [901, 153] on p "View All Need Review" at bounding box center [878, 157] width 93 height 13
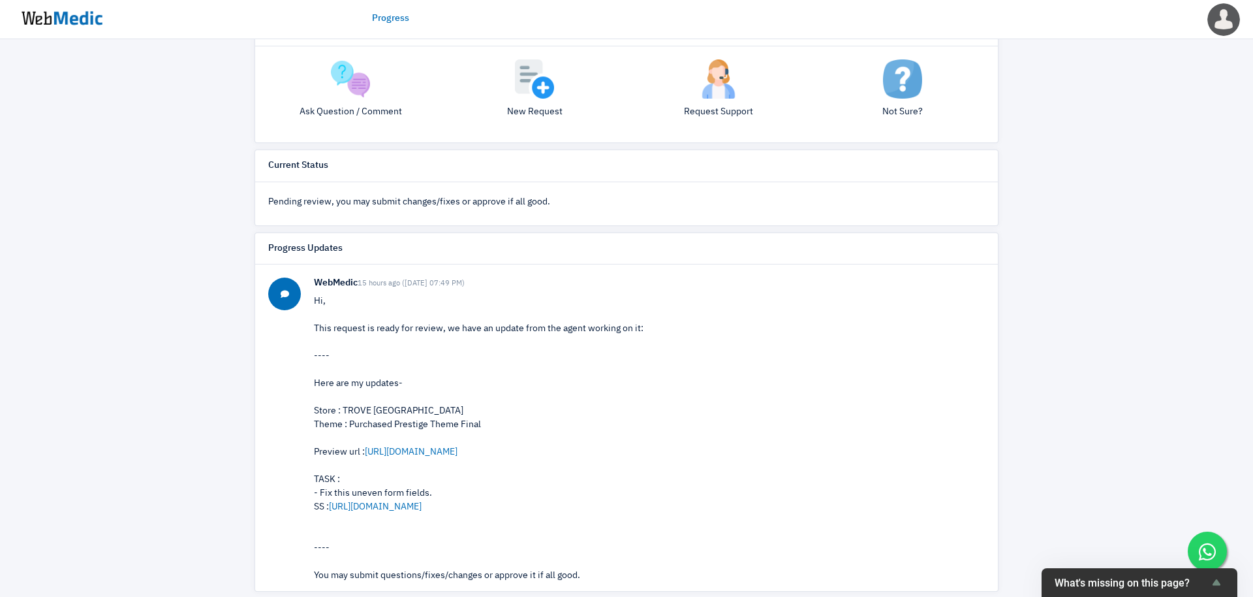
scroll to position [317, 0]
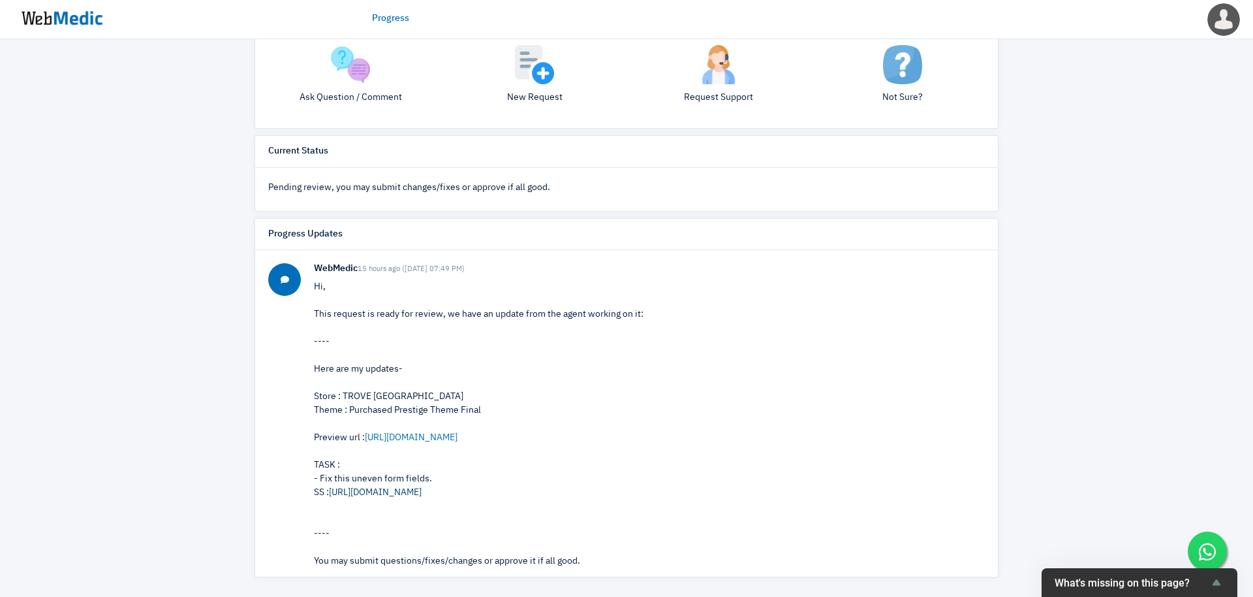
click at [409, 496] on link "[URL][DOMAIN_NAME]" at bounding box center [375, 492] width 93 height 9
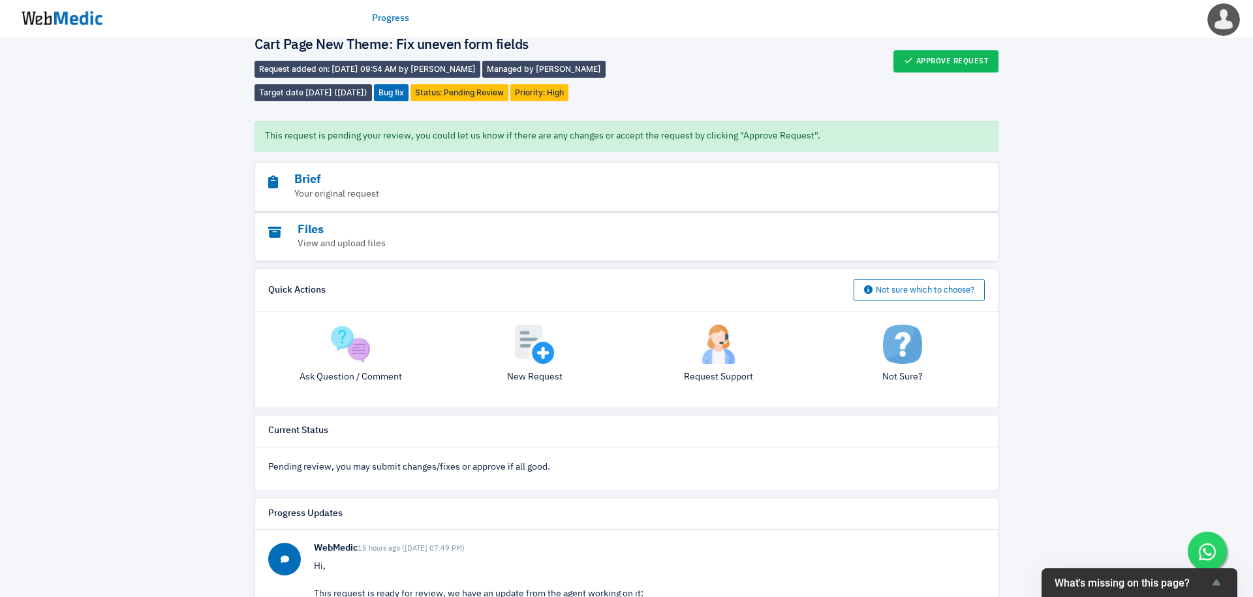
scroll to position [0, 0]
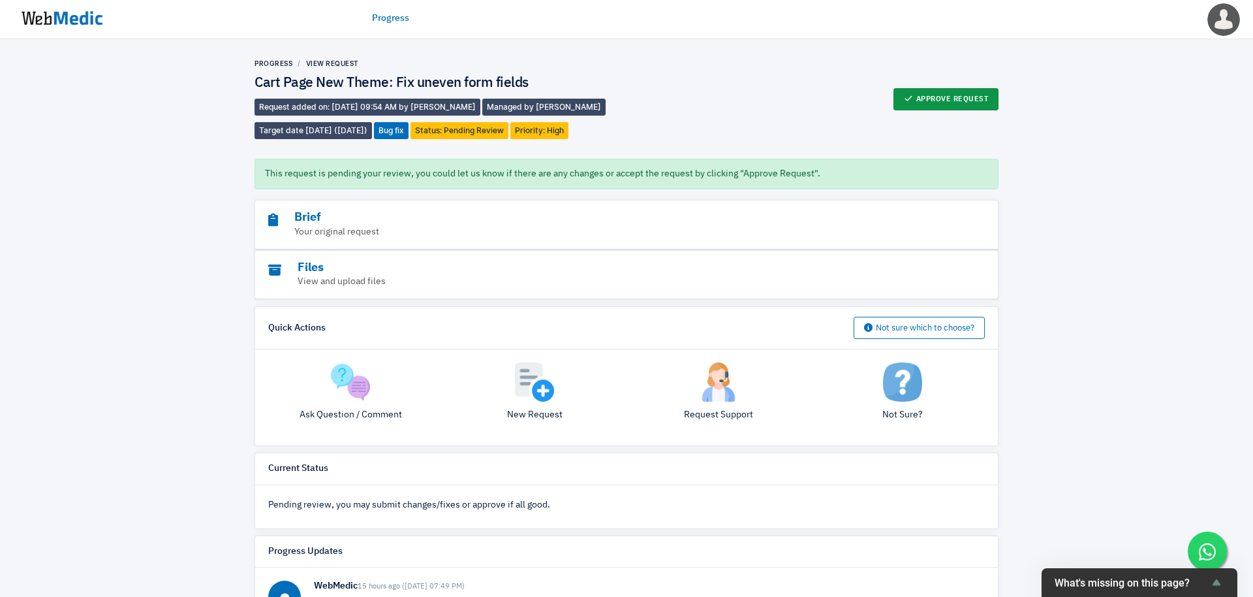
click at [950, 89] on button "Approve Request" at bounding box center [947, 99] width 106 height 22
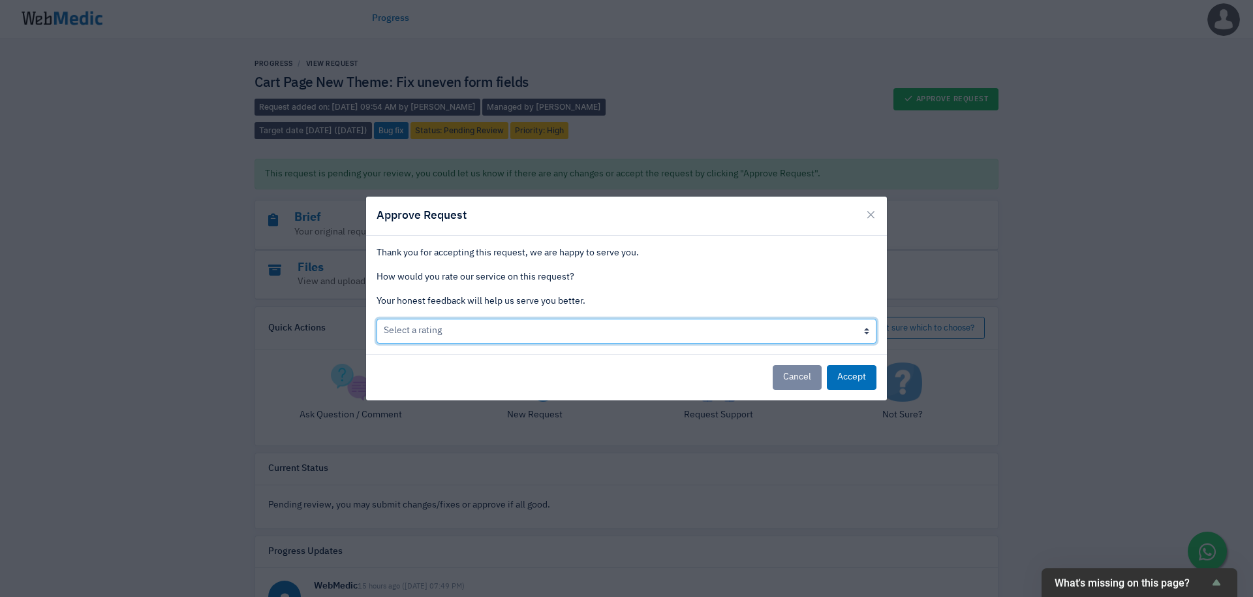
click at [840, 336] on select "Select a rating Bad Acceptable only We like it Well done!" at bounding box center [627, 331] width 500 height 25
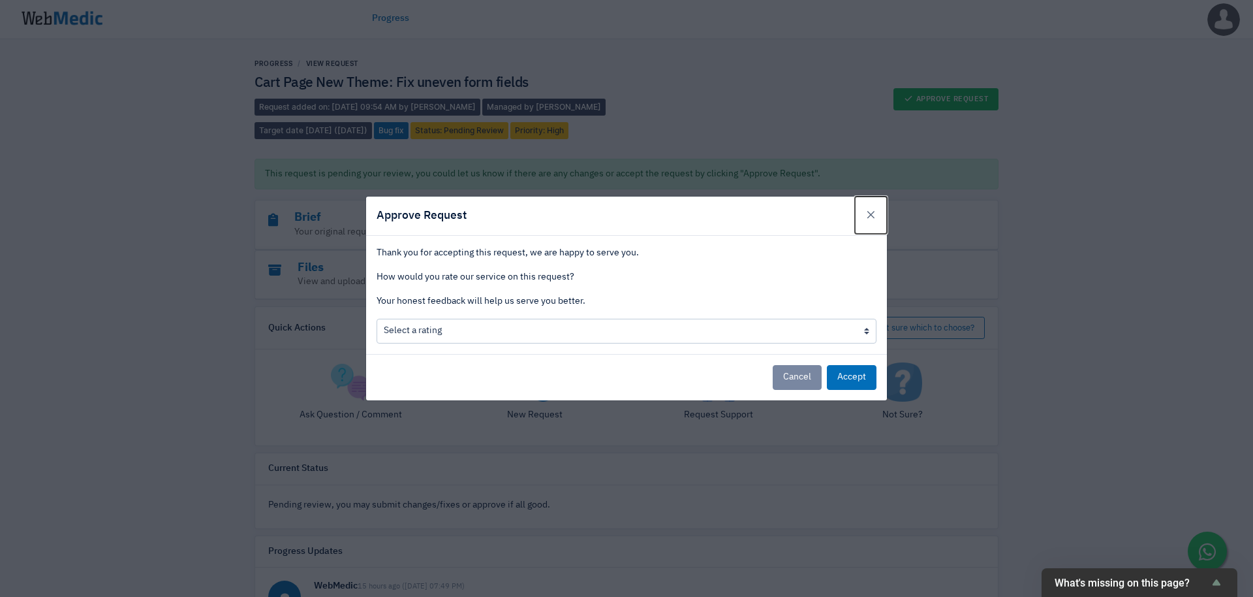
click at [871, 215] on span "×" at bounding box center [871, 215] width 11 height 18
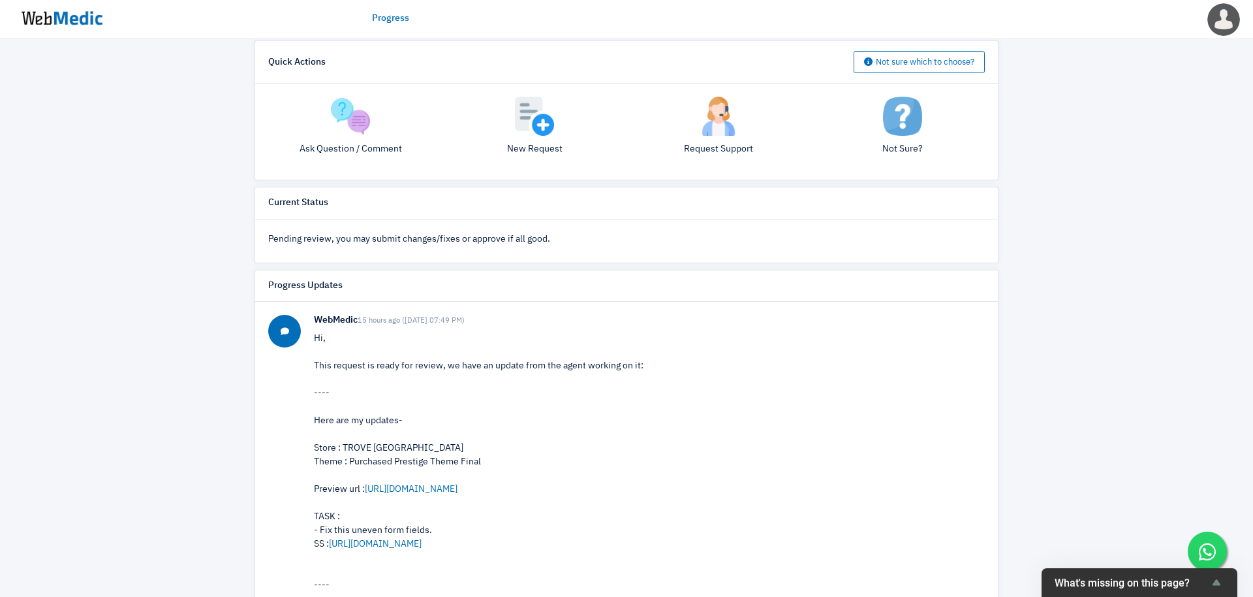
scroll to position [317, 0]
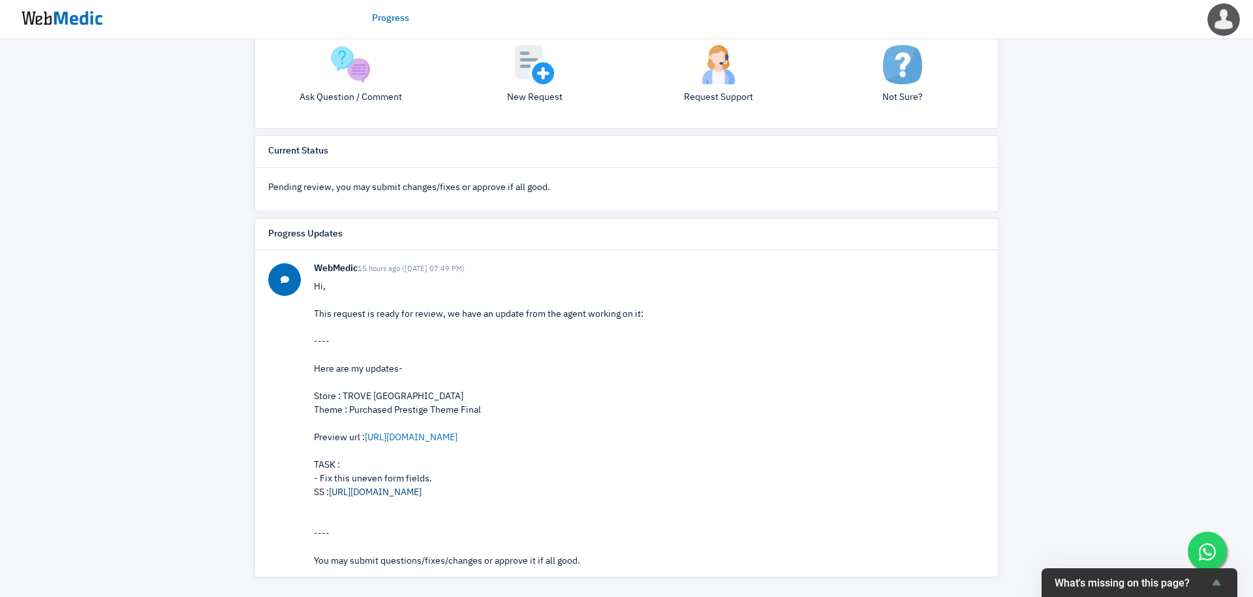
click at [402, 488] on link "https://prnt.sc/qzIFJ2j-6HkO" at bounding box center [375, 492] width 93 height 9
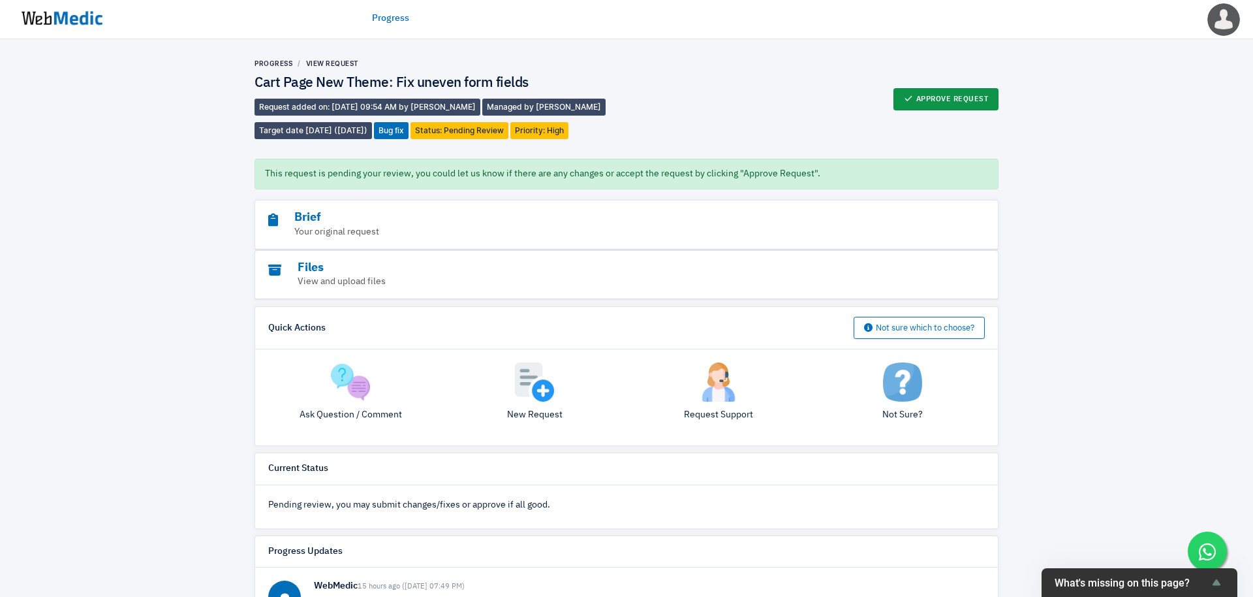
click at [947, 95] on button "Approve Request" at bounding box center [947, 99] width 106 height 22
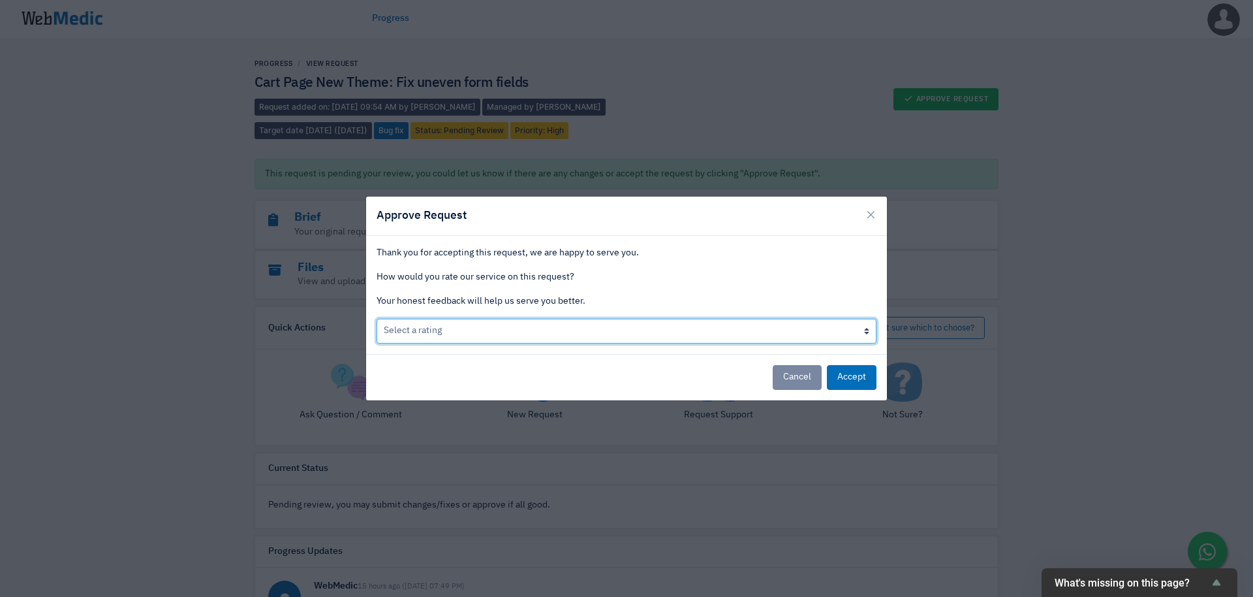
click at [714, 335] on select "Select a rating Bad Acceptable only We like it Well done!" at bounding box center [627, 331] width 500 height 25
click at [377, 319] on select "Select a rating Bad Acceptable only We like it Well done!" at bounding box center [627, 331] width 500 height 25
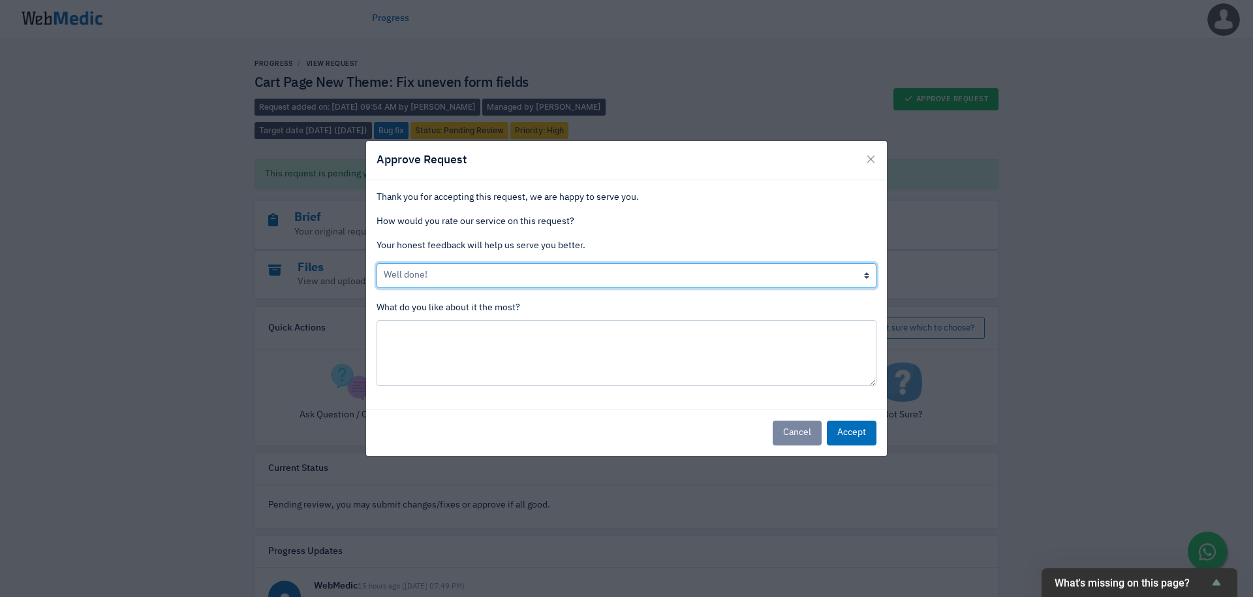
click at [829, 278] on select "Select a rating Bad Acceptable only We like it Well done!" at bounding box center [627, 275] width 500 height 25
select select "2"
click at [377, 263] on select "Select a rating Bad Acceptable only We like it Well done!" at bounding box center [627, 275] width 500 height 25
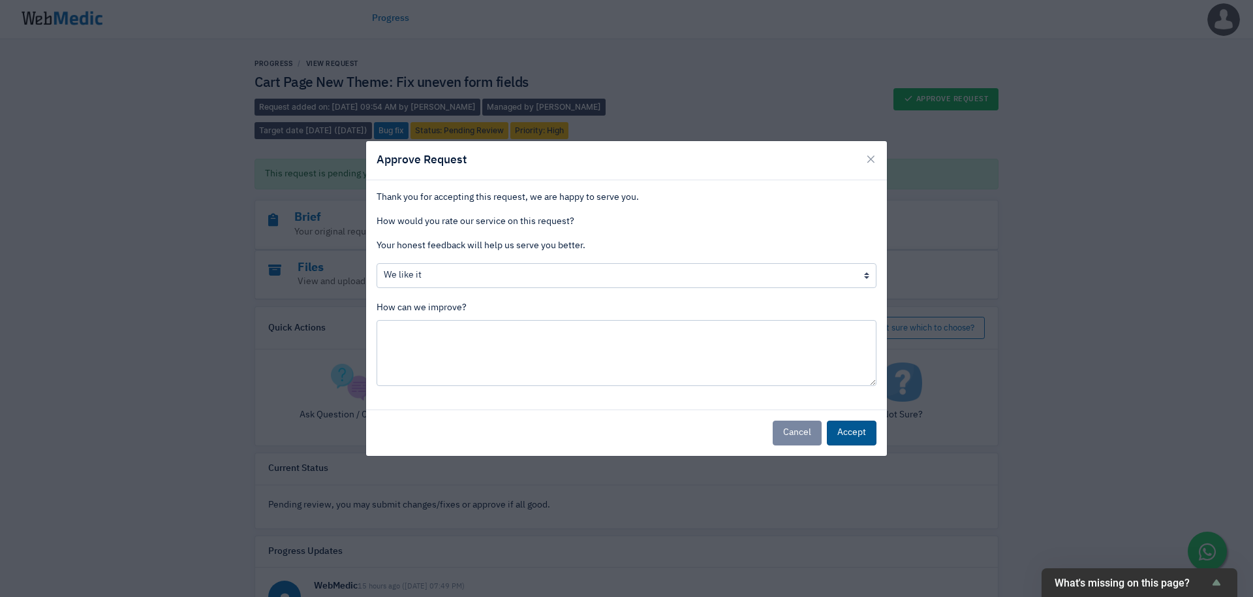
click at [858, 426] on button "Accept" at bounding box center [852, 432] width 50 height 25
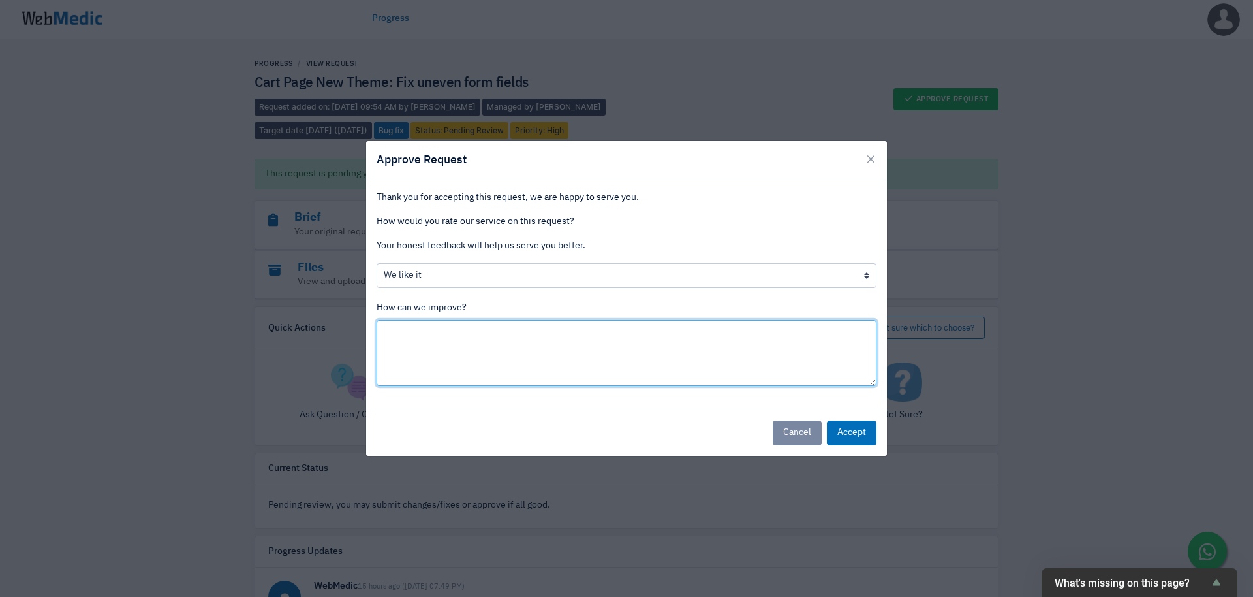
click at [510, 351] on textarea at bounding box center [627, 353] width 500 height 66
type textarea "L"
type textarea "we love to see this new feature on our cart page, which we never thought of hav…"
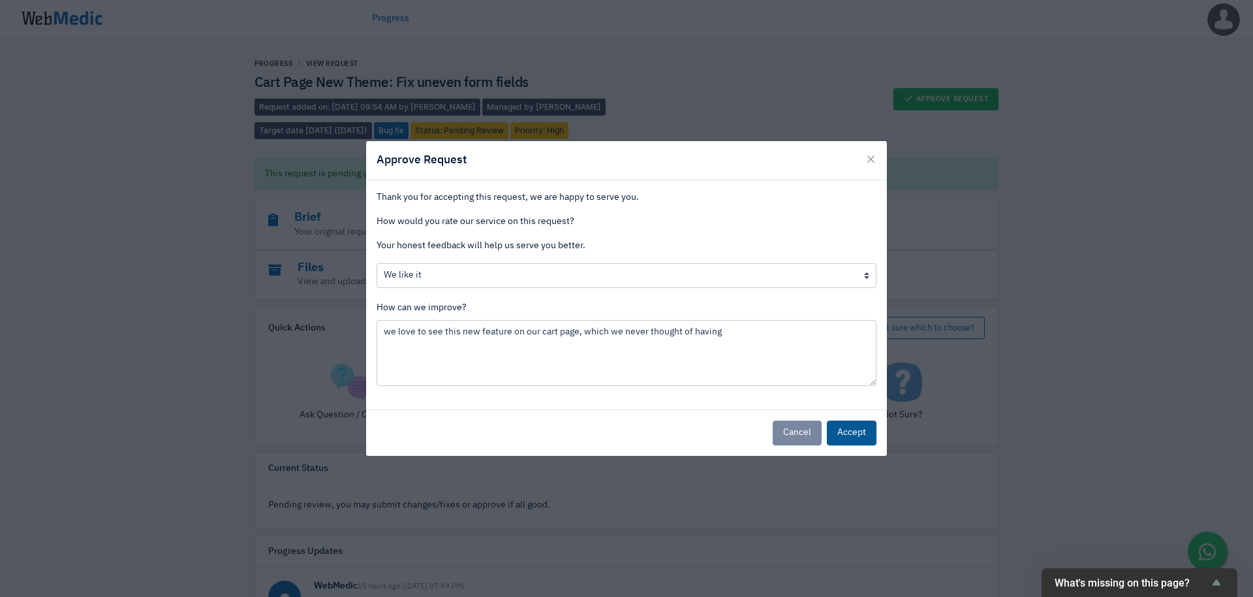
click at [843, 422] on button "Accept" at bounding box center [852, 432] width 50 height 25
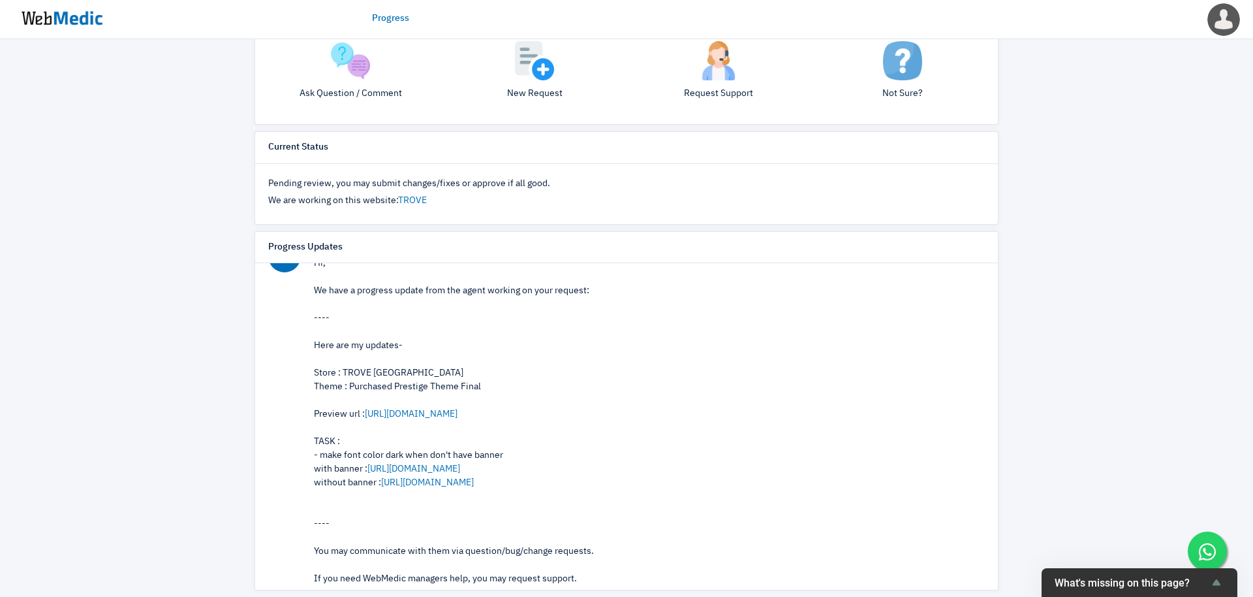
scroll to position [38, 0]
click at [460, 466] on link "[URL][DOMAIN_NAME]" at bounding box center [414, 467] width 93 height 9
click at [430, 477] on link "https://prnt.sc/-3cl1MW4ZVz7" at bounding box center [427, 481] width 93 height 9
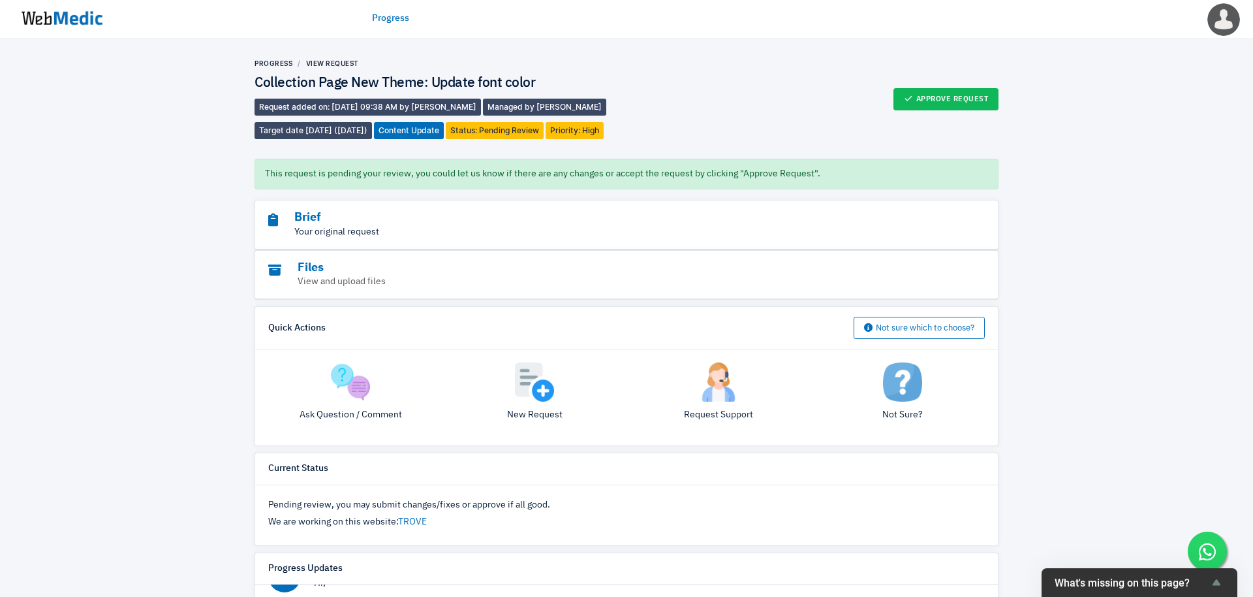
click at [407, 237] on p "Your original request" at bounding box center [590, 232] width 645 height 14
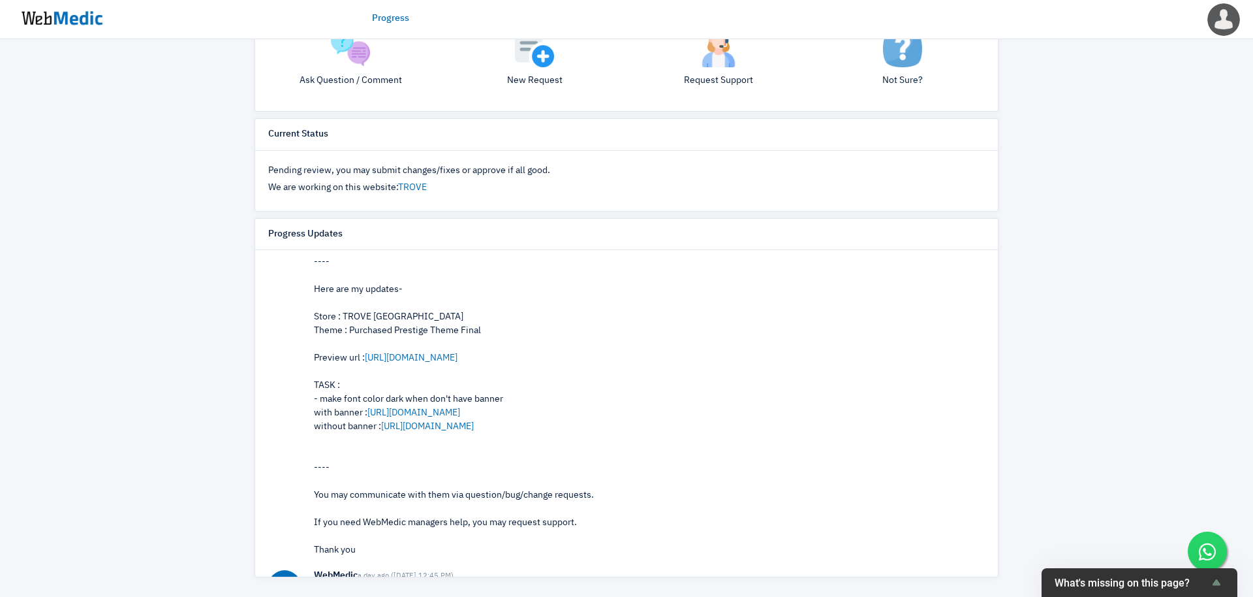
scroll to position [49, 0]
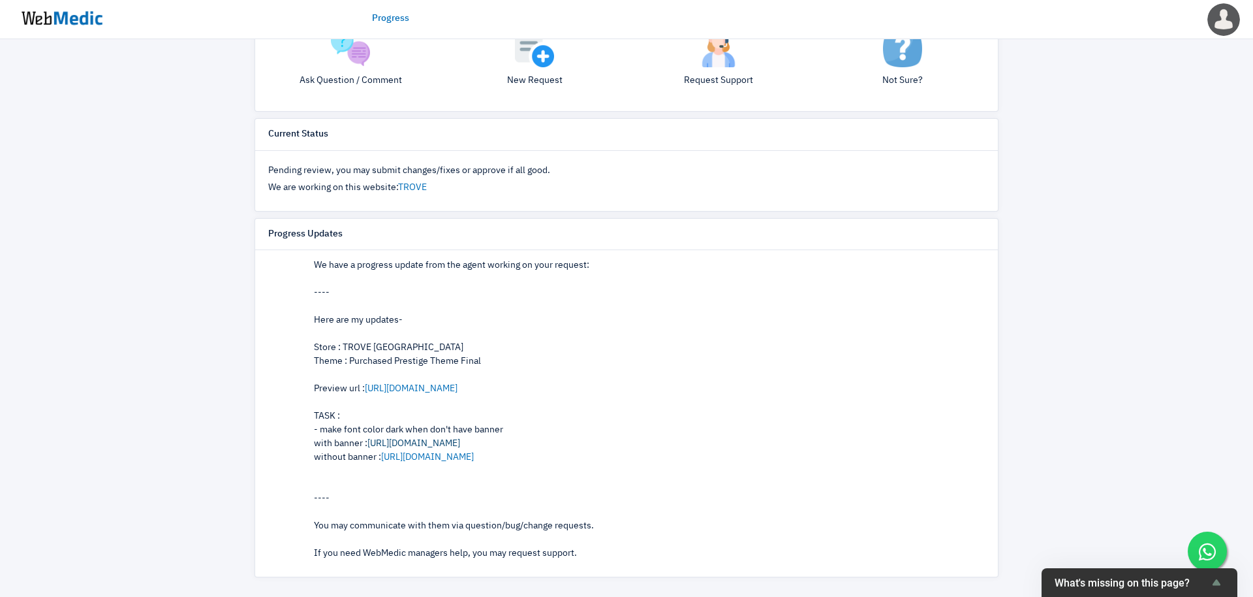
click at [454, 439] on link "https://prnt.sc/niFMVsfIFy-2" at bounding box center [414, 443] width 93 height 9
click at [460, 456] on link "https://prnt.sc/-3cl1MW4ZVz7" at bounding box center [427, 456] width 93 height 9
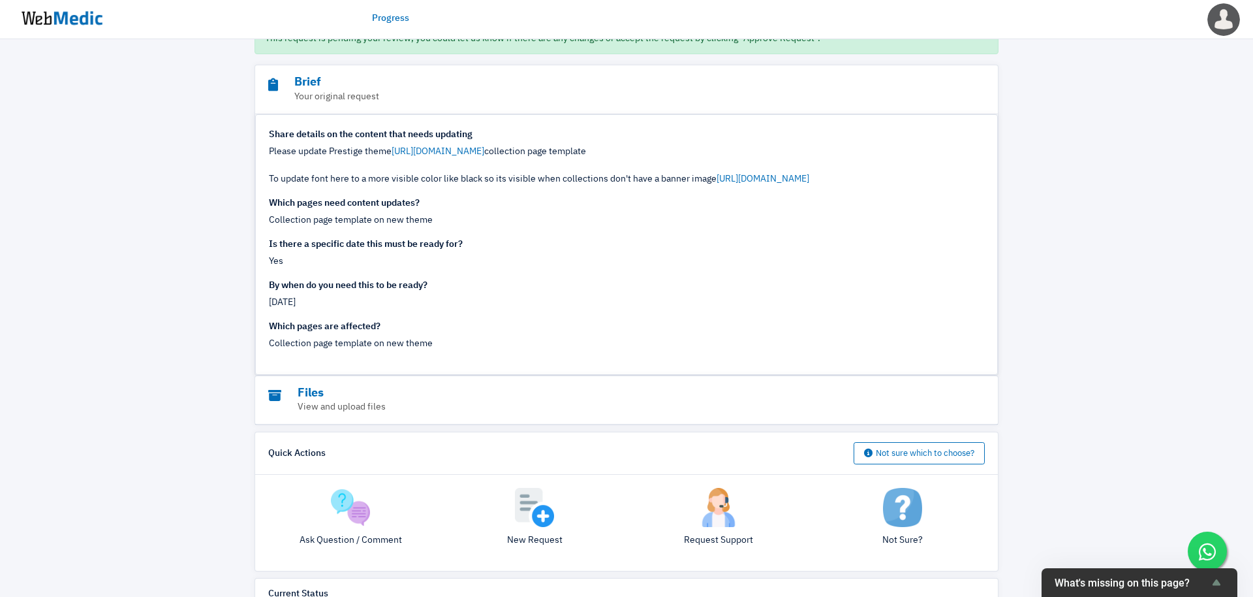
scroll to position [0, 0]
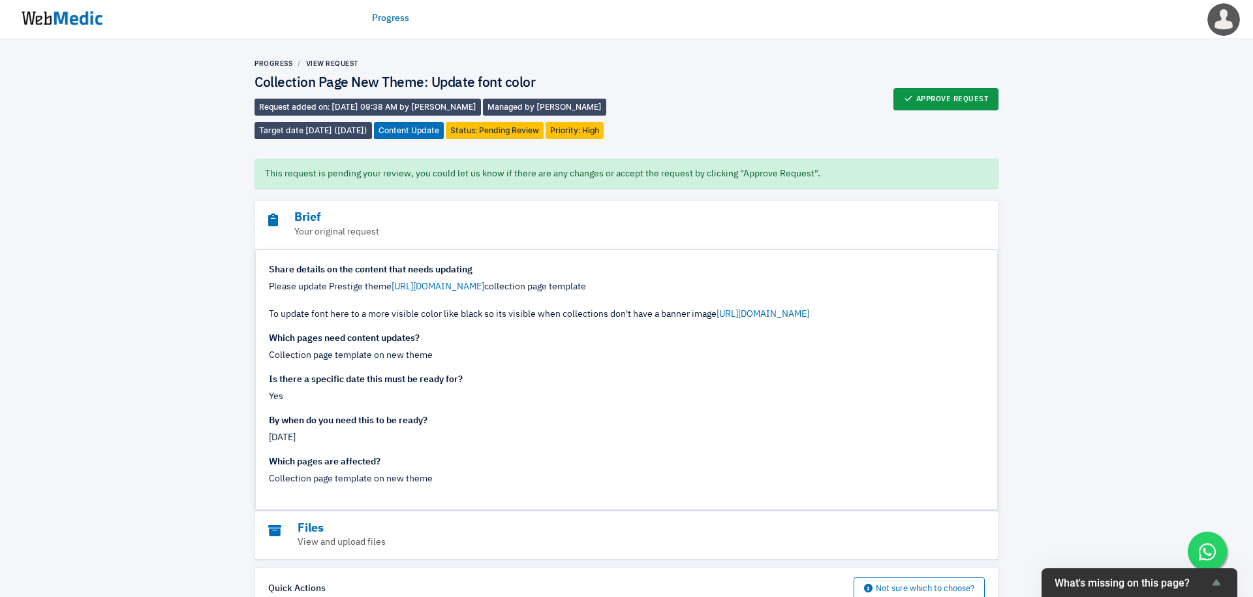
click at [950, 99] on button "Approve Request" at bounding box center [947, 99] width 106 height 22
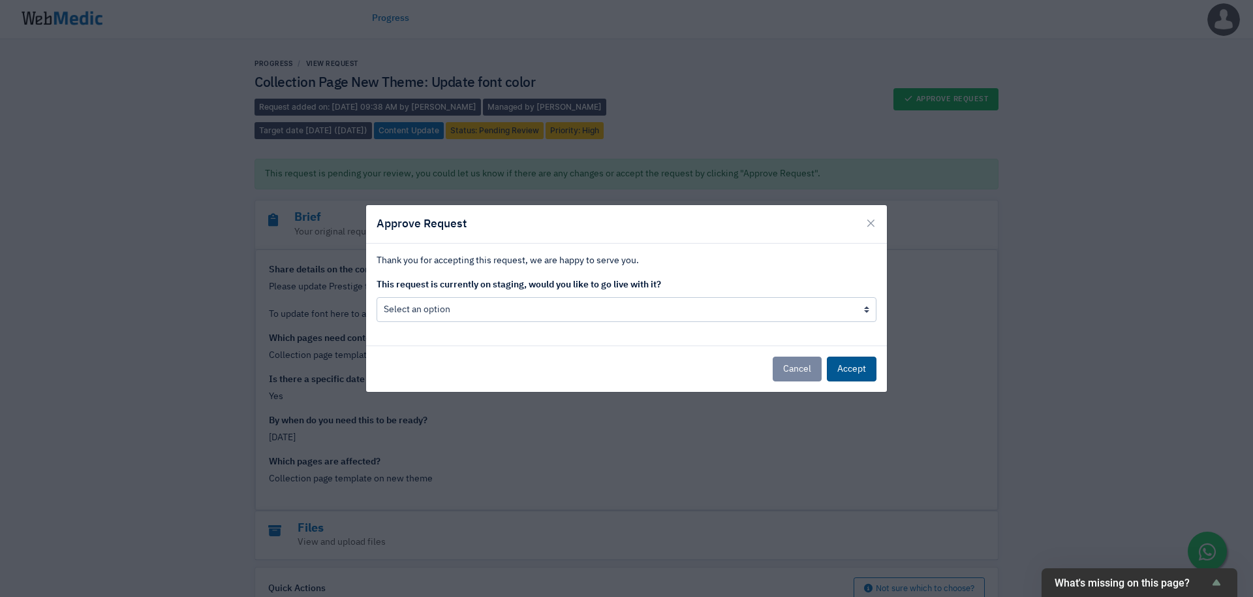
click at [844, 368] on button "Accept" at bounding box center [852, 368] width 50 height 25
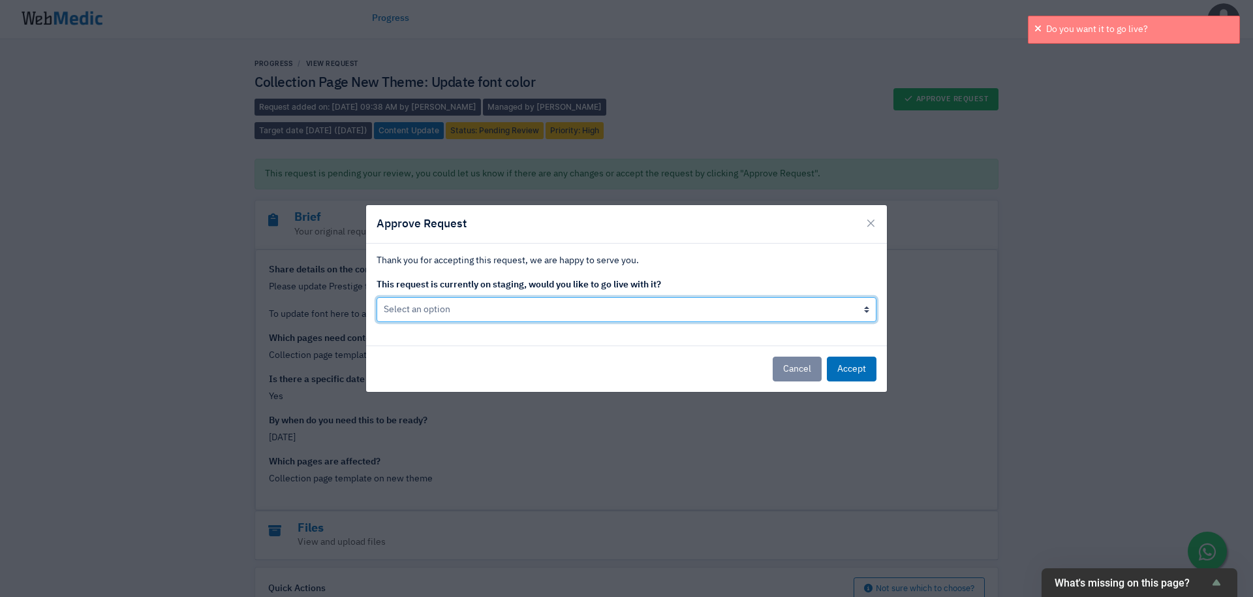
click at [772, 298] on select "Select an option Yes go live Accept request but don't go live yet" at bounding box center [627, 309] width 500 height 25
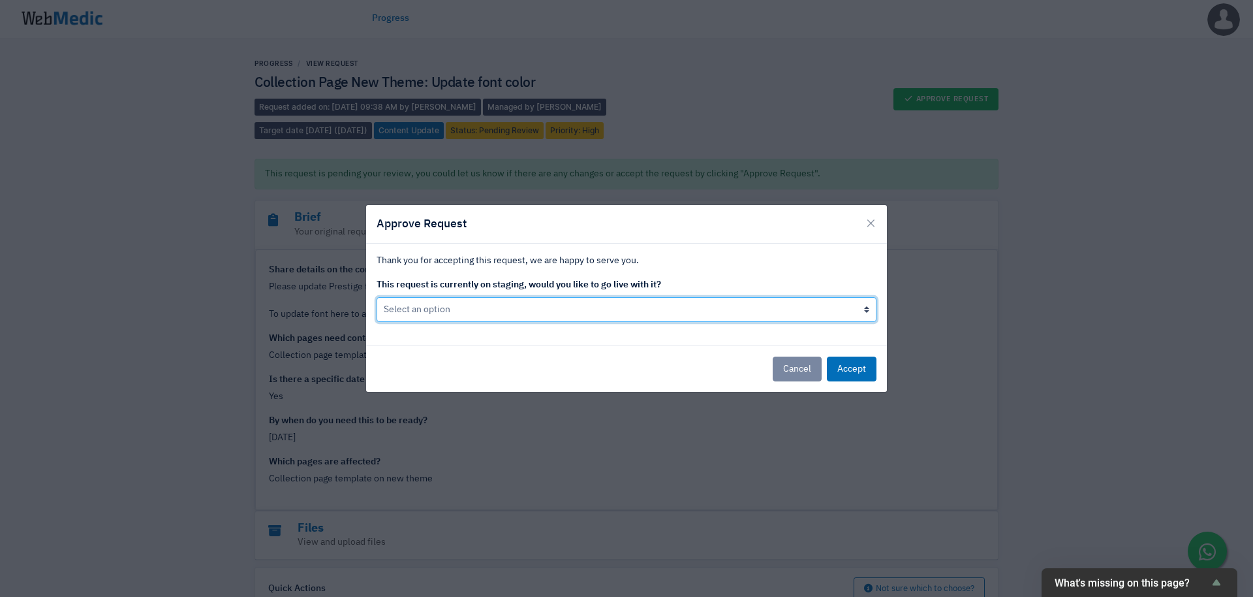
select select "0"
click at [377, 297] on select "Select an option Yes go live Accept request but don't go live yet" at bounding box center [627, 309] width 500 height 25
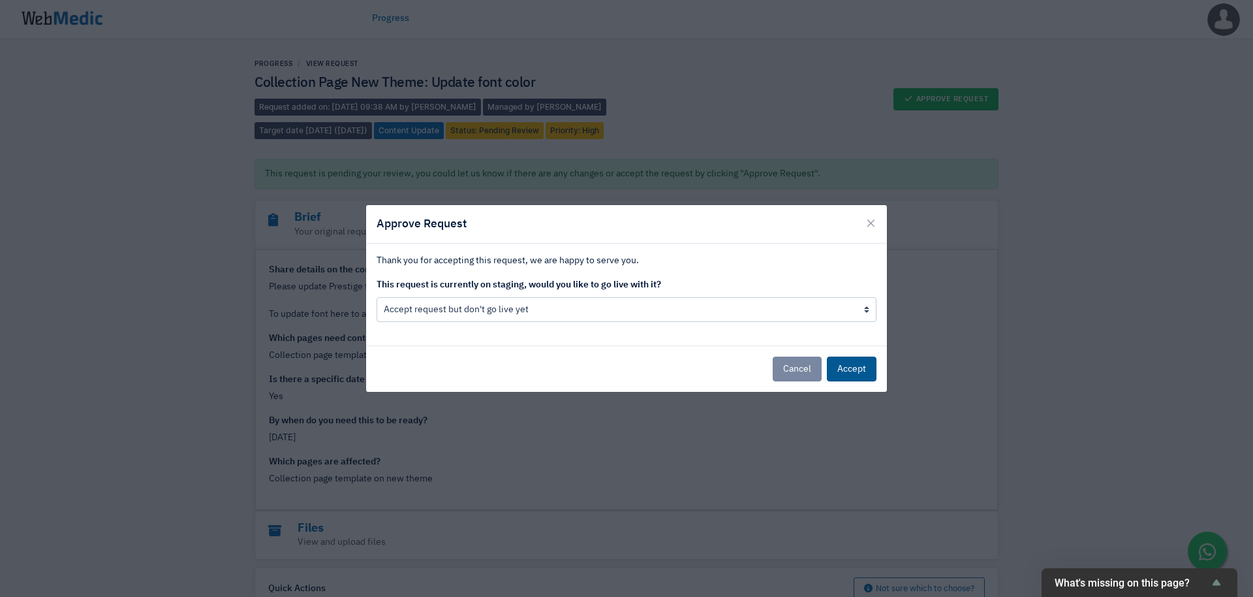
click at [860, 374] on button "Accept" at bounding box center [852, 368] width 50 height 25
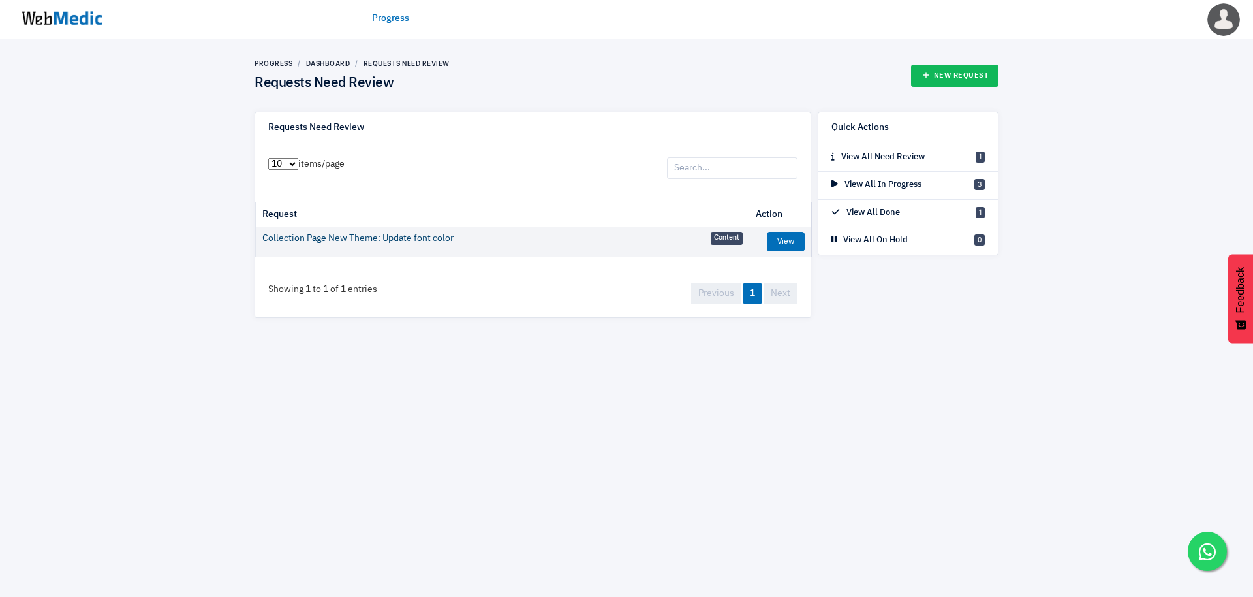
click at [408, 234] on link "Collection Page New Theme: Update font color" at bounding box center [357, 239] width 191 height 14
click at [274, 60] on link "Progress" at bounding box center [274, 63] width 38 height 8
click at [381, 29] on ul "Progress" at bounding box center [626, 18] width 509 height 40
click at [396, 10] on ul "Progress" at bounding box center [626, 18] width 509 height 40
click at [324, 63] on link "Dashboard" at bounding box center [328, 63] width 44 height 8
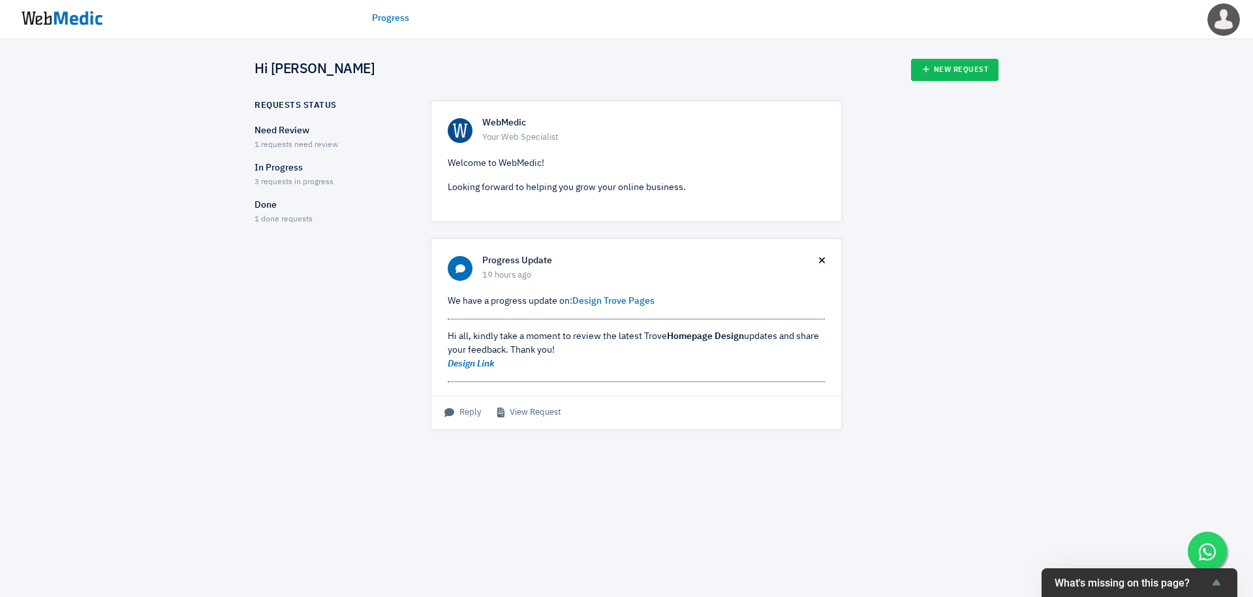
click at [296, 134] on p "Need Review" at bounding box center [331, 131] width 153 height 14
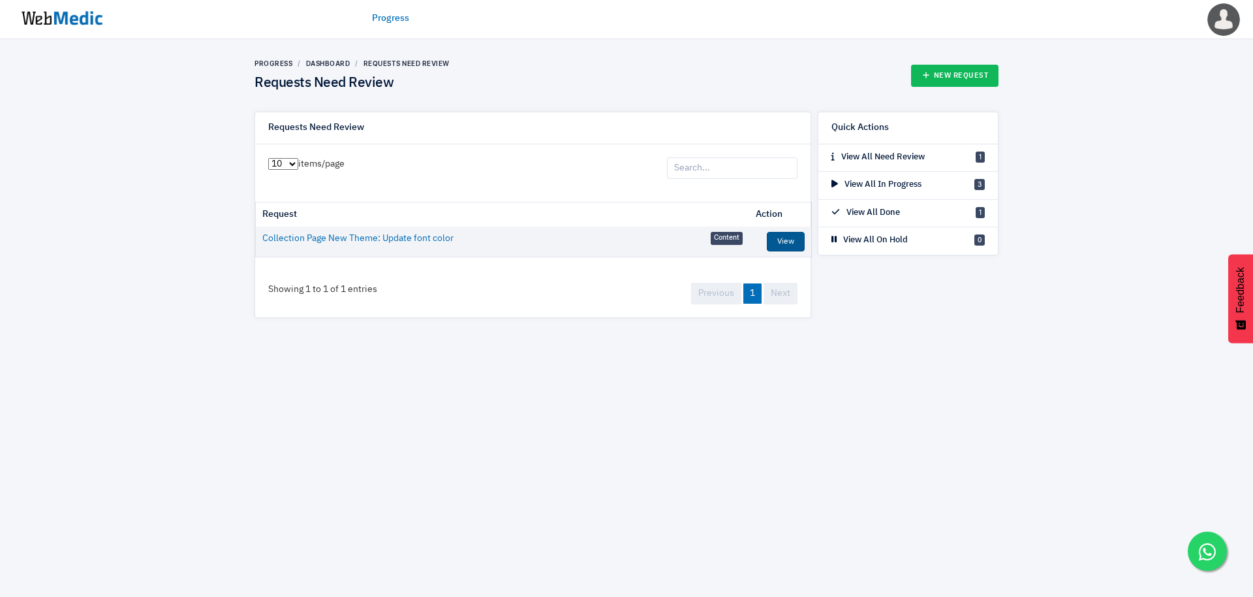
click at [792, 240] on link "View" at bounding box center [786, 242] width 38 height 20
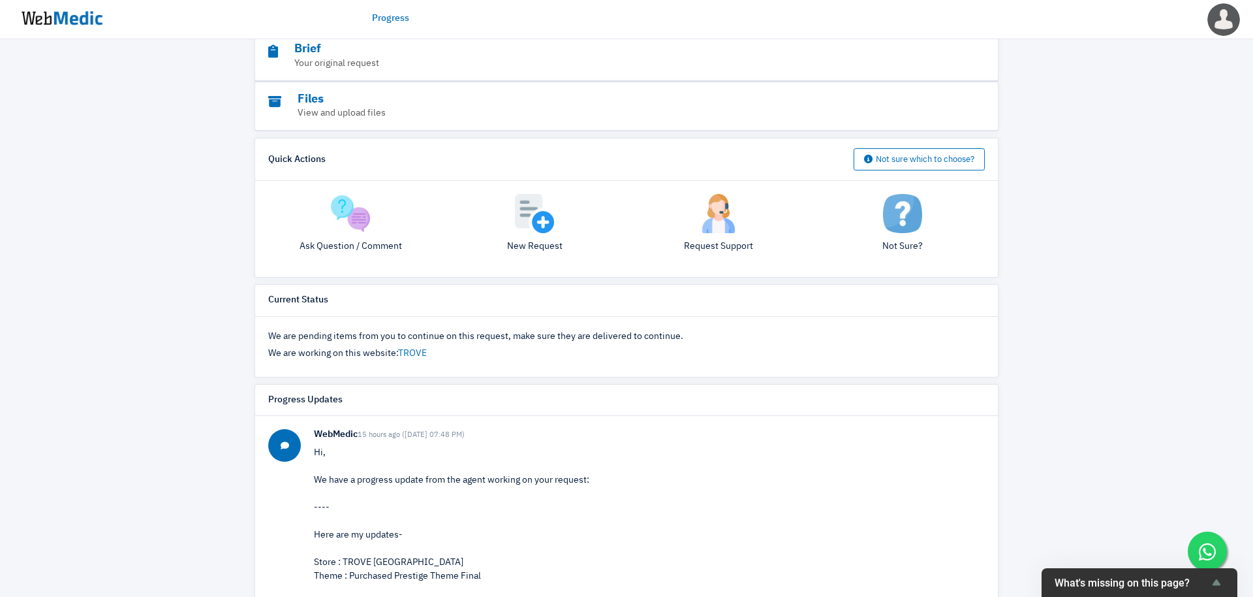
scroll to position [317, 0]
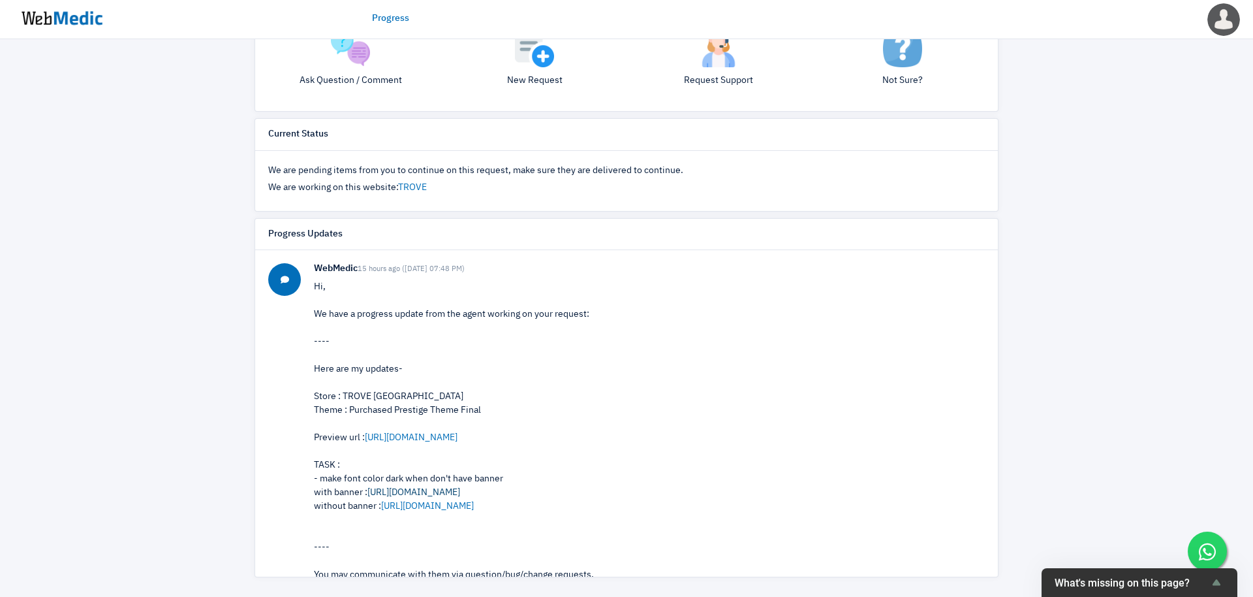
click at [406, 492] on link "https://prnt.sc/niFMVsfIFy-2" at bounding box center [414, 492] width 93 height 9
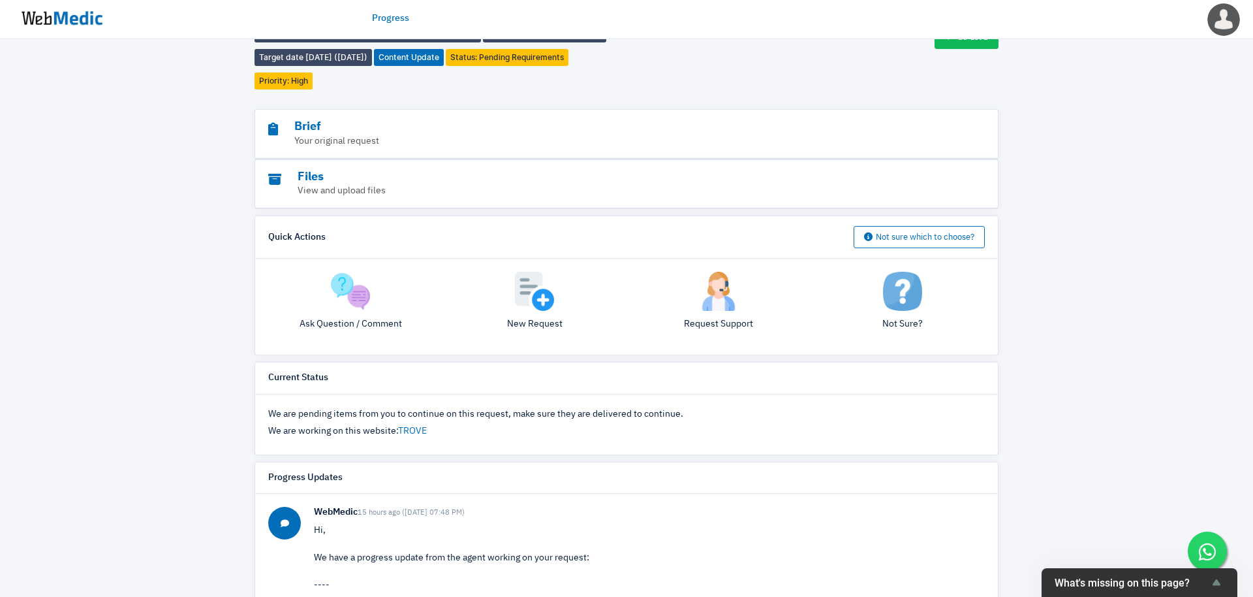
scroll to position [32, 0]
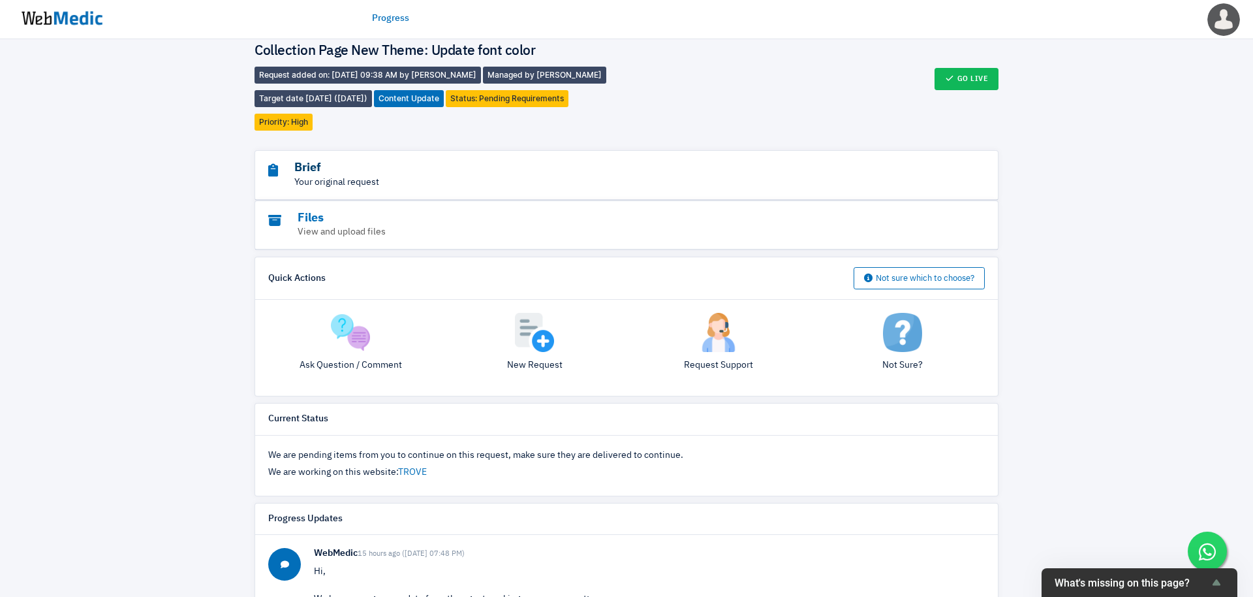
click at [473, 167] on h3 "Brief" at bounding box center [590, 168] width 645 height 15
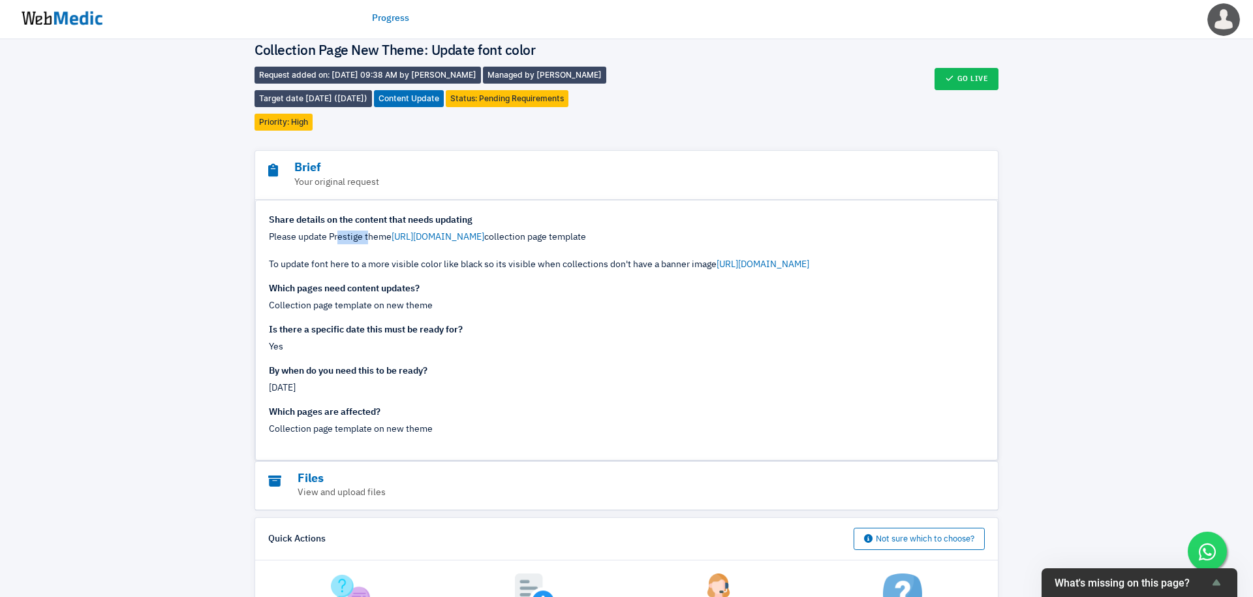
drag, startPoint x: 337, startPoint y: 232, endPoint x: 370, endPoint y: 232, distance: 33.3
click at [370, 232] on div "Please update Prestige theme https://prnt.sc/1XtGGu5lKNpr collection page templ…" at bounding box center [626, 250] width 715 height 41
drag, startPoint x: 309, startPoint y: 233, endPoint x: 323, endPoint y: 233, distance: 14.4
click at [323, 233] on div "Please update Prestige theme https://prnt.sc/1XtGGu5lKNpr collection page templ…" at bounding box center [626, 250] width 715 height 41
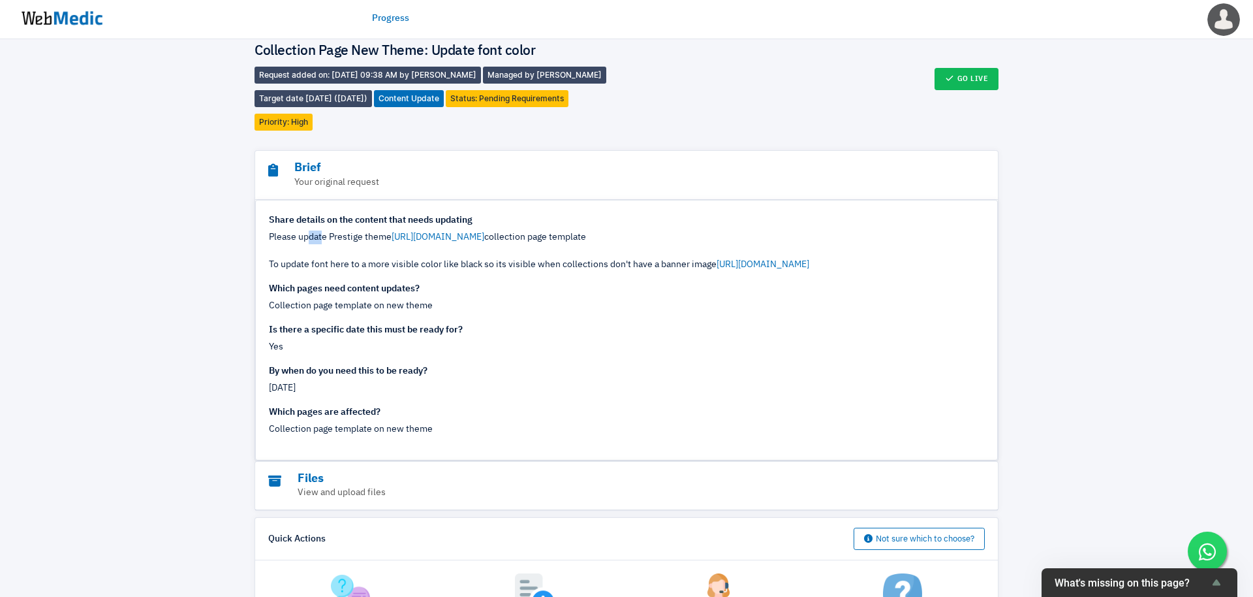
click at [324, 233] on div "Please update Prestige theme https://prnt.sc/1XtGGu5lKNpr collection page templ…" at bounding box center [626, 250] width 715 height 41
click at [356, 233] on div "Please update Prestige theme https://prnt.sc/1XtGGu5lKNpr collection page templ…" at bounding box center [626, 250] width 715 height 41
drag, startPoint x: 298, startPoint y: 262, endPoint x: 431, endPoint y: 267, distance: 133.9
click at [431, 267] on div "Please update Prestige theme https://prnt.sc/1XtGGu5lKNpr collection page templ…" at bounding box center [626, 250] width 715 height 41
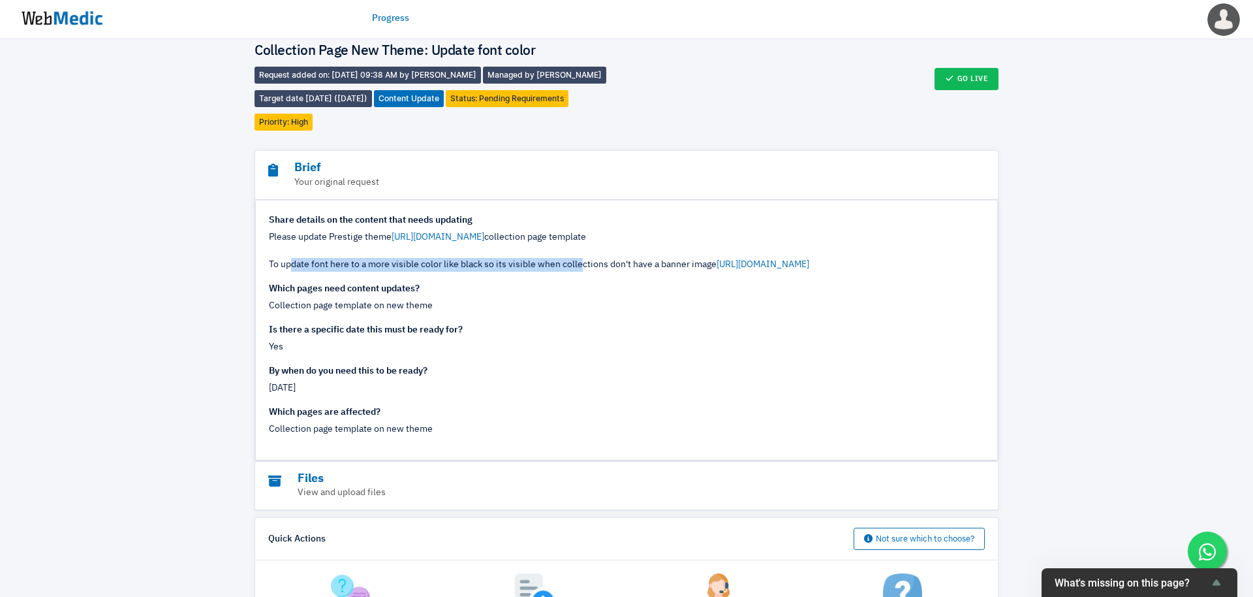
drag, startPoint x: 289, startPoint y: 263, endPoint x: 578, endPoint y: 270, distance: 288.6
click at [578, 271] on div "Please update Prestige theme https://prnt.sc/1XtGGu5lKNpr collection page templ…" at bounding box center [626, 250] width 715 height 41
click at [578, 270] on div "Please update Prestige theme https://prnt.sc/1XtGGu5lKNpr collection page templ…" at bounding box center [626, 250] width 715 height 41
click at [809, 261] on link "https://prnt.sc/P5zdcZF-BRw-" at bounding box center [763, 264] width 93 height 9
drag, startPoint x: 309, startPoint y: 296, endPoint x: 364, endPoint y: 296, distance: 54.8
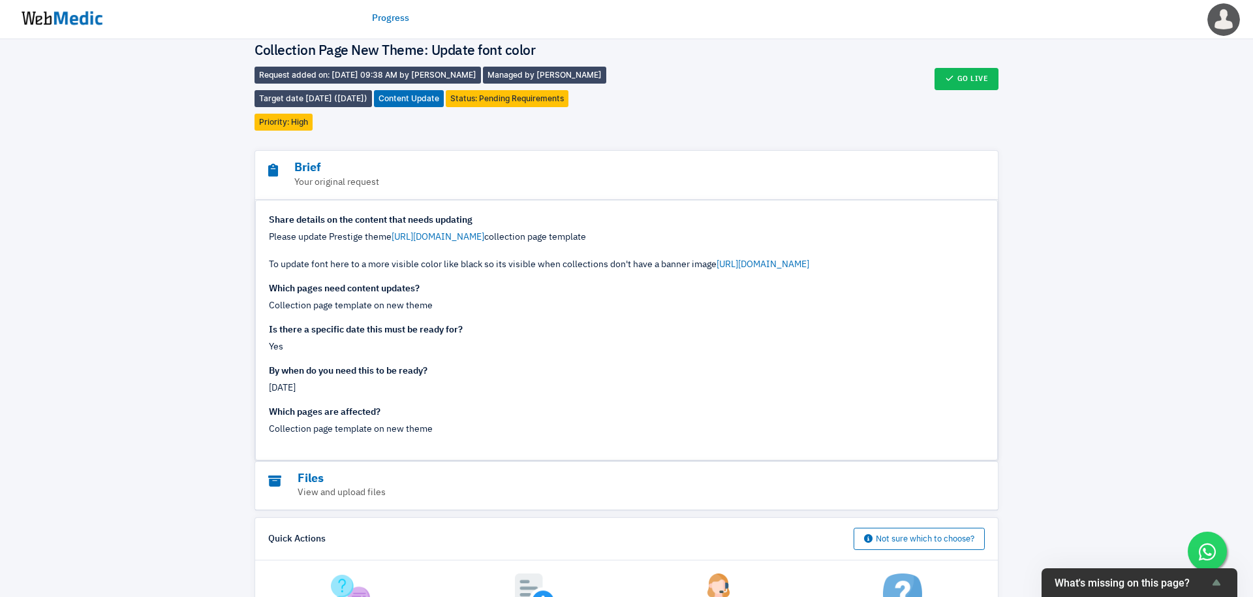
click at [364, 296] on div "Share details on the content that needs updating Please update Prestige theme h…" at bounding box center [626, 303] width 715 height 181
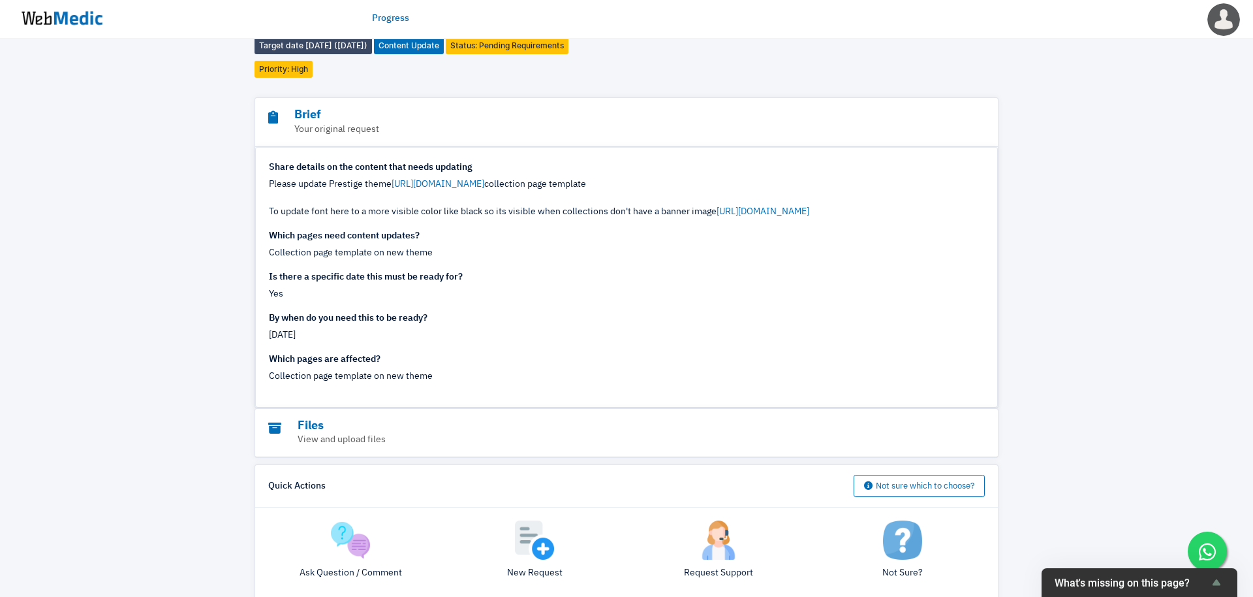
scroll to position [0, 0]
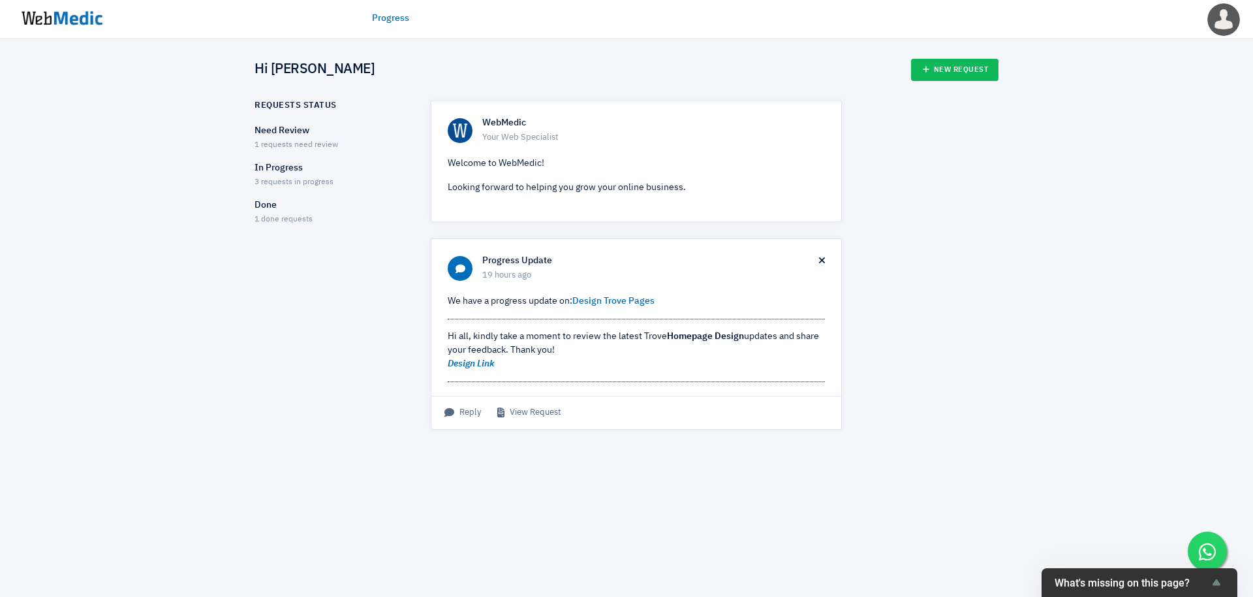
click at [301, 174] on p "In Progress" at bounding box center [331, 168] width 153 height 14
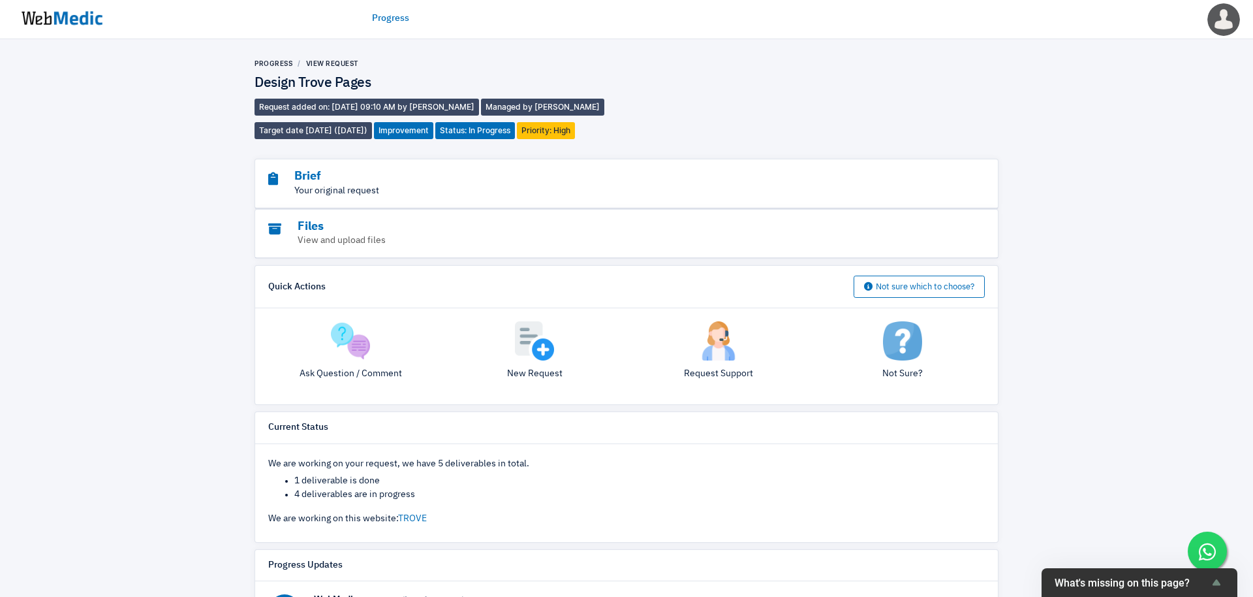
click at [362, 189] on p "Your original request" at bounding box center [590, 191] width 645 height 14
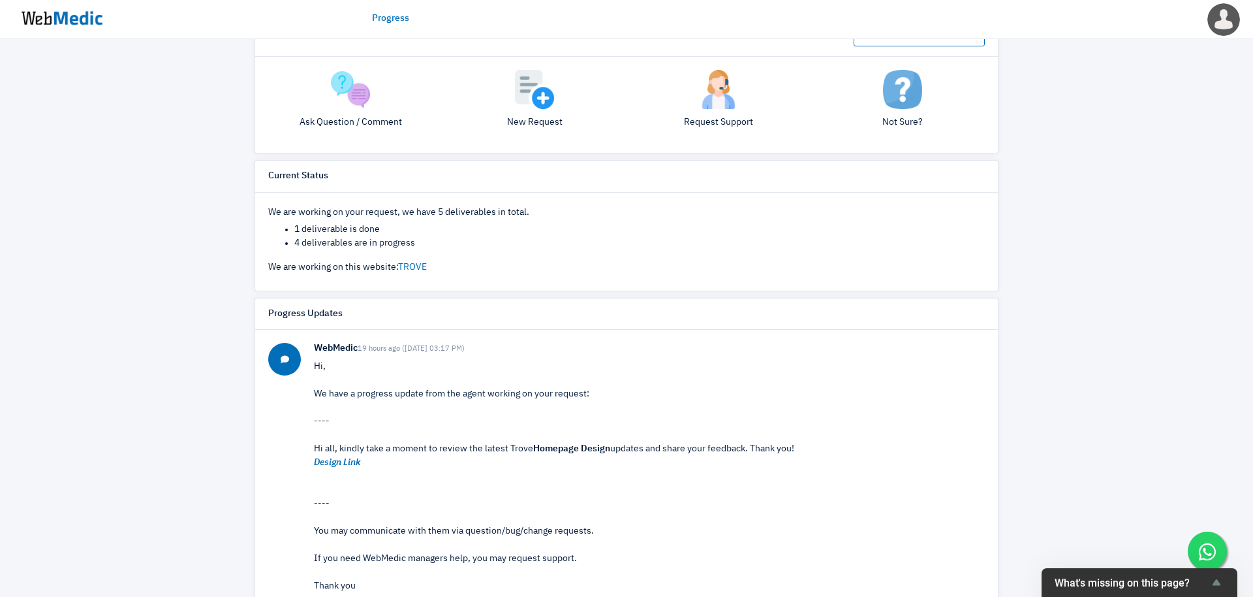
scroll to position [637, 0]
click at [340, 456] on em "Design Link" at bounding box center [337, 460] width 47 height 9
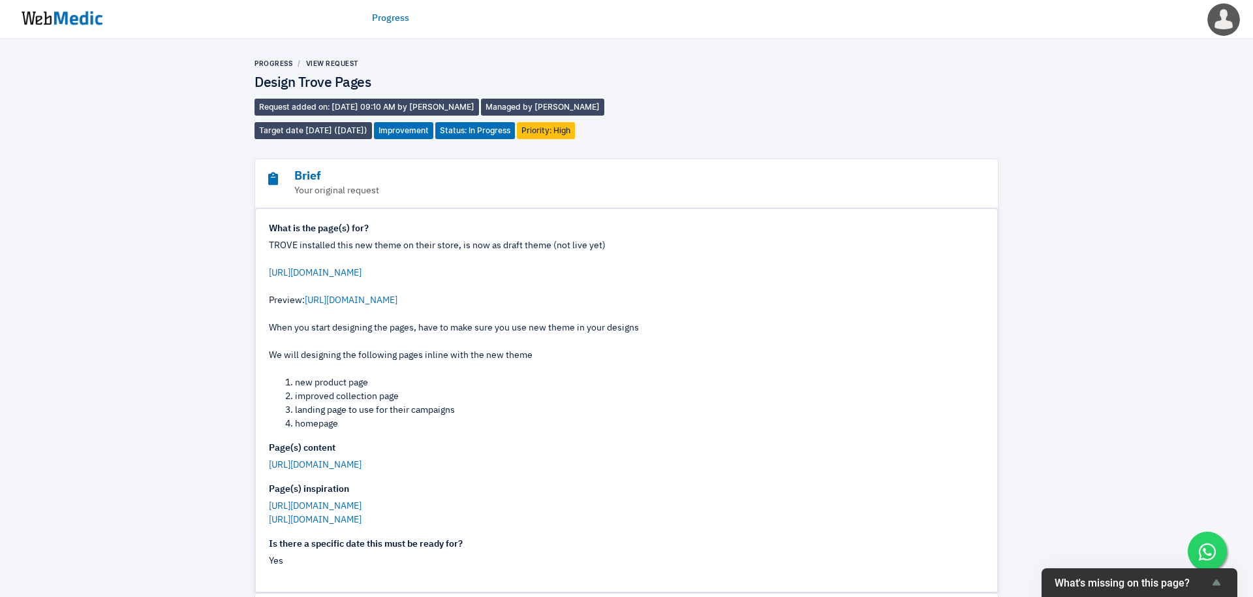
scroll to position [416, 0]
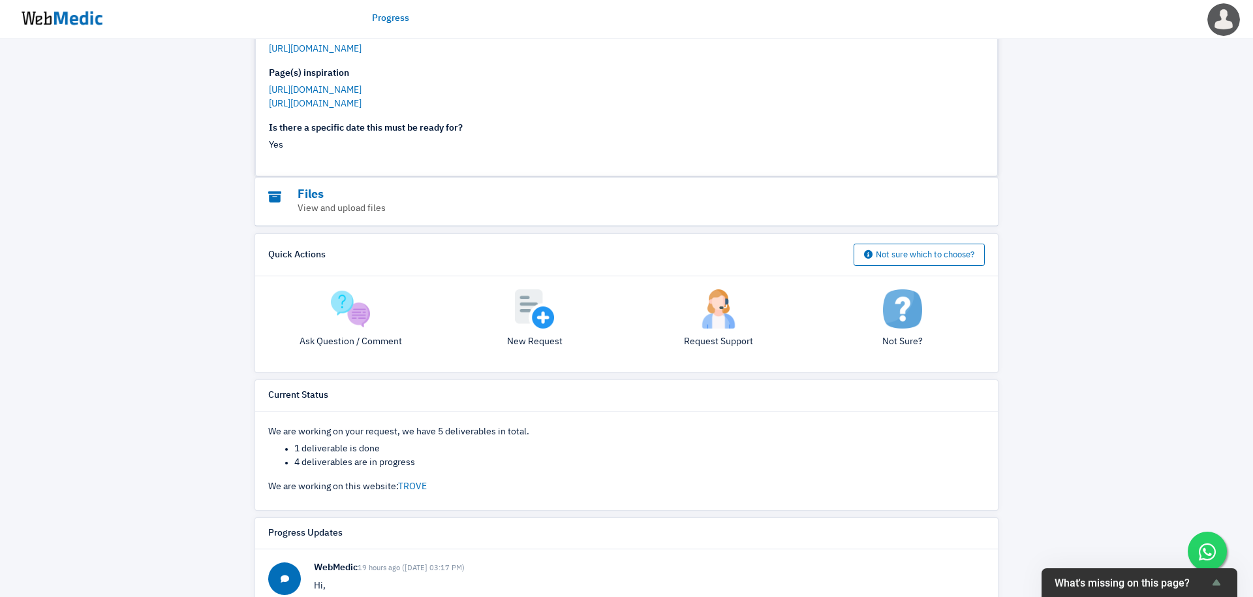
click at [355, 305] on img at bounding box center [350, 308] width 39 height 39
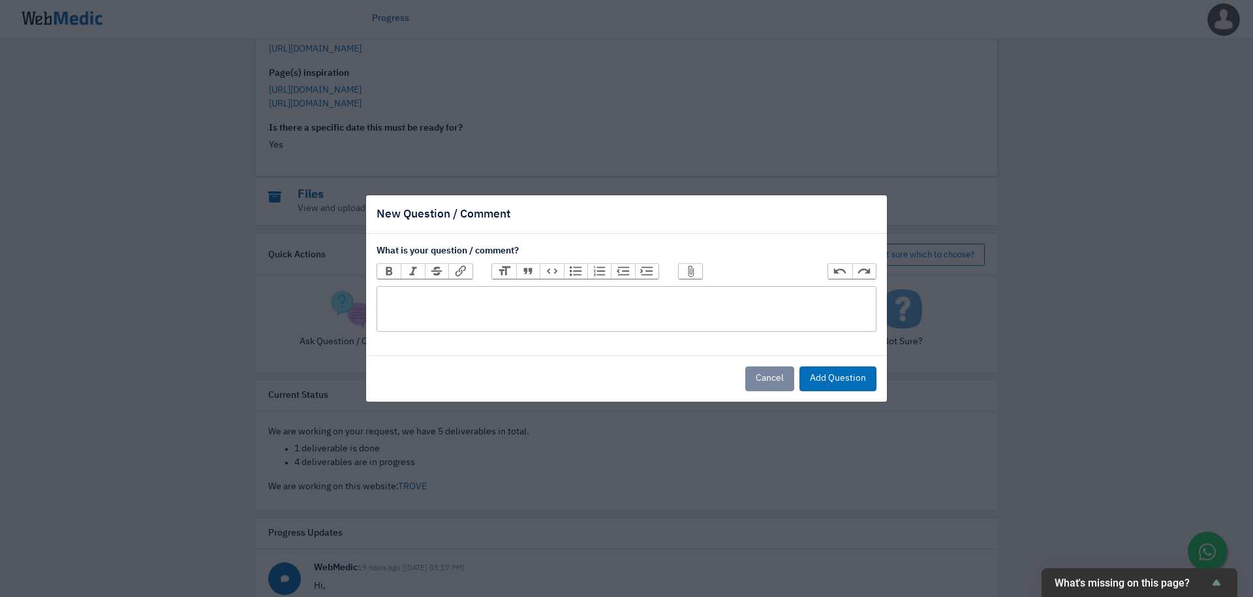
click at [452, 312] on trix-editor at bounding box center [627, 309] width 500 height 46
click at [462, 305] on trix-editor at bounding box center [627, 309] width 500 height 46
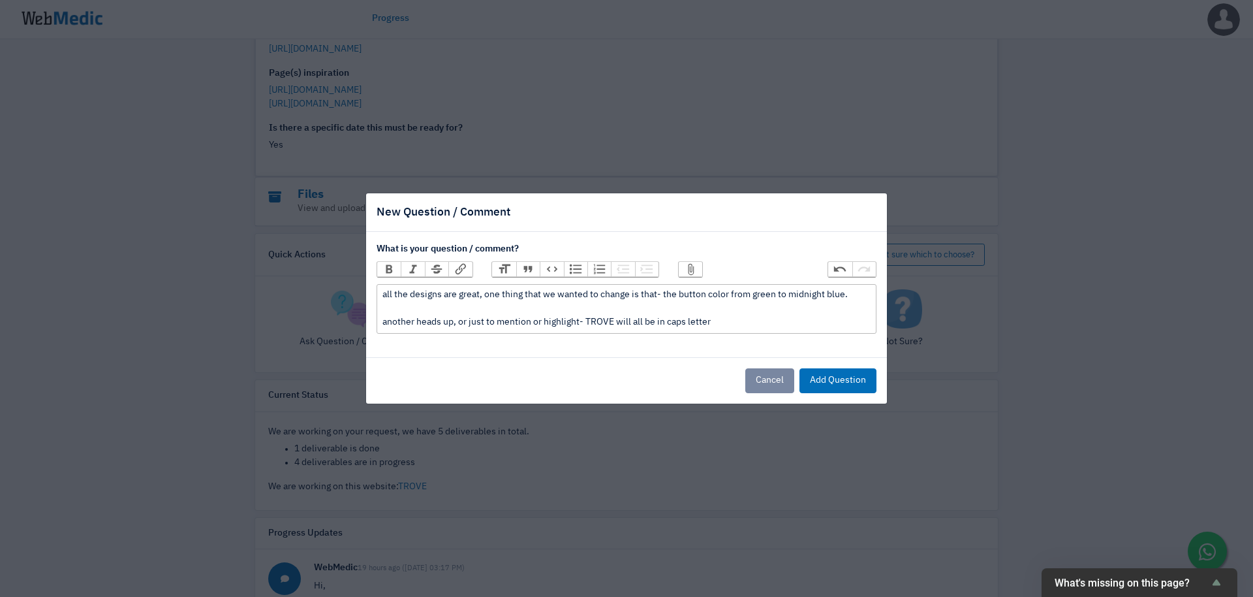
click at [638, 322] on div "all the designs are great, one thing that we wanted to change is that- the butt…" at bounding box center [627, 308] width 488 height 41
click at [631, 322] on div "all the designs are great, one thing that we wanted to change is that- the butt…" at bounding box center [627, 308] width 488 height 41
drag, startPoint x: 730, startPoint y: 319, endPoint x: 633, endPoint y: 320, distance: 97.9
click at [633, 320] on div "all the designs are great, one thing that we wanted to change is that- the butt…" at bounding box center [627, 308] width 488 height 41
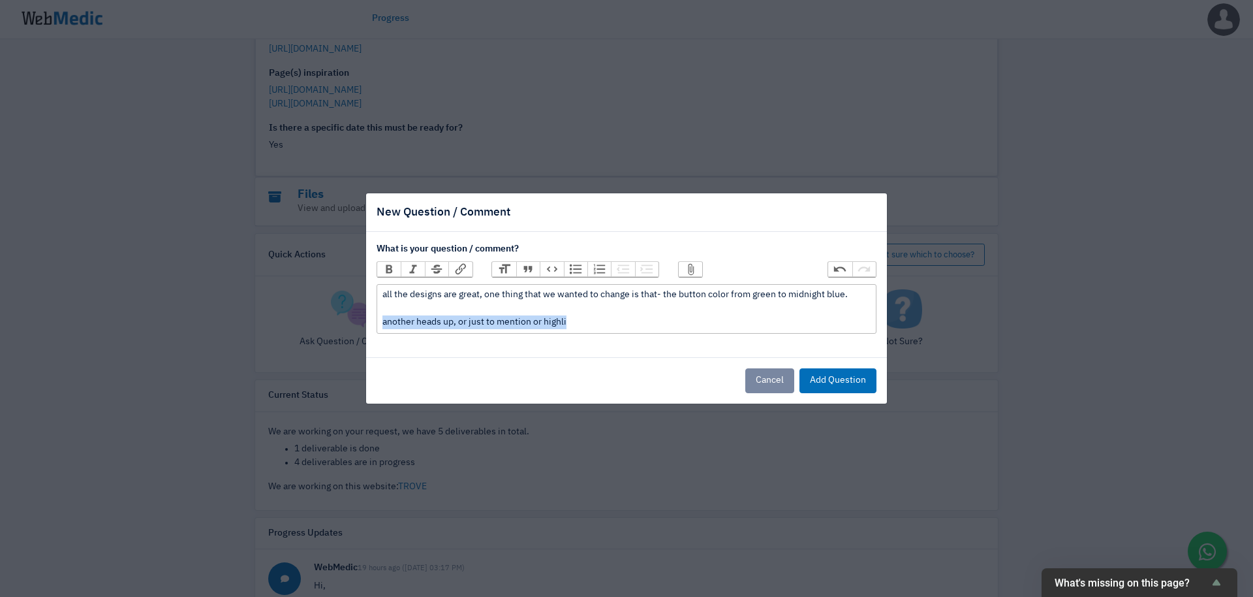
click at [381, 324] on trix-editor "all the designs are great, one thing that we wanted to change is that- the butt…" at bounding box center [627, 309] width 500 height 50
click at [860, 302] on div "all the designs are great, one thing that we wanted to change is that- the butt…" at bounding box center [627, 308] width 488 height 41
click at [862, 291] on div "all the designs are great, one thing that we wanted to change is that- the butt…" at bounding box center [627, 308] width 488 height 41
type trix-editor "<div>all the designs are great, one thing that we wanted to change is that- the…"
click at [847, 379] on button "Add Question" at bounding box center [838, 380] width 77 height 25
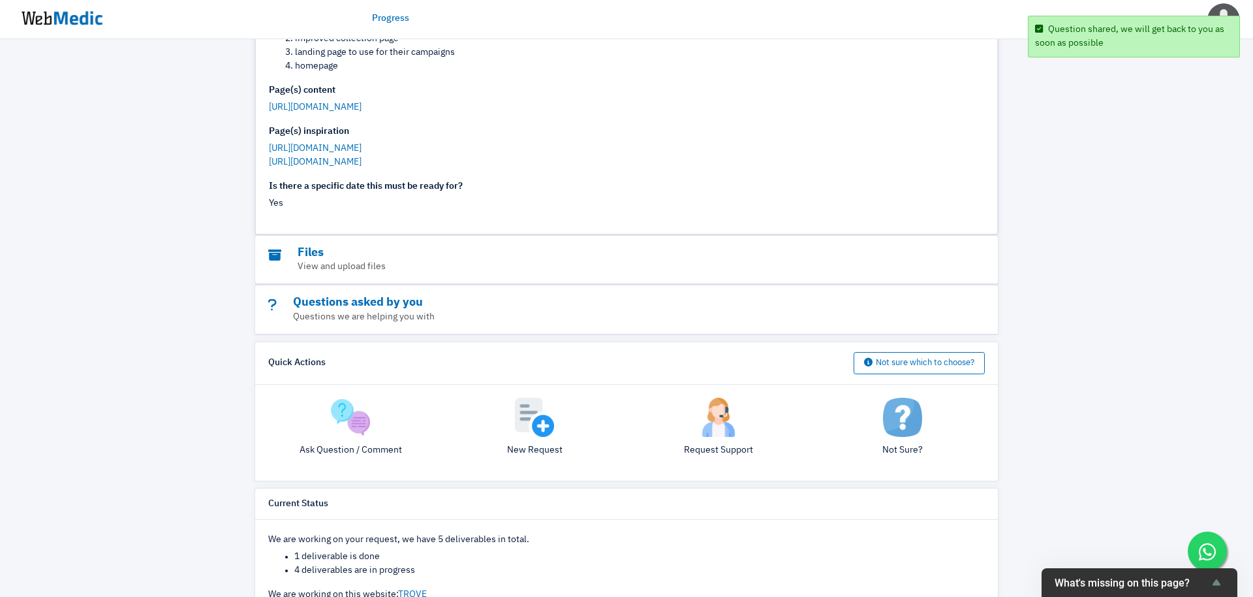
scroll to position [0, 0]
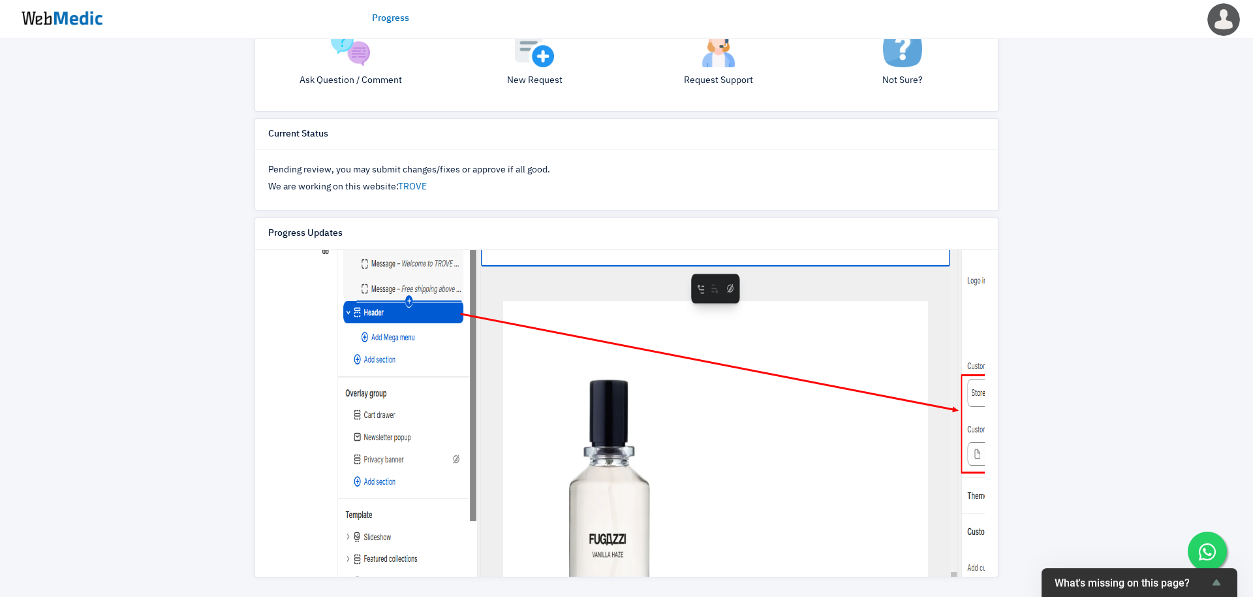
scroll to position [956, 0]
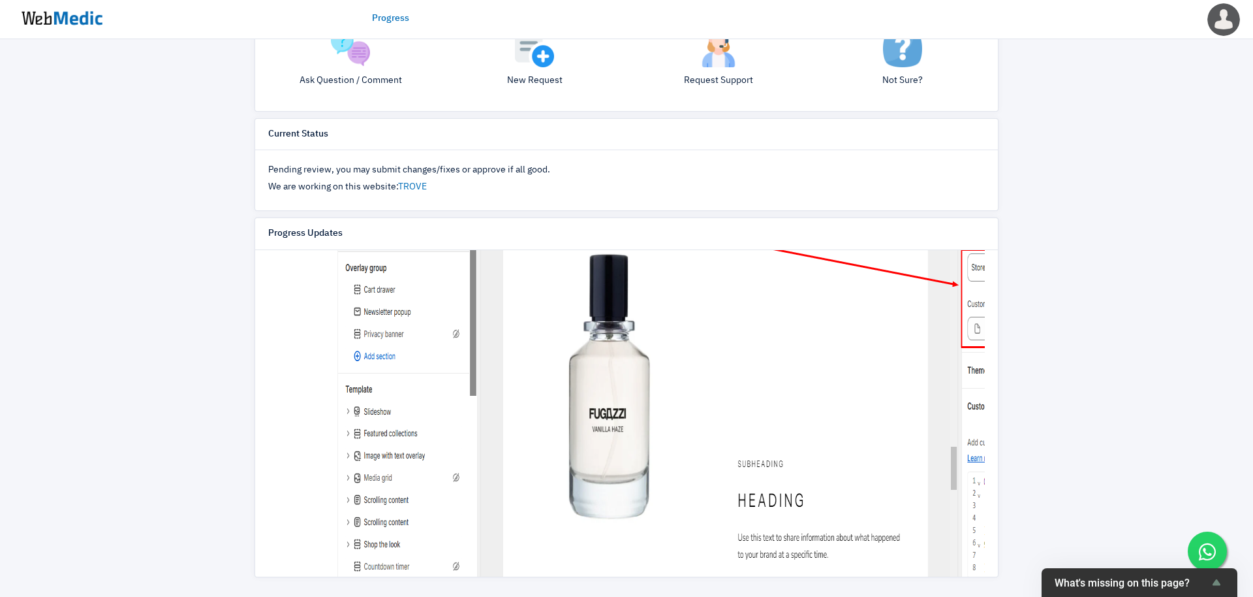
click at [780, 384] on img at bounding box center [705, 317] width 783 height 619
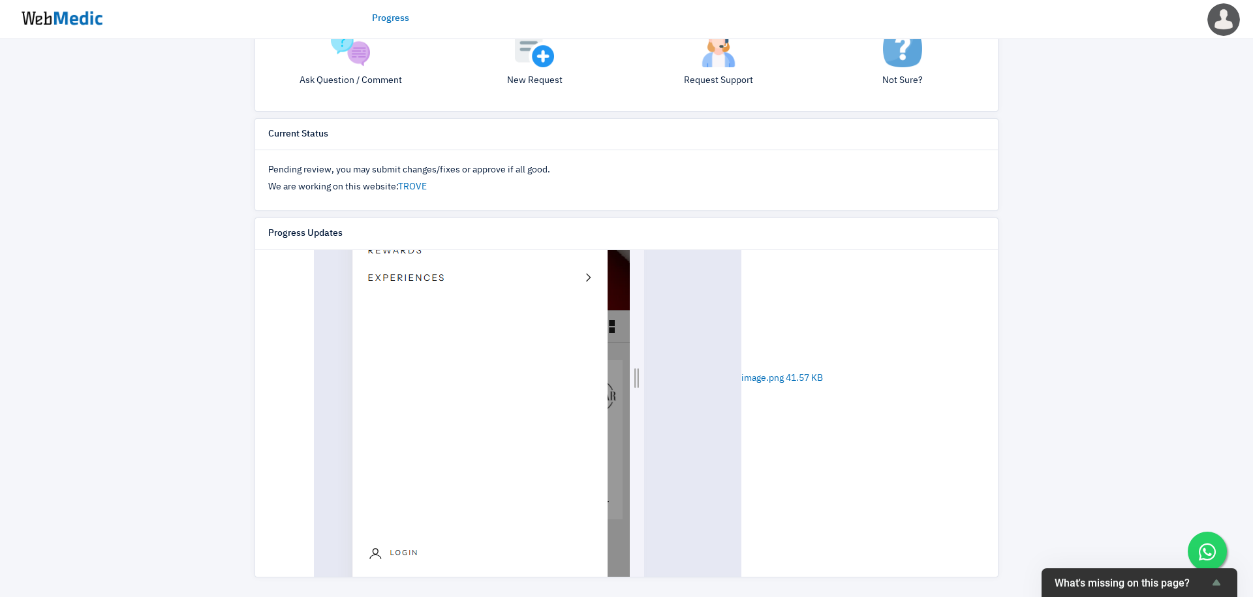
scroll to position [1616, 0]
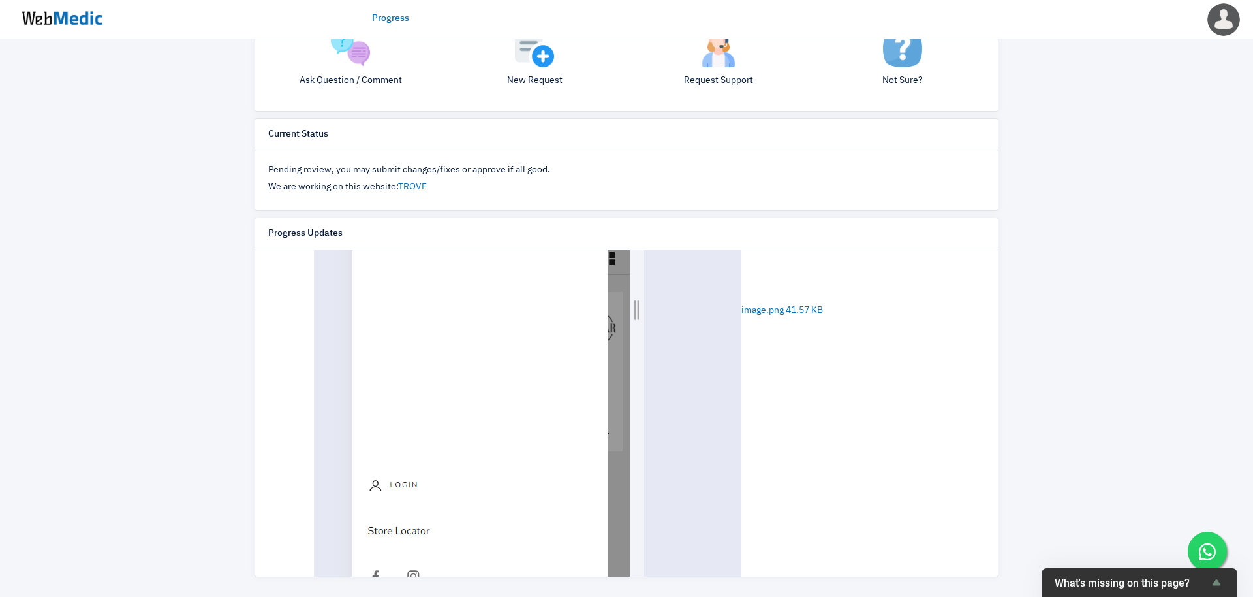
click at [620, 371] on img at bounding box center [528, 310] width 428 height 602
click at [706, 341] on img at bounding box center [528, 310] width 428 height 602
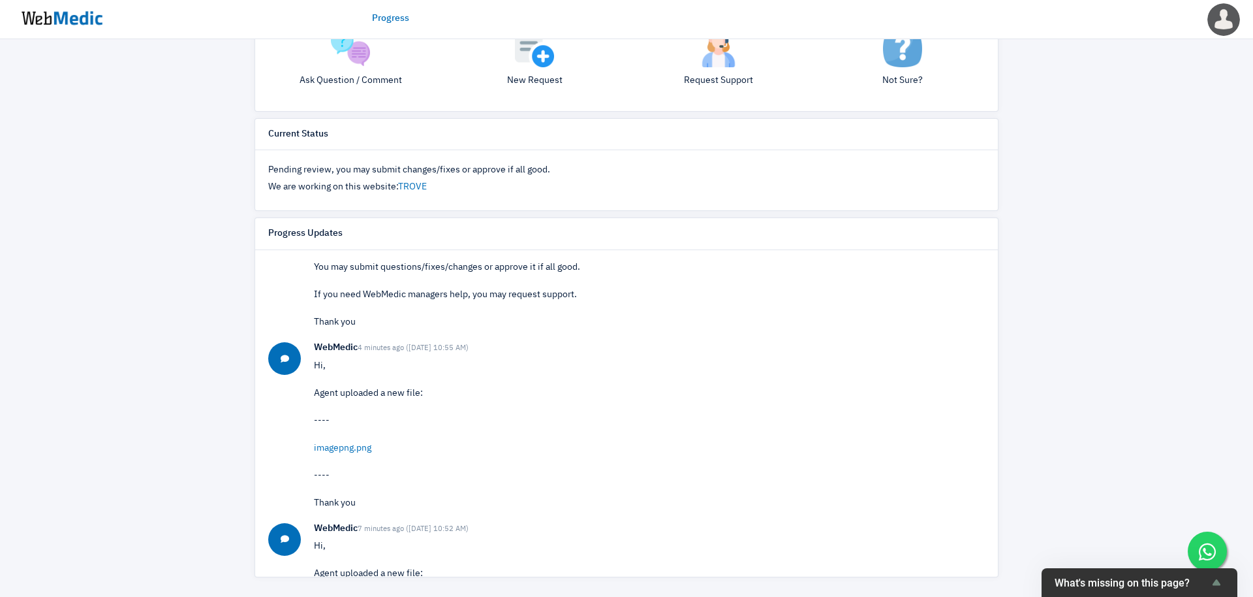
scroll to position [2026, 0]
click at [352, 445] on link "imagepng.png" at bounding box center [342, 443] width 57 height 9
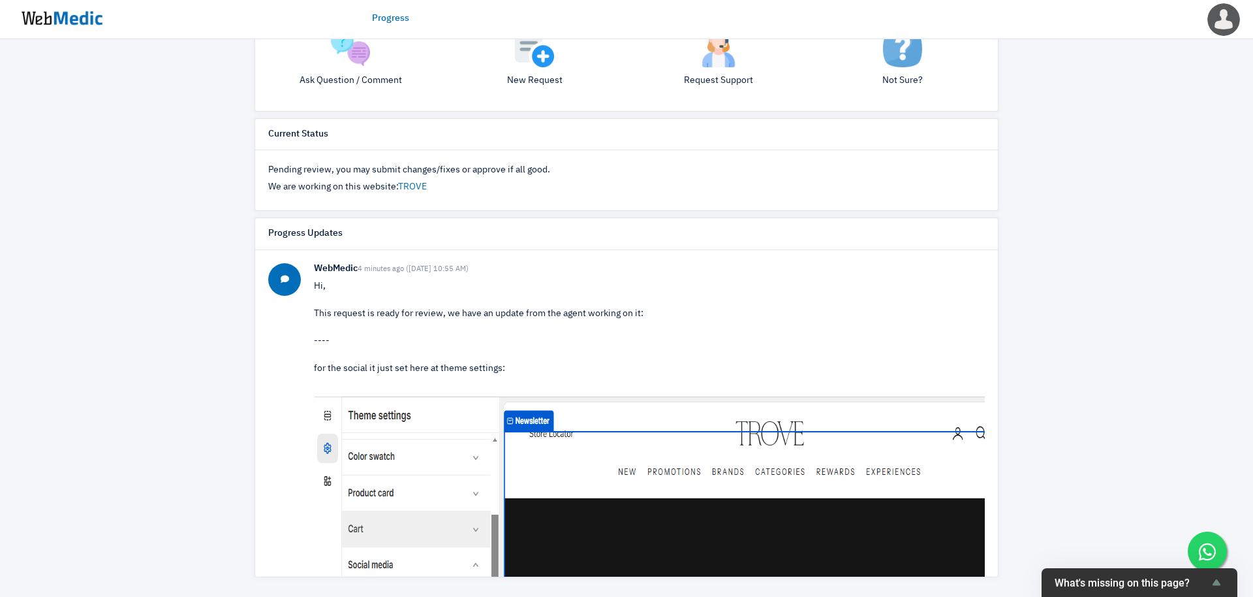
scroll to position [0, 0]
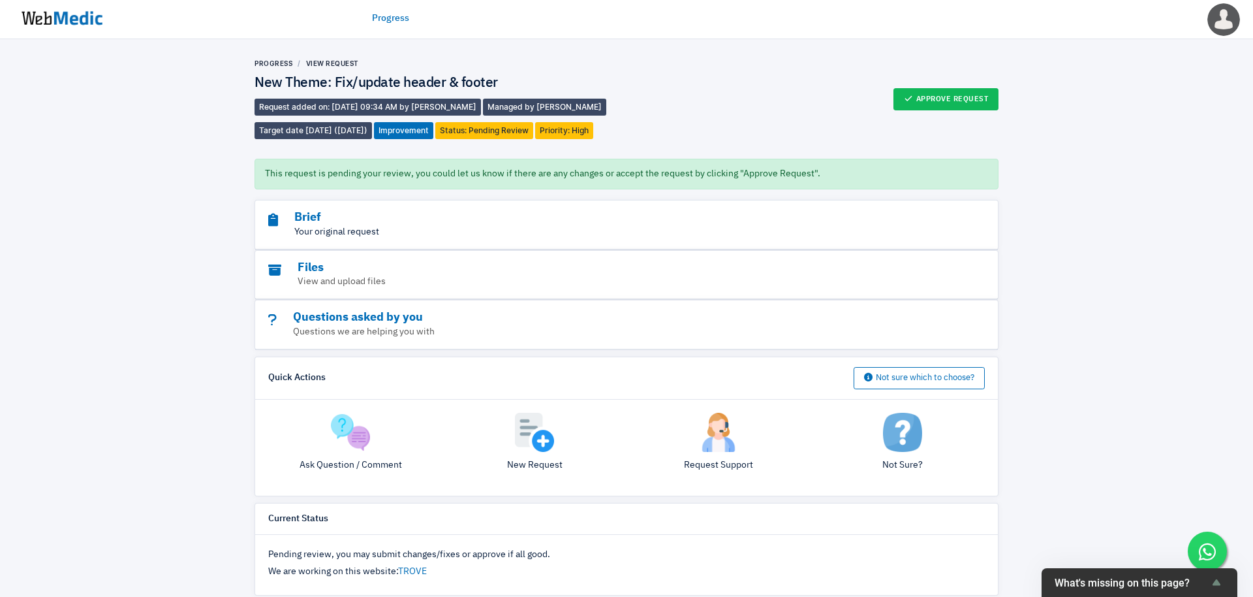
click at [362, 234] on p "Your original request" at bounding box center [590, 232] width 645 height 14
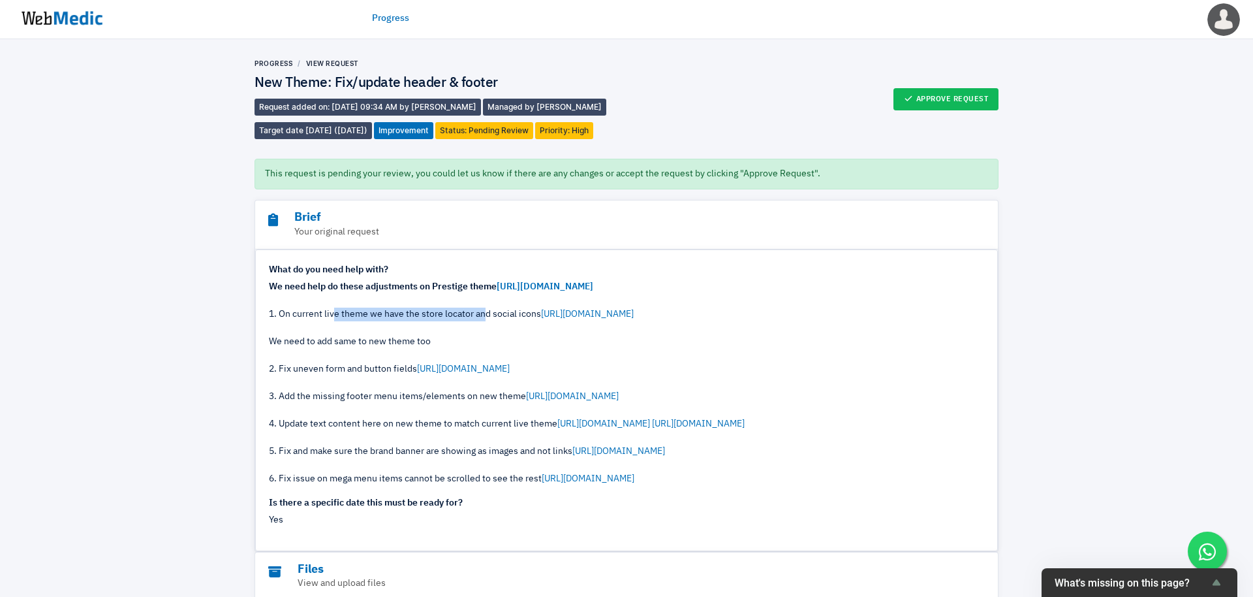
drag, startPoint x: 336, startPoint y: 317, endPoint x: 485, endPoint y: 313, distance: 148.9
click at [485, 313] on div "We need help do these adjustments on Prestige theme https://prnt.sc/1XtGGu5lKNp…" at bounding box center [626, 383] width 715 height 206
click at [274, 61] on link "Progress" at bounding box center [274, 63] width 38 height 8
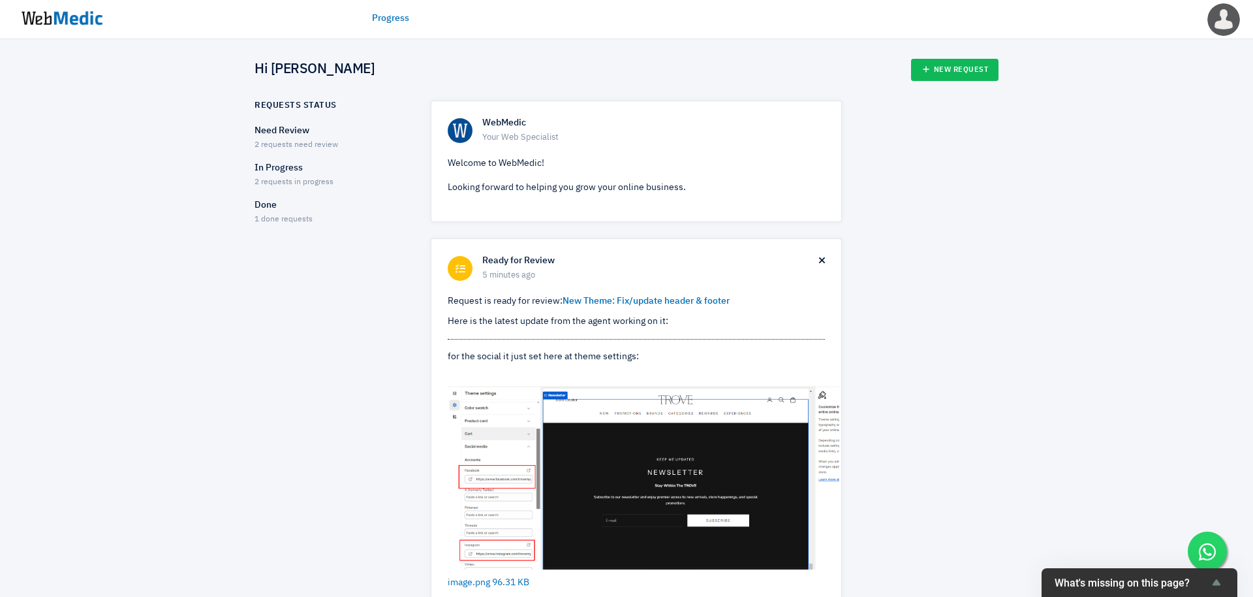
click at [306, 137] on p "Need Review" at bounding box center [331, 131] width 153 height 14
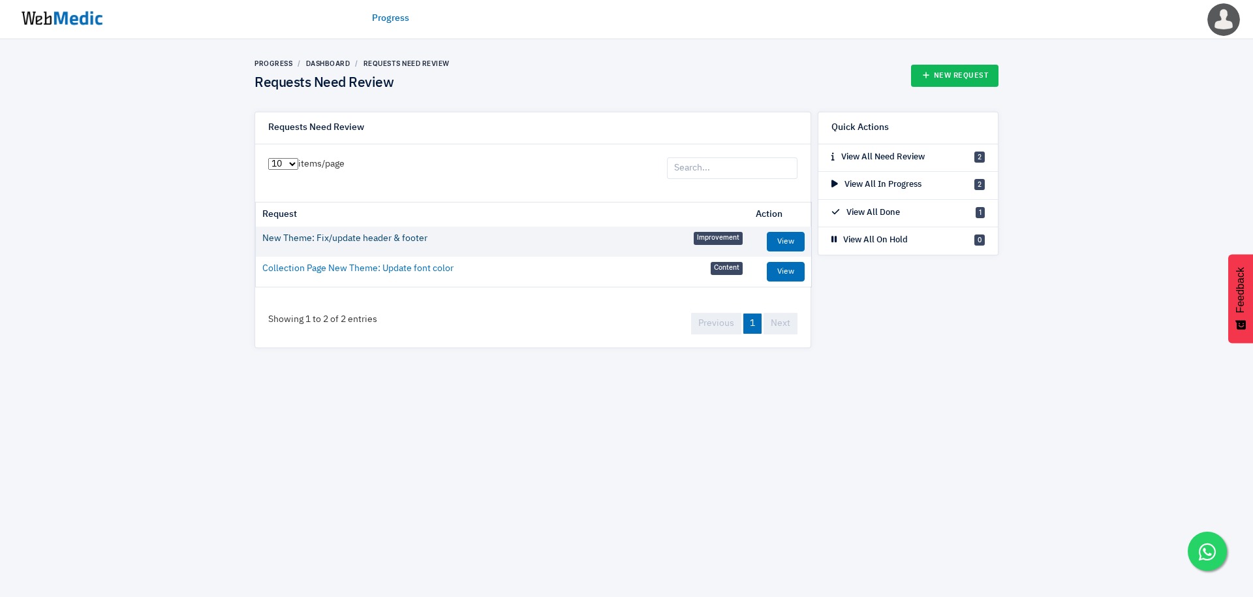
click at [388, 242] on link "New Theme: Fix/update header & footer" at bounding box center [344, 239] width 165 height 14
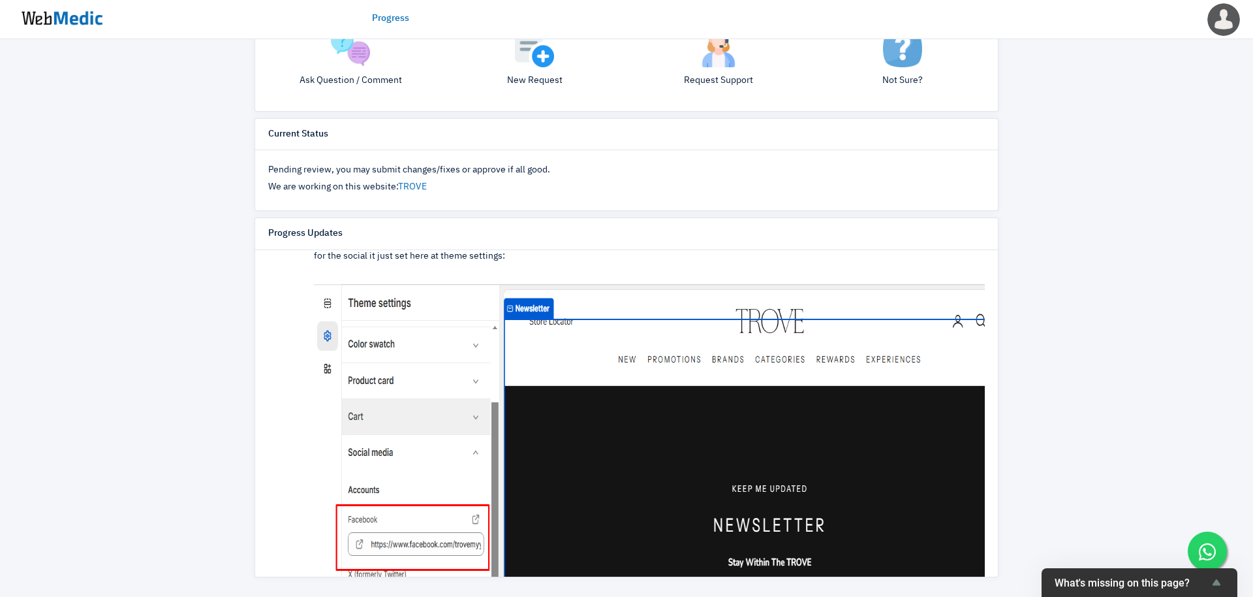
scroll to position [114, 0]
click at [492, 463] on img at bounding box center [705, 535] width 783 height 521
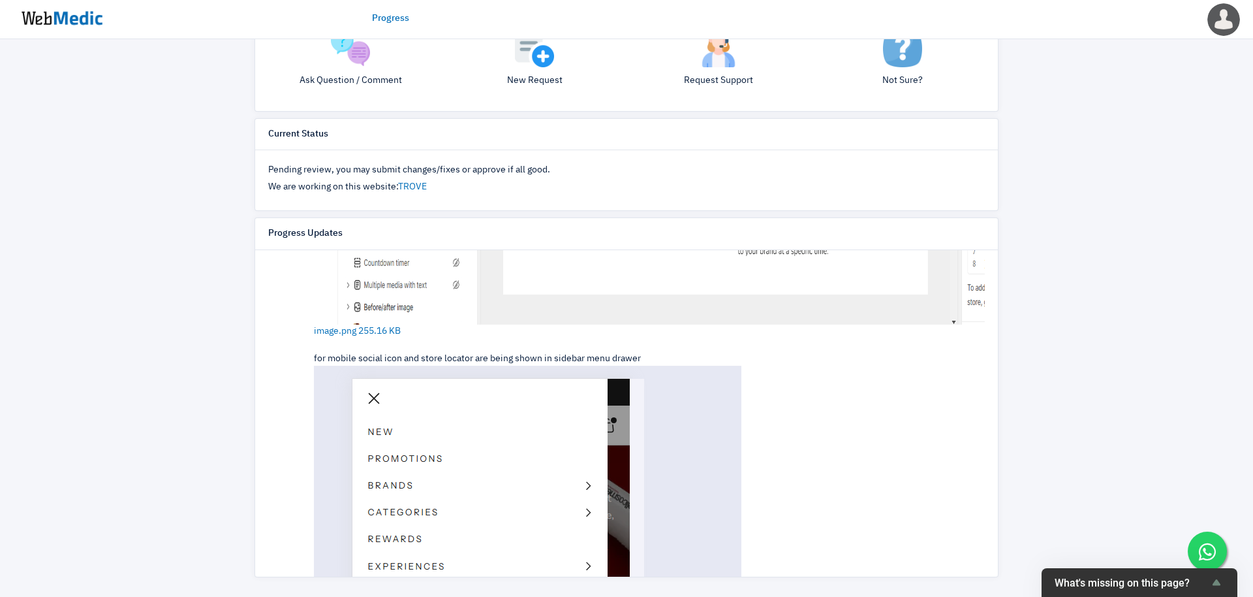
scroll to position [1290, 0]
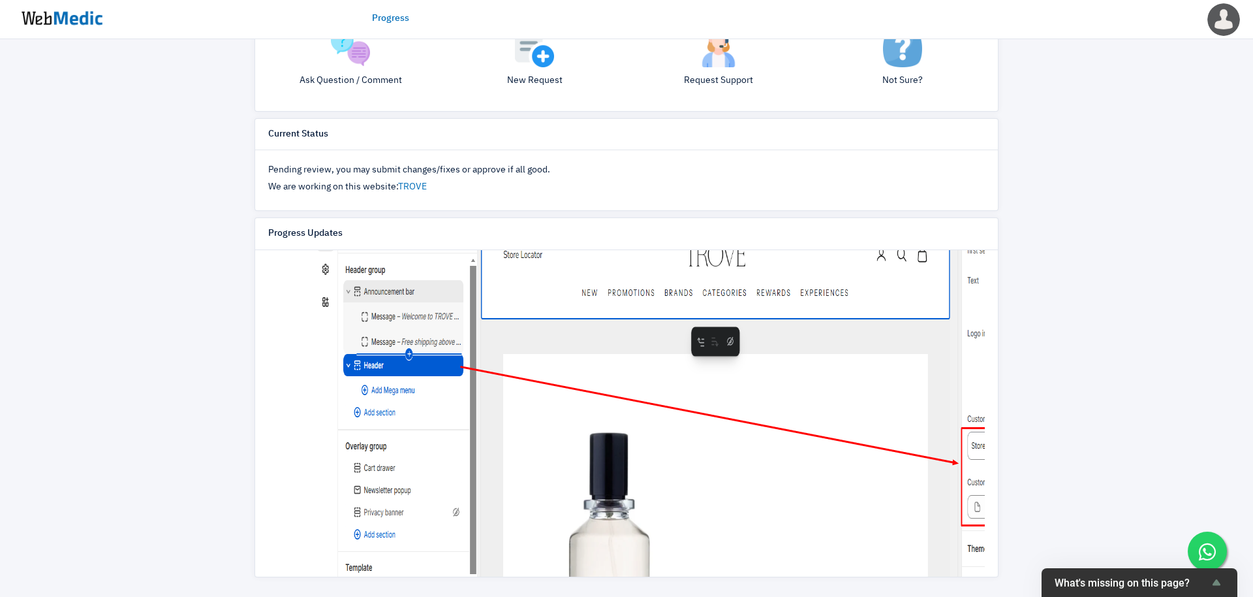
scroll to position [811, 0]
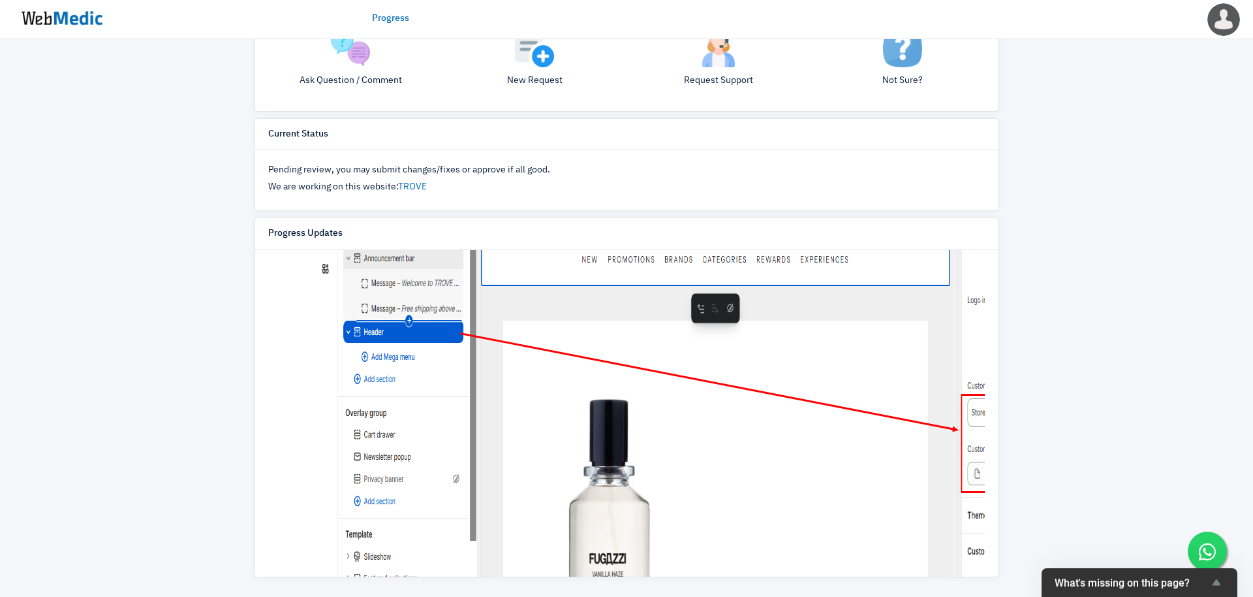
click at [679, 369] on img at bounding box center [705, 462] width 783 height 619
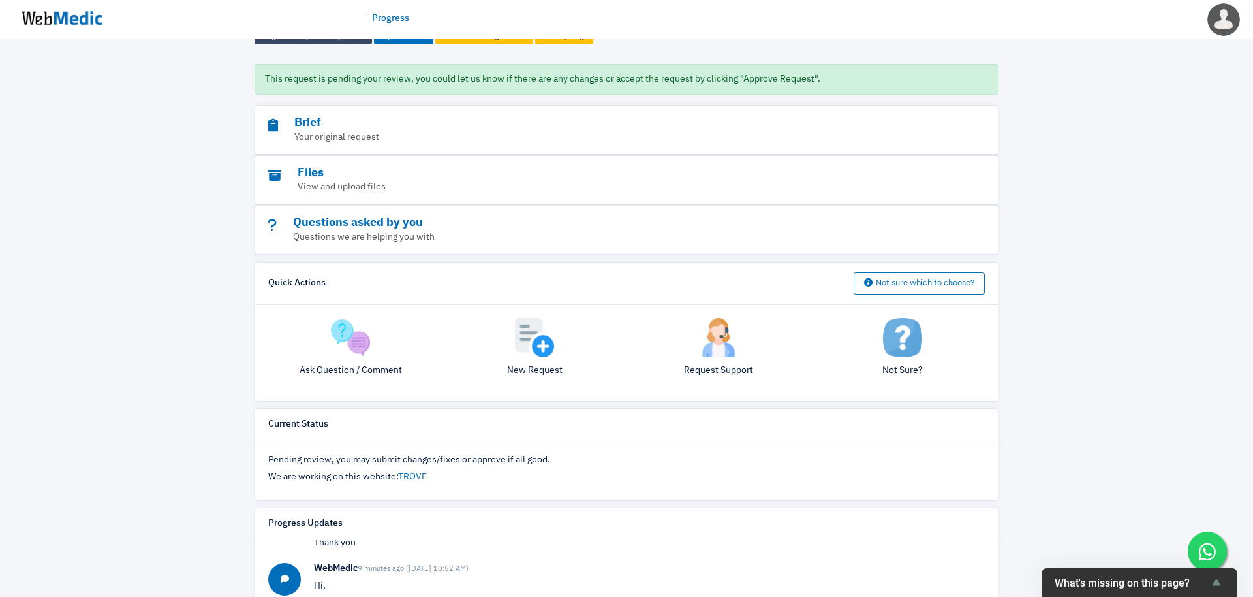
scroll to position [0, 0]
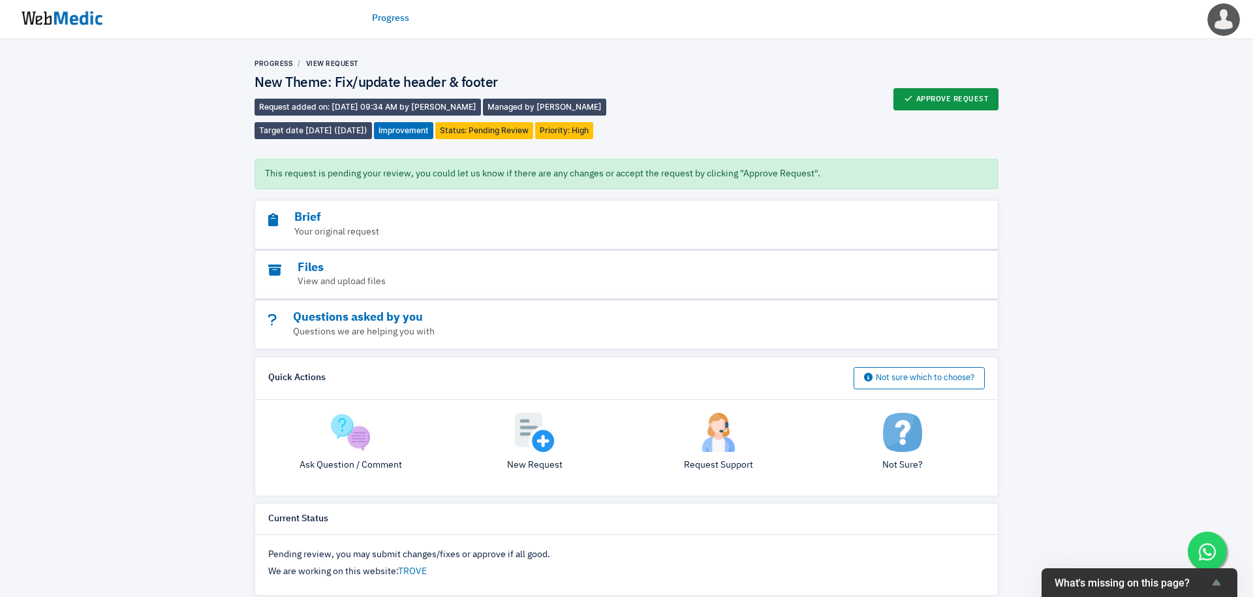
click at [973, 98] on button "Approve Request" at bounding box center [947, 99] width 106 height 22
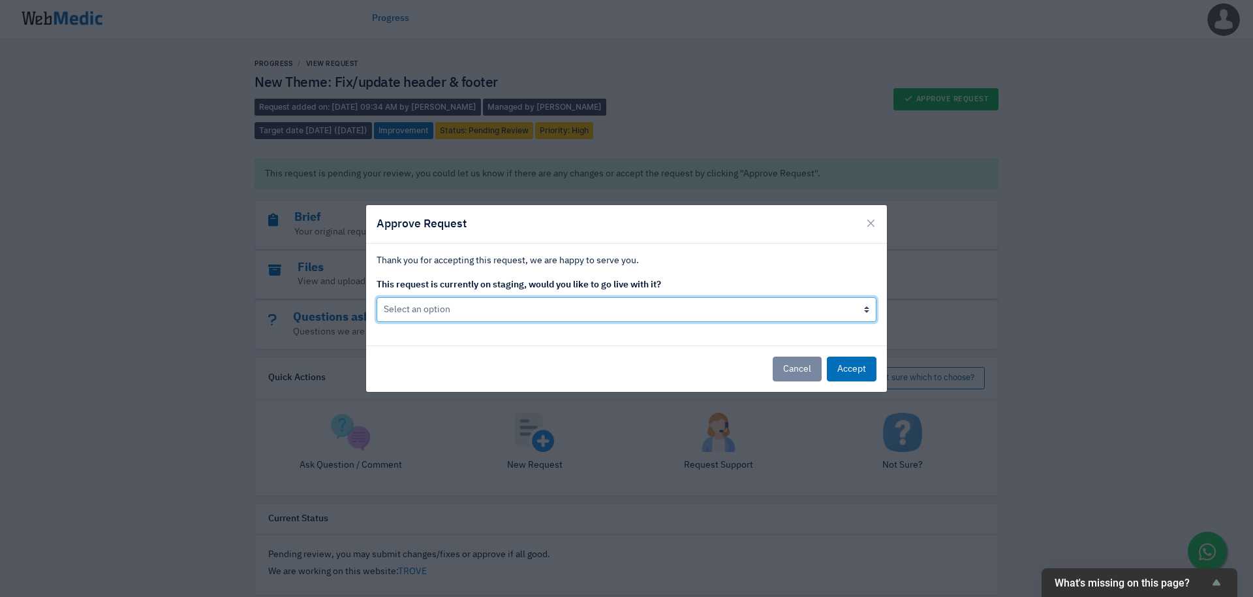
click at [767, 307] on select "Select an option Yes go live Accept request but don't go live yet" at bounding box center [627, 309] width 500 height 25
select select "1"
click at [377, 297] on select "Select an option Yes go live Accept request but don't go live yet" at bounding box center [627, 309] width 500 height 25
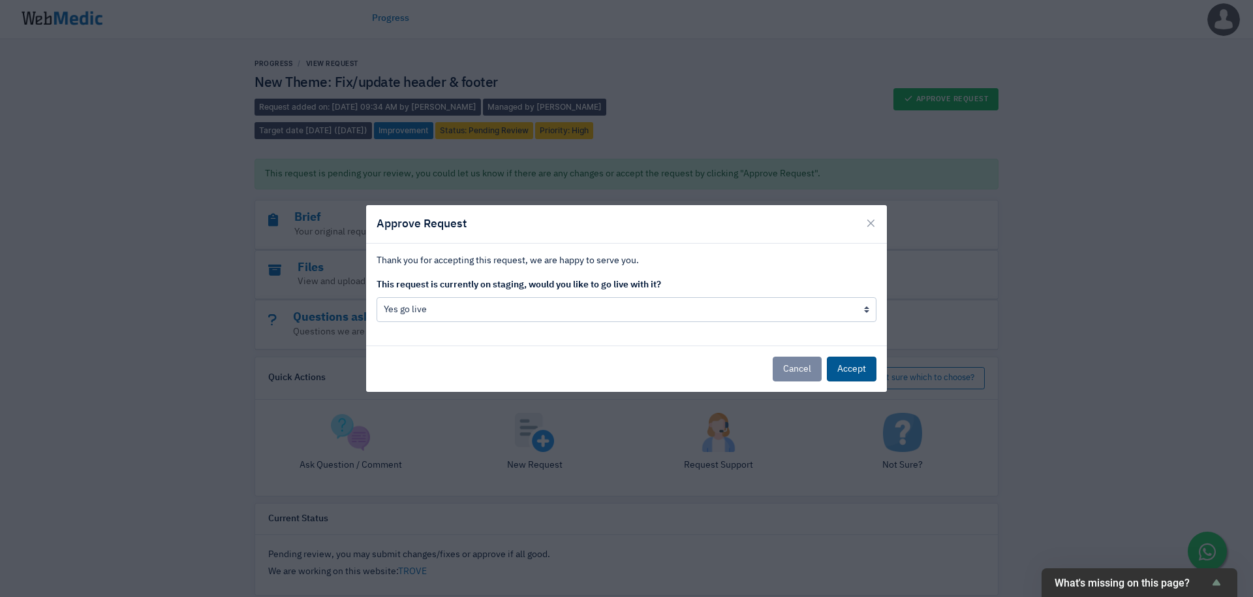
click at [853, 363] on button "Accept" at bounding box center [852, 368] width 50 height 25
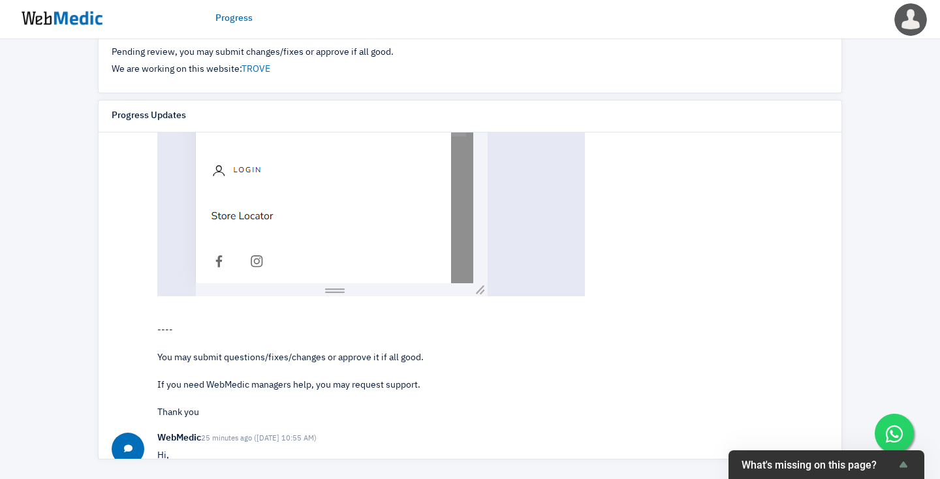
scroll to position [2046, 0]
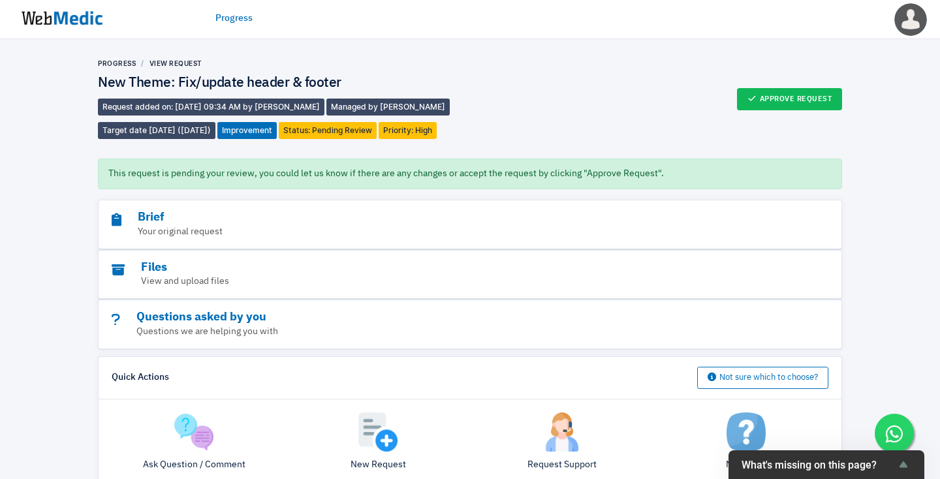
click at [119, 69] on div "Progress View Request New Theme: Fix/update header & footer Request added on: 9…" at bounding box center [284, 99] width 372 height 80
click at [123, 61] on link "Progress" at bounding box center [117, 63] width 38 height 8
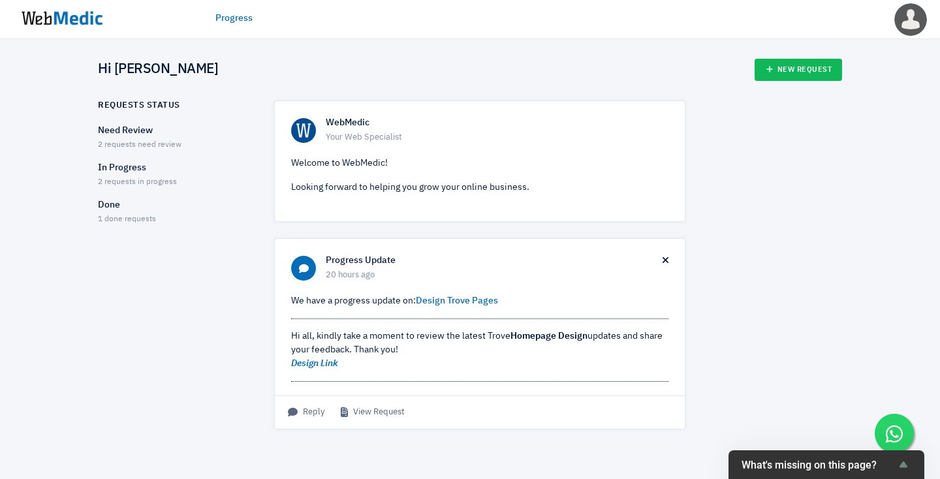
click at [142, 133] on p "Need Review" at bounding box center [174, 131] width 153 height 14
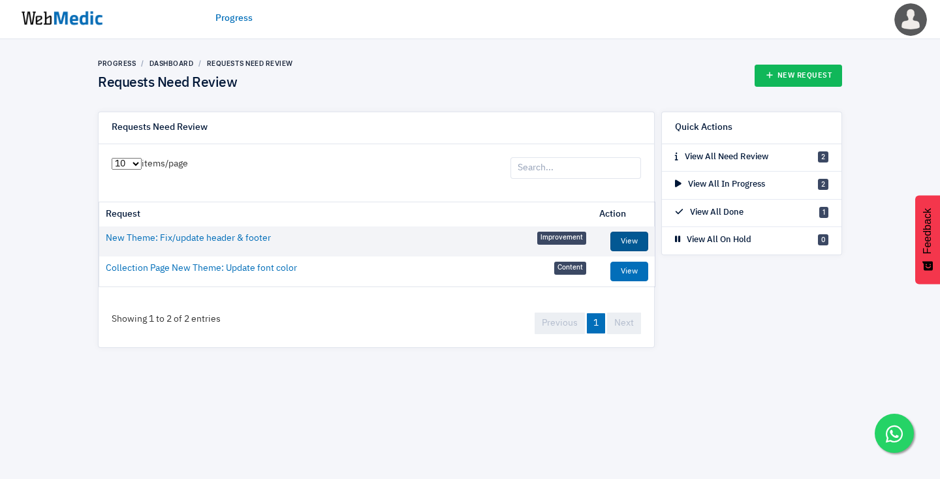
click at [635, 240] on link "View" at bounding box center [629, 242] width 38 height 20
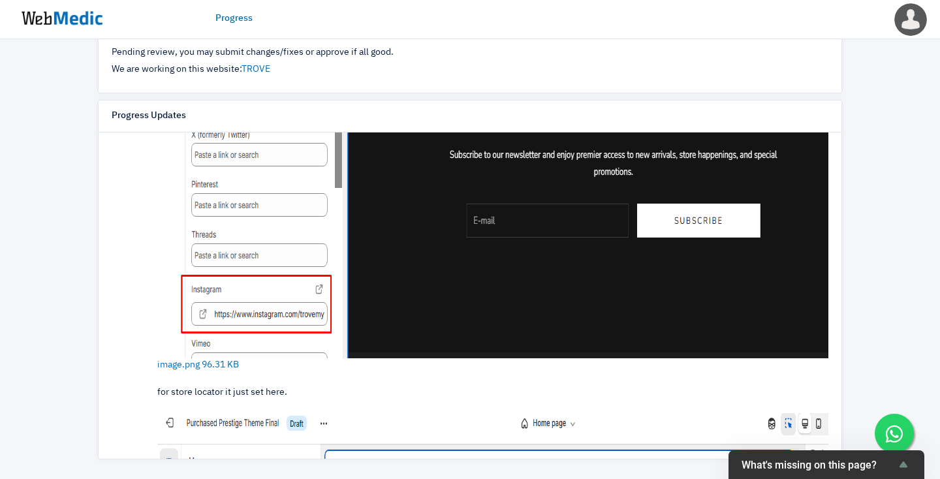
scroll to position [562, 0]
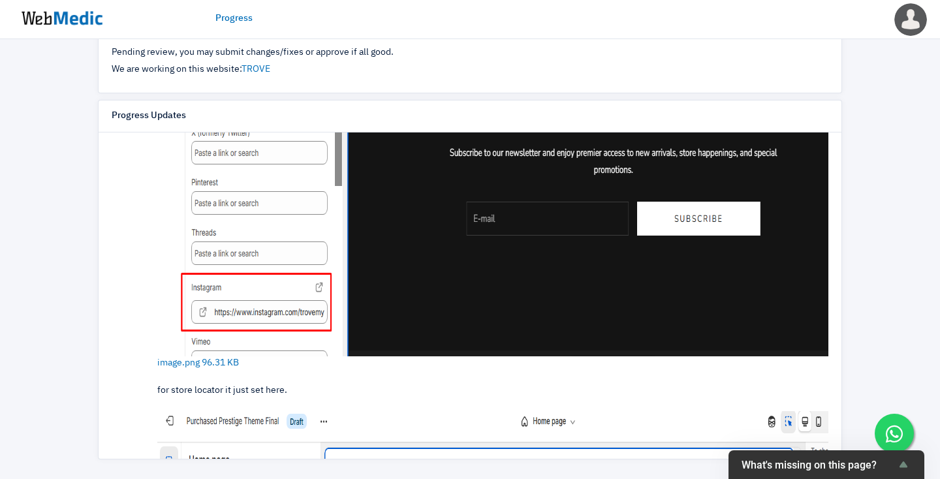
click at [272, 194] on img at bounding box center [548, 96] width 783 height 521
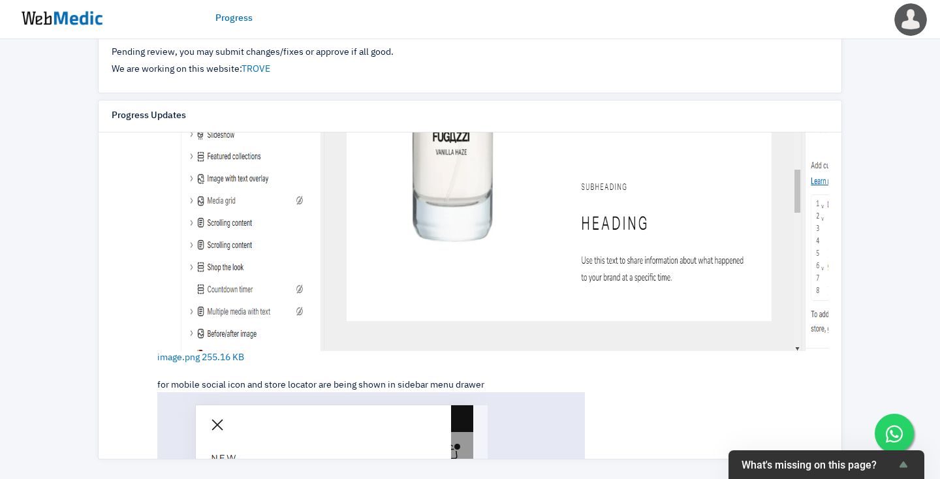
scroll to position [1259, 0]
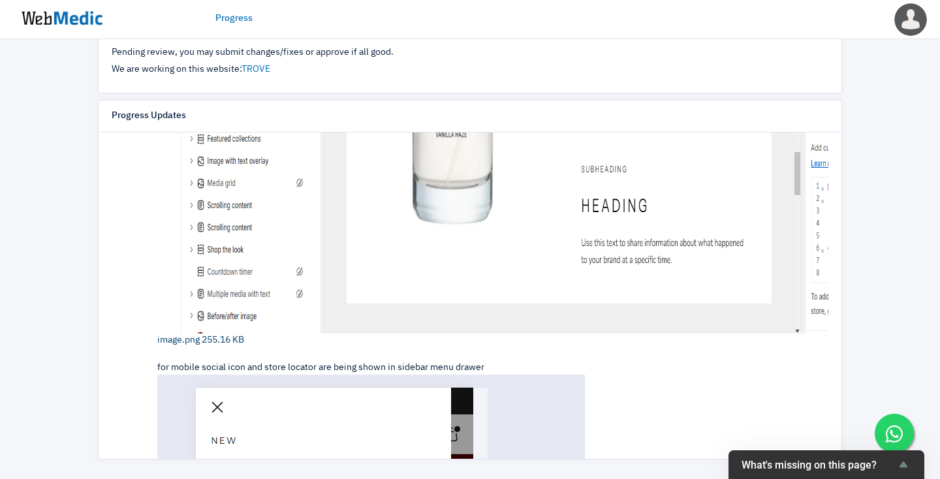
click at [650, 243] on img at bounding box center [548, 23] width 783 height 619
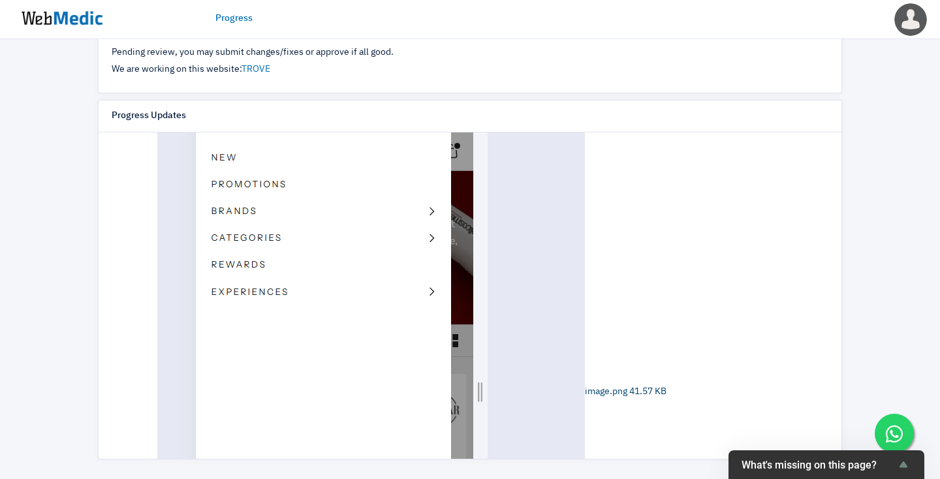
scroll to position [1561, 0]
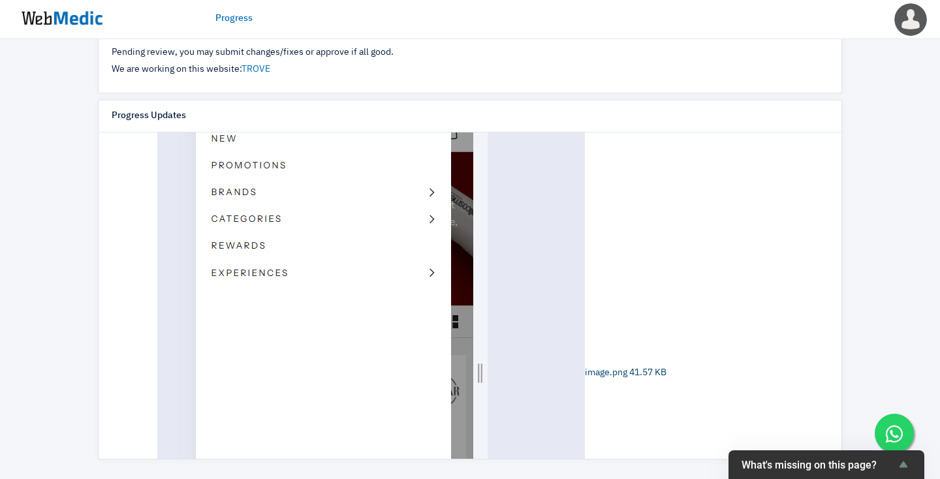
click at [446, 266] on img at bounding box center [371, 373] width 428 height 602
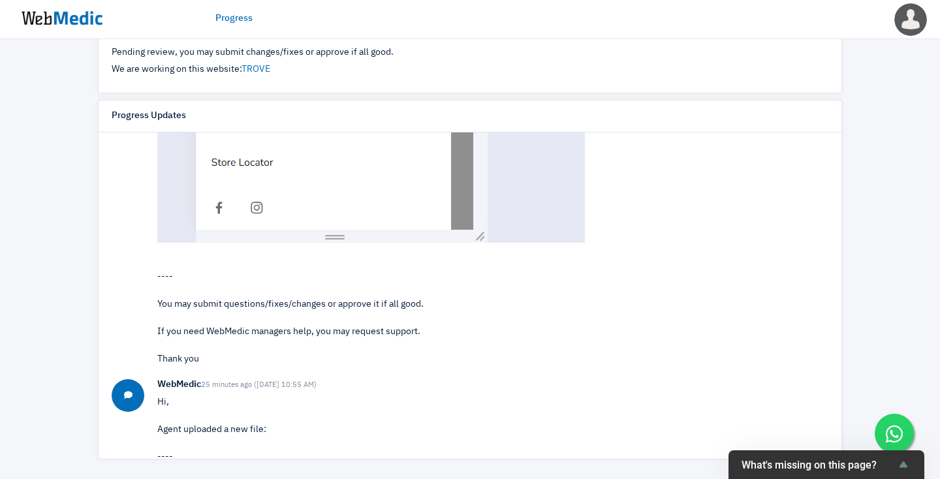
scroll to position [1895, 0]
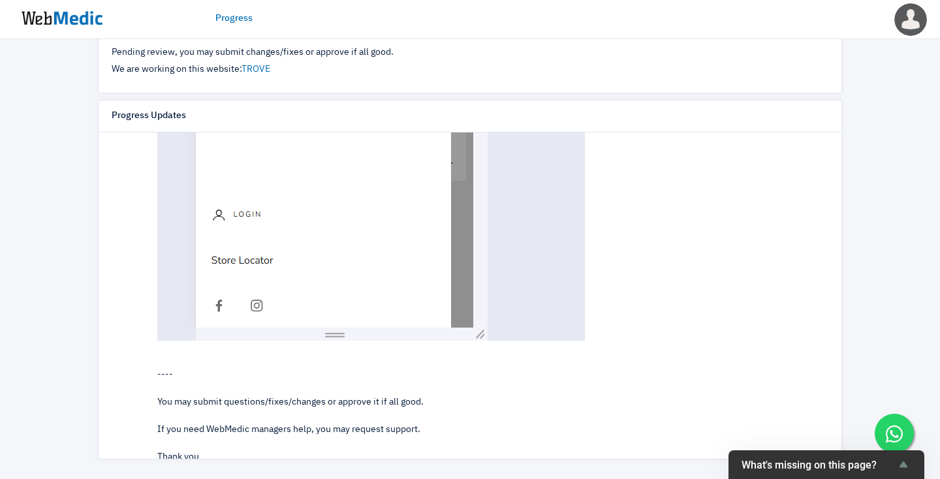
click at [411, 238] on img at bounding box center [371, 40] width 428 height 602
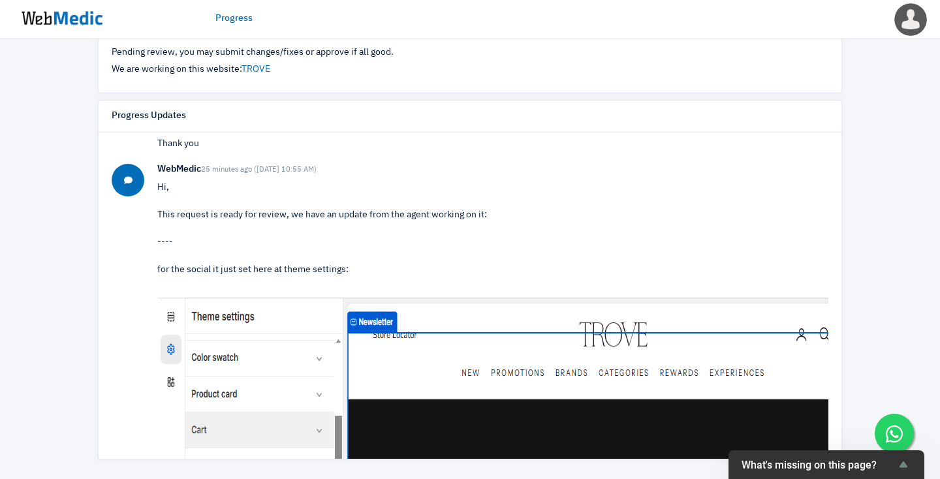
scroll to position [0, 0]
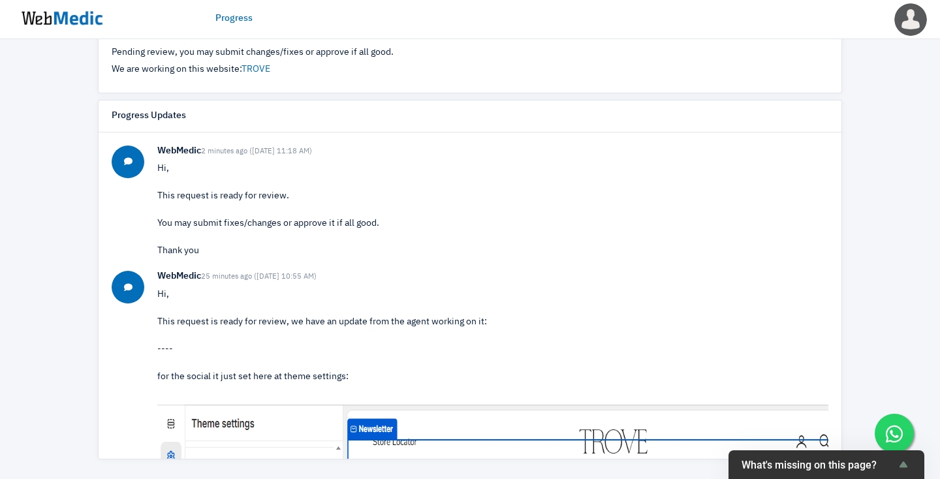
click at [236, 221] on p "Hi, This request is ready for review. You may submit fixes/changes or approve i…" at bounding box center [492, 210] width 671 height 96
drag, startPoint x: 372, startPoint y: 217, endPoint x: 168, endPoint y: 217, distance: 203.7
click at [168, 217] on p "Hi, This request is ready for review. You may submit fixes/changes or approve i…" at bounding box center [492, 210] width 671 height 96
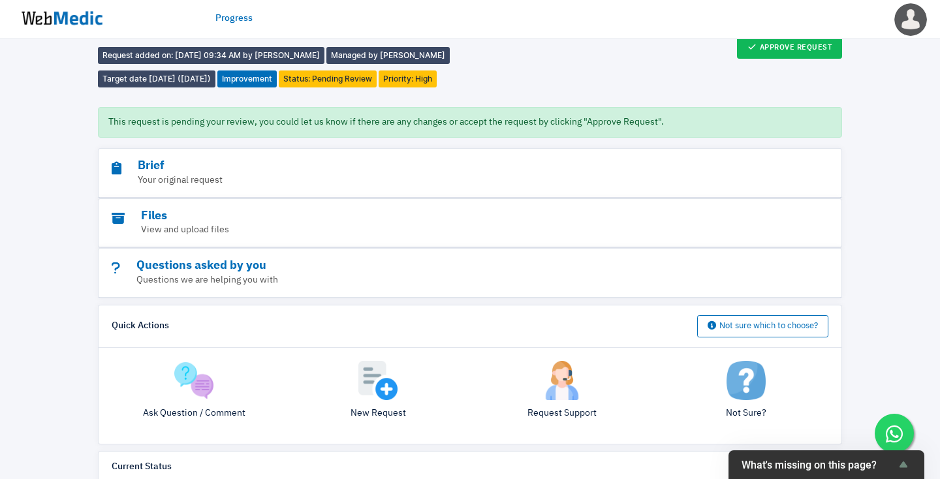
scroll to position [102, 0]
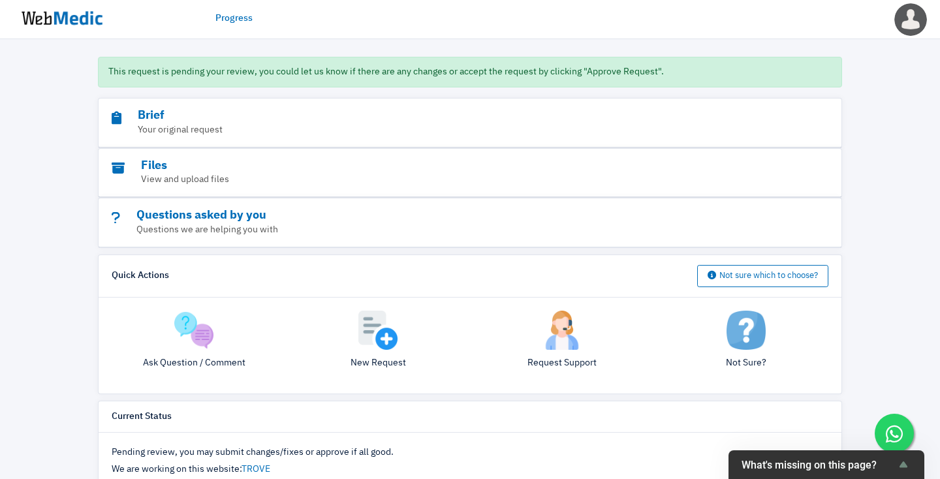
click at [191, 341] on img at bounding box center [193, 330] width 39 height 39
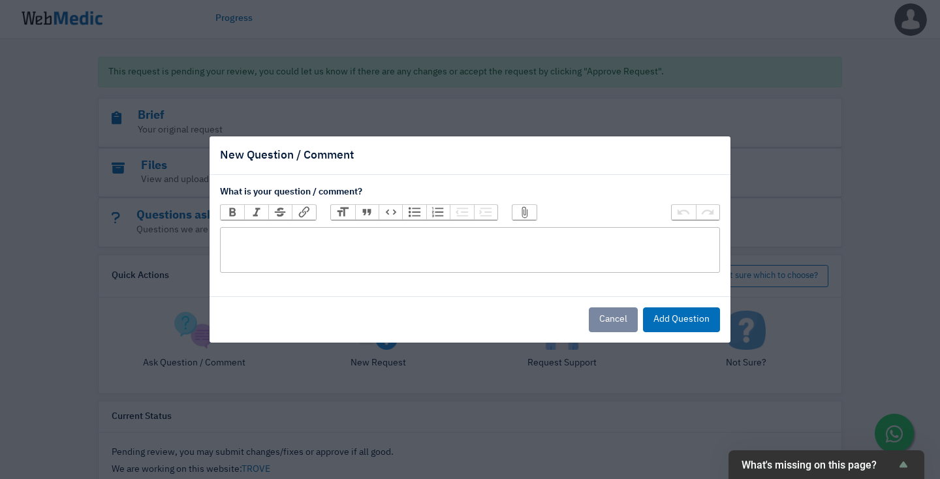
click at [331, 247] on trix-editor at bounding box center [470, 250] width 500 height 46
click at [533, 241] on div "looks great, will it be better looking for the 'Store Locator' be in full caps …" at bounding box center [470, 238] width 488 height 14
type trix-editor "<div>looks great, will it be better looking for the 'Store Locator' be in full …"
click at [676, 326] on button "Add Question" at bounding box center [681, 319] width 77 height 25
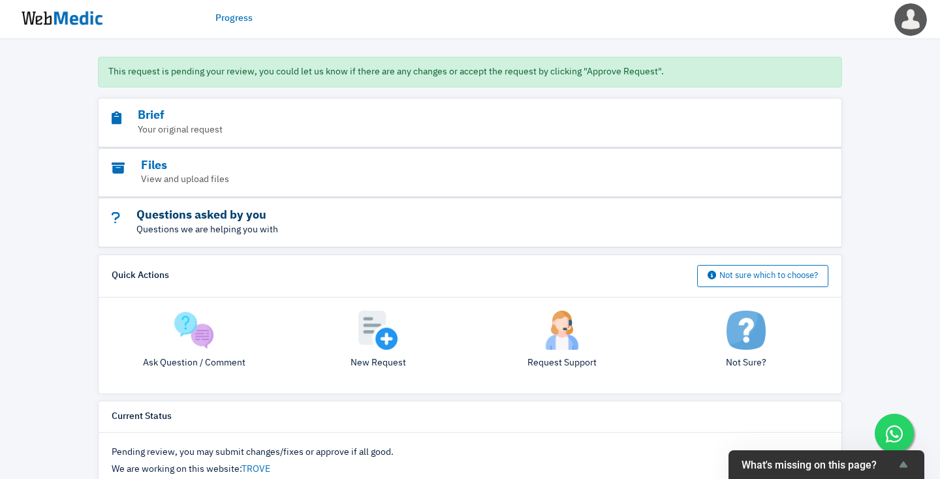
click at [337, 221] on h3 "Questions asked by you" at bounding box center [434, 215] width 645 height 15
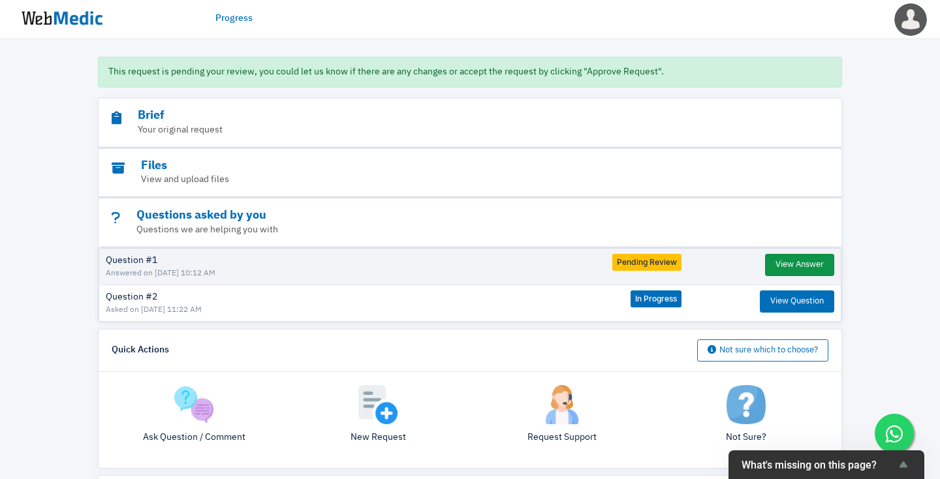
click at [783, 265] on button "View Answer" at bounding box center [799, 265] width 69 height 22
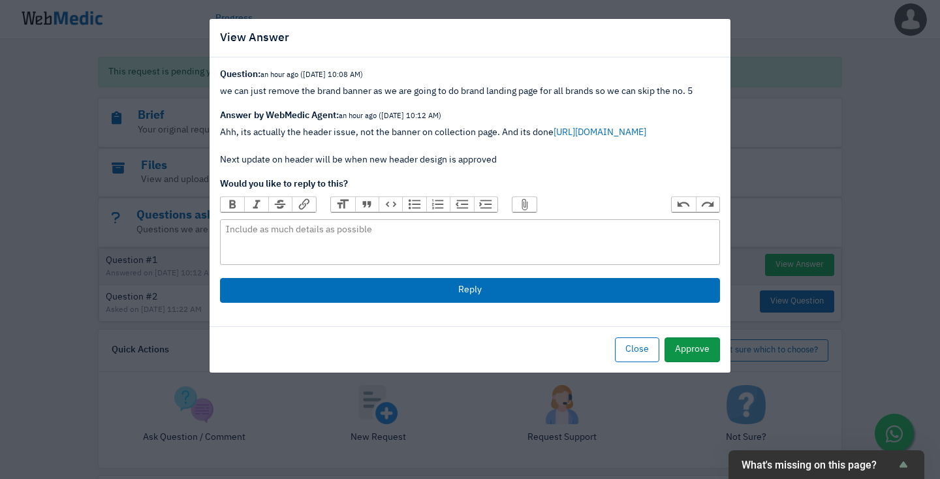
click at [681, 349] on button "Approve" at bounding box center [692, 349] width 55 height 25
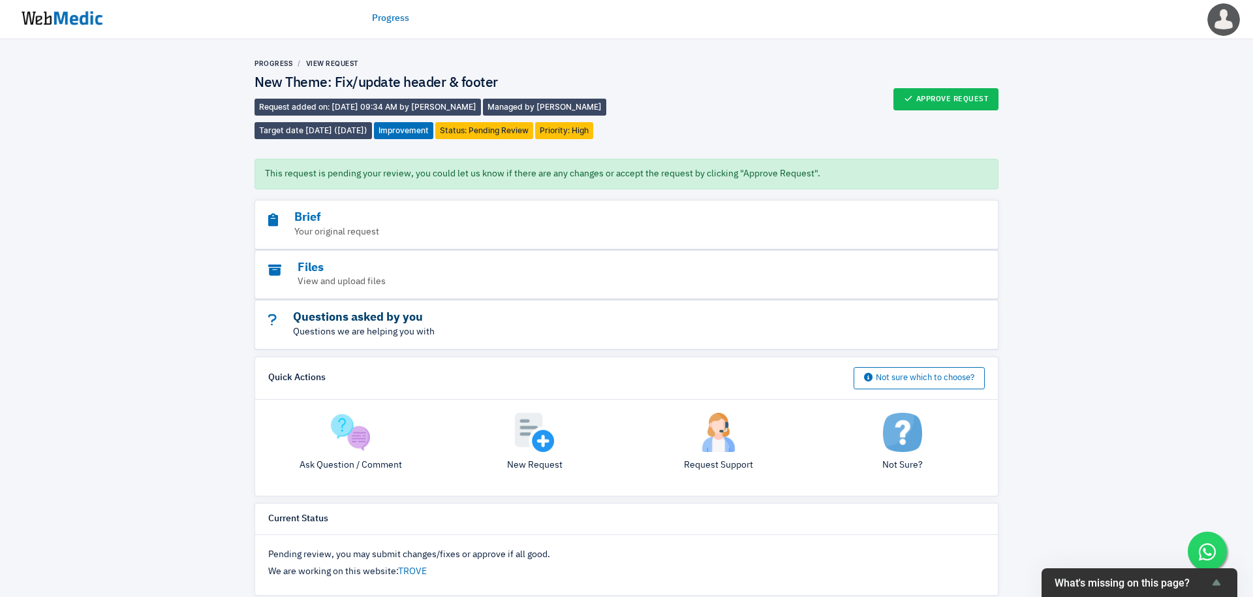
click at [419, 318] on h3 "Questions asked by you" at bounding box center [590, 317] width 645 height 15
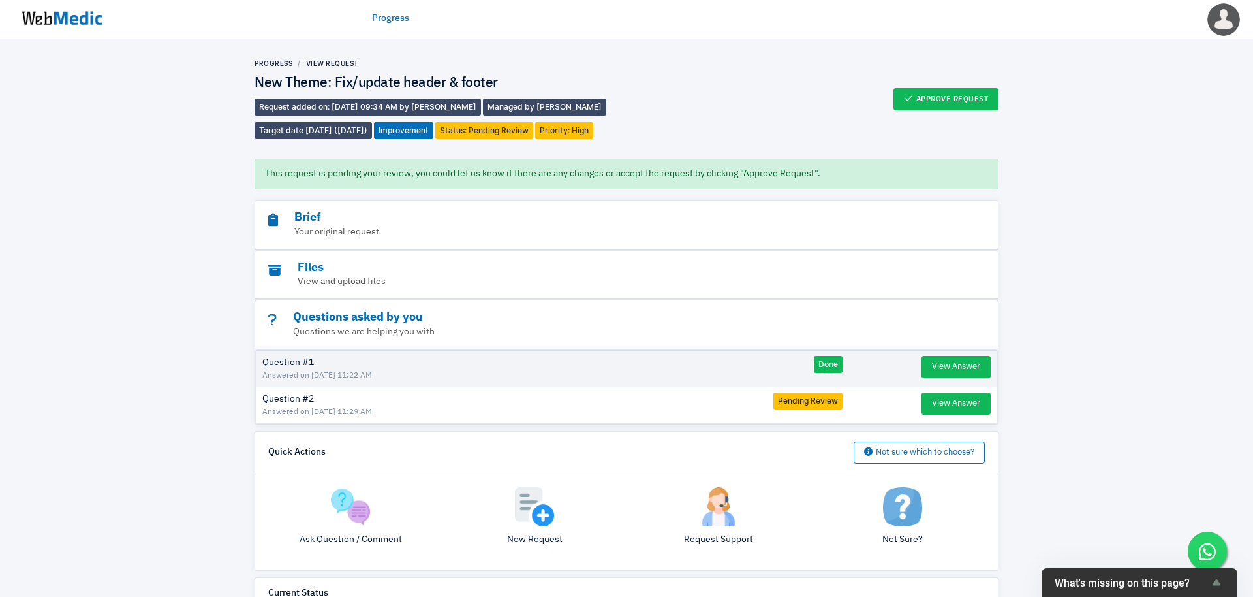
click at [304, 402] on td "Question #2 Answered on [DATE] 11:29 AM" at bounding box center [478, 404] width 445 height 37
click at [926, 408] on button "View Answer" at bounding box center [956, 403] width 69 height 22
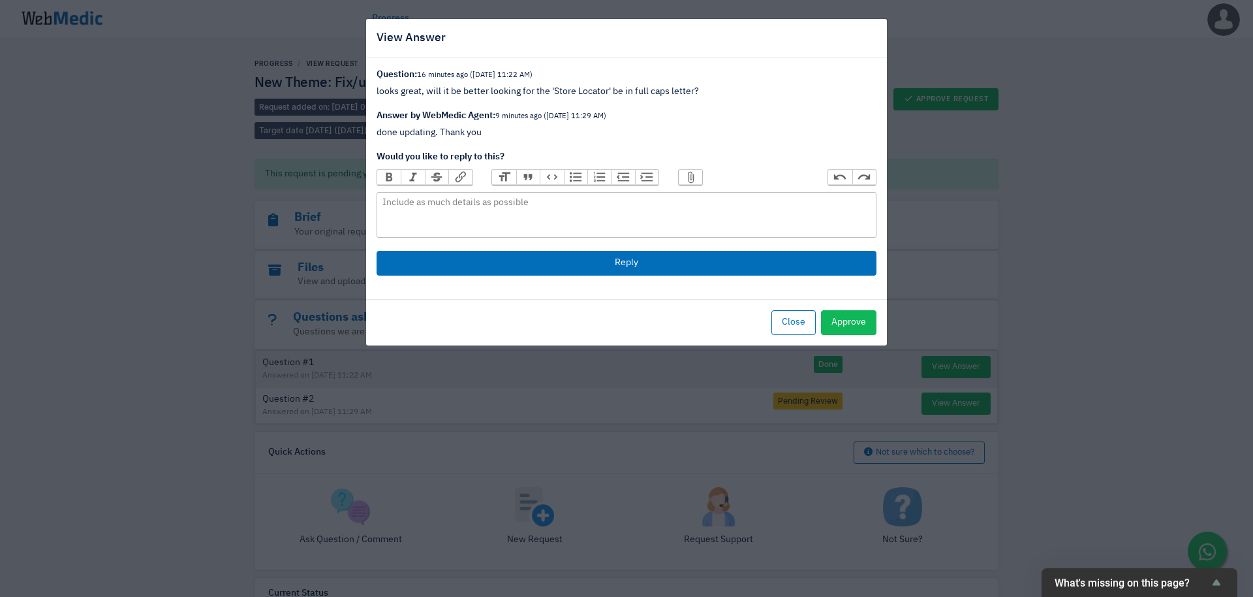
click at [452, 115] on strong "Answer by WebMedic Agent: 9 minutes ago (10/10/2025 11:29 AM)" at bounding box center [492, 115] width 230 height 9
click at [866, 323] on button "Approve" at bounding box center [848, 322] width 55 height 25
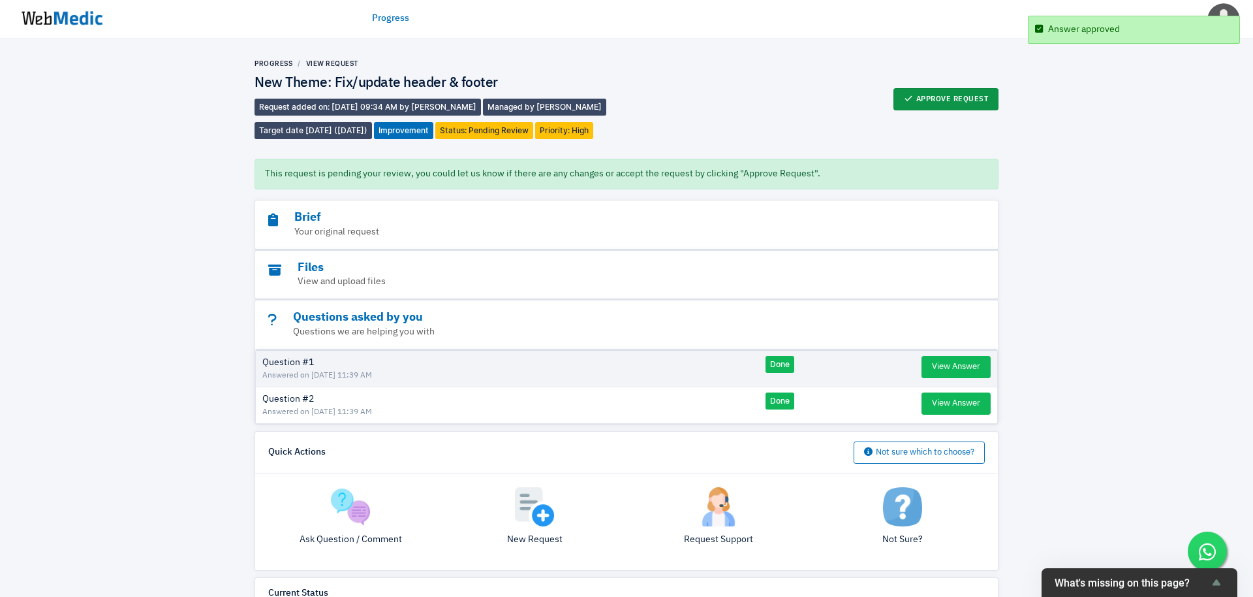
click at [953, 92] on button "Approve Request" at bounding box center [947, 99] width 106 height 22
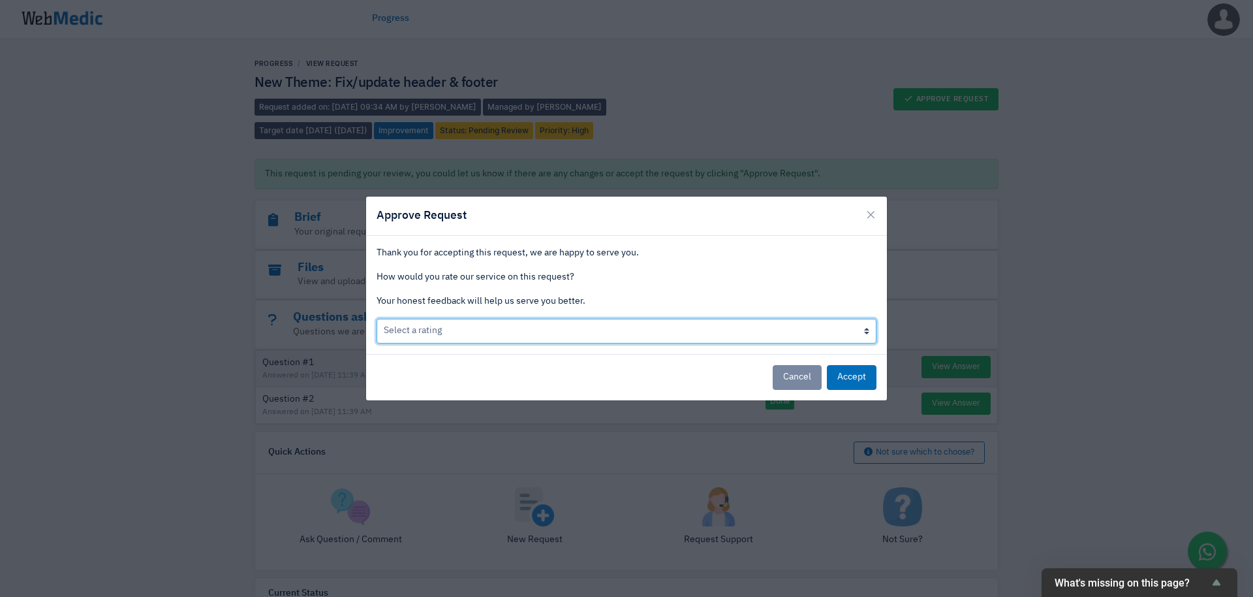
click at [507, 333] on select "Select a rating Bad Acceptable only We like it Well done!" at bounding box center [627, 331] width 500 height 25
select select "3"
click at [377, 319] on select "Select a rating Bad Acceptable only We like it Well done!" at bounding box center [627, 331] width 500 height 25
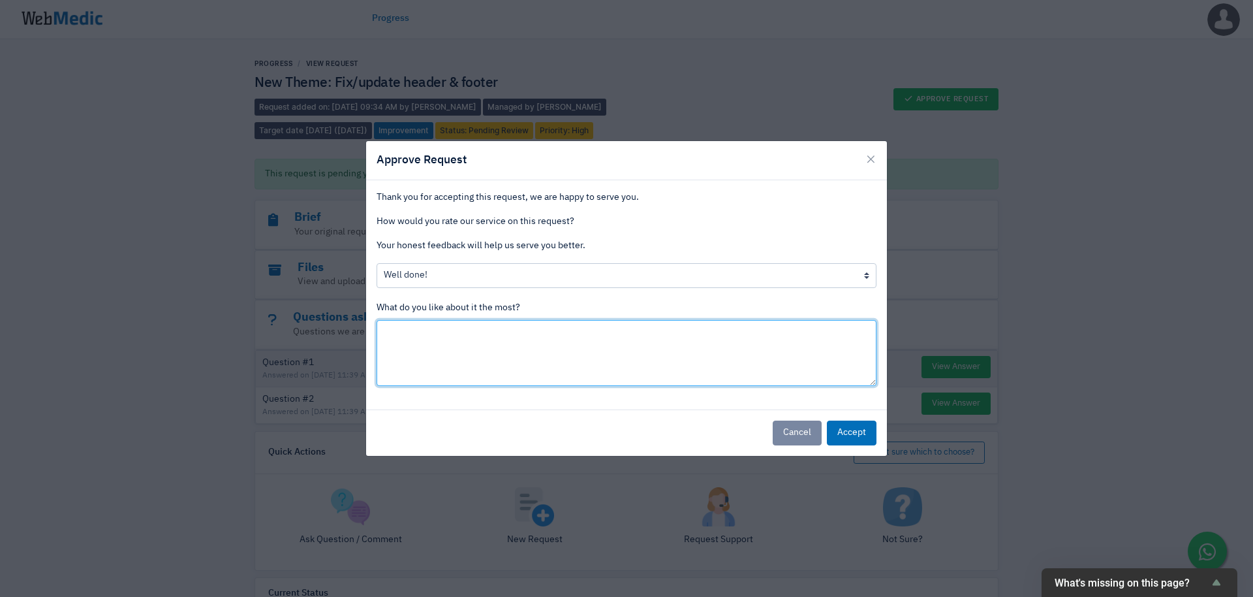
click at [835, 358] on textarea at bounding box center [627, 353] width 500 height 66
type textarea "love the speed"
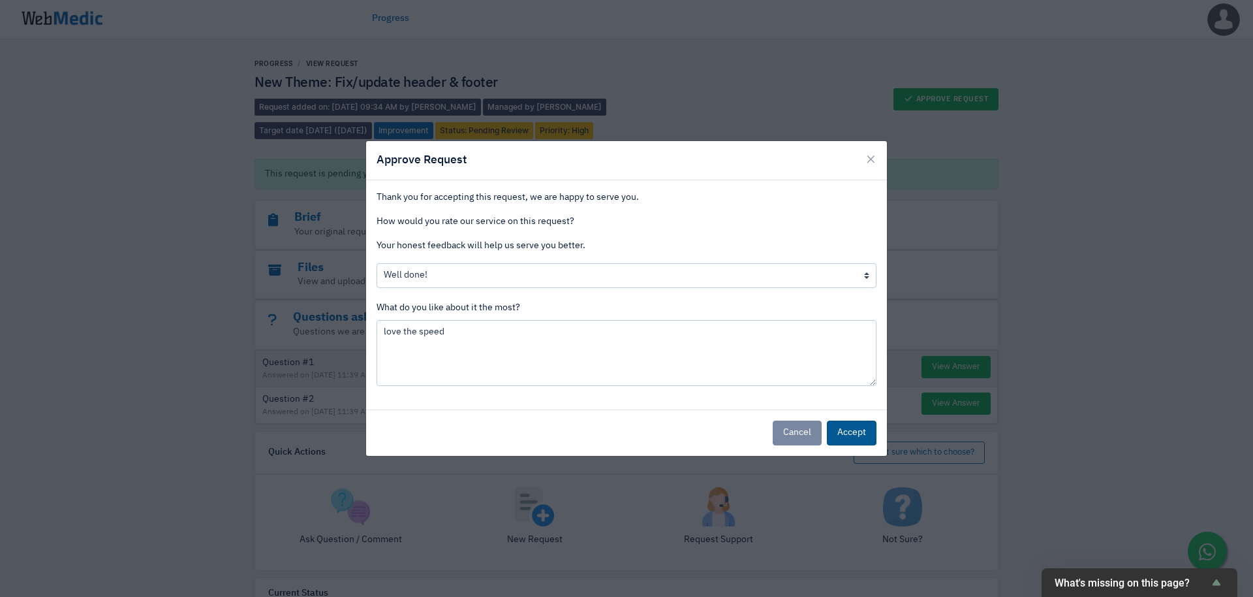
click at [864, 422] on button "Accept" at bounding box center [852, 432] width 50 height 25
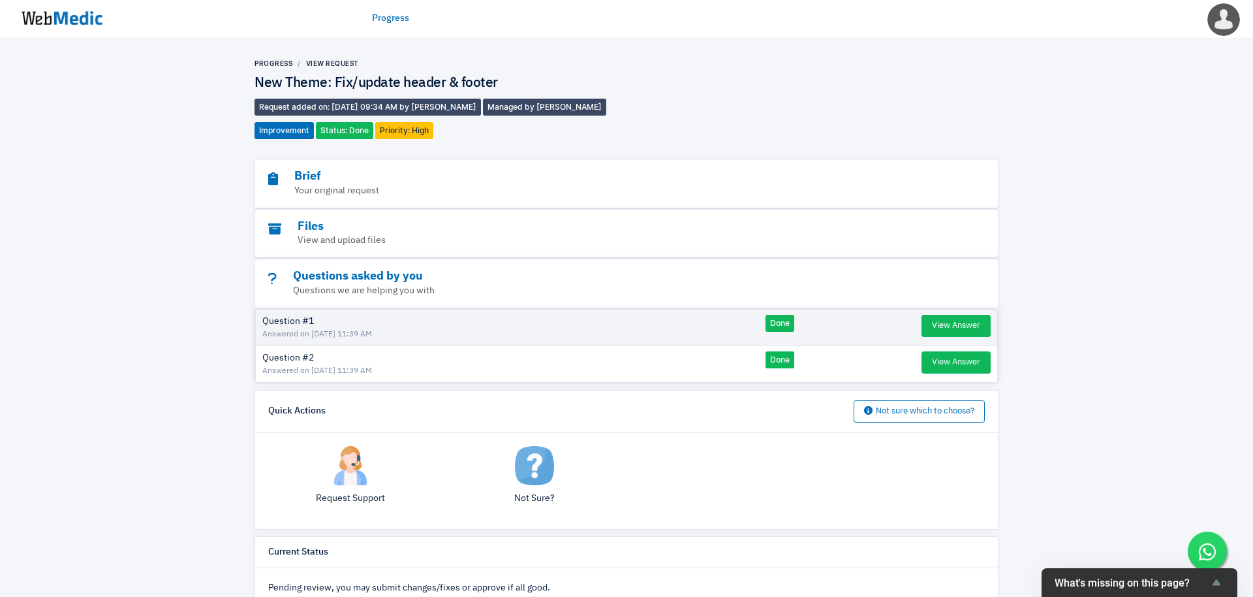
click at [386, 21] on link "Progress" at bounding box center [390, 19] width 37 height 14
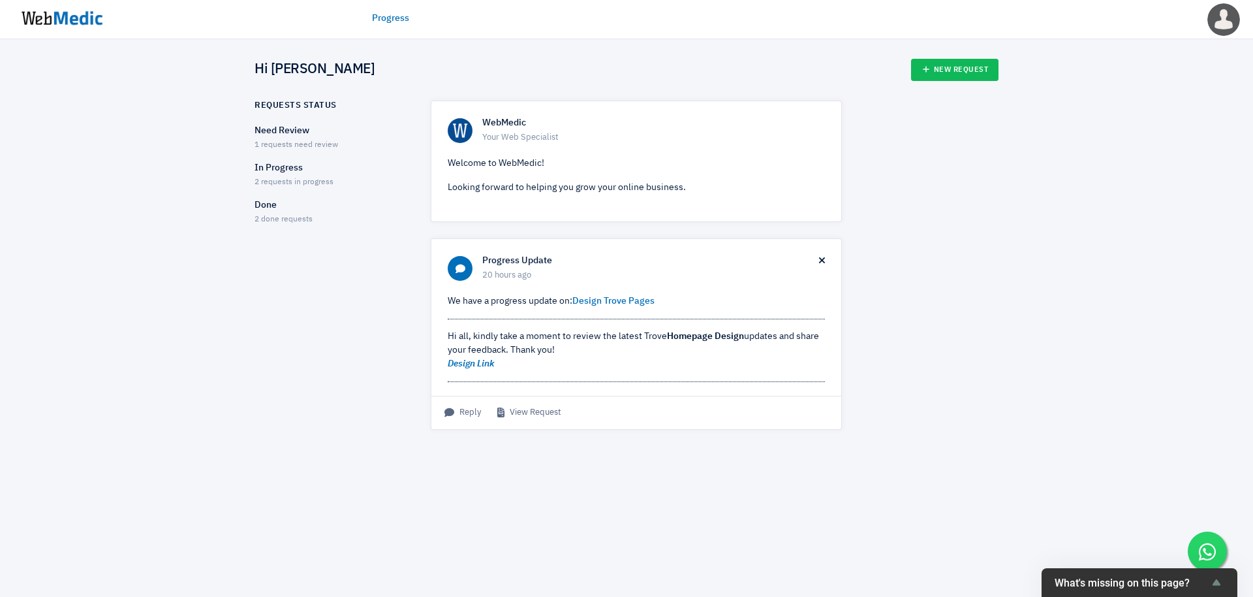
click at [328, 128] on p "Need Review" at bounding box center [331, 131] width 153 height 14
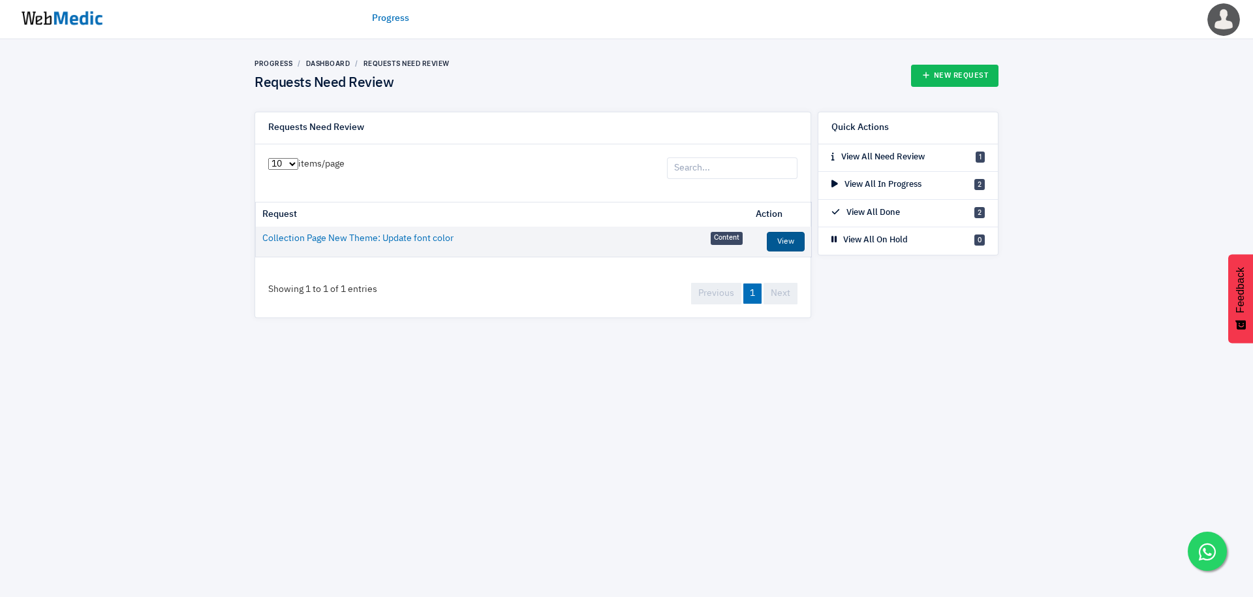
click at [776, 245] on link "View" at bounding box center [786, 242] width 38 height 20
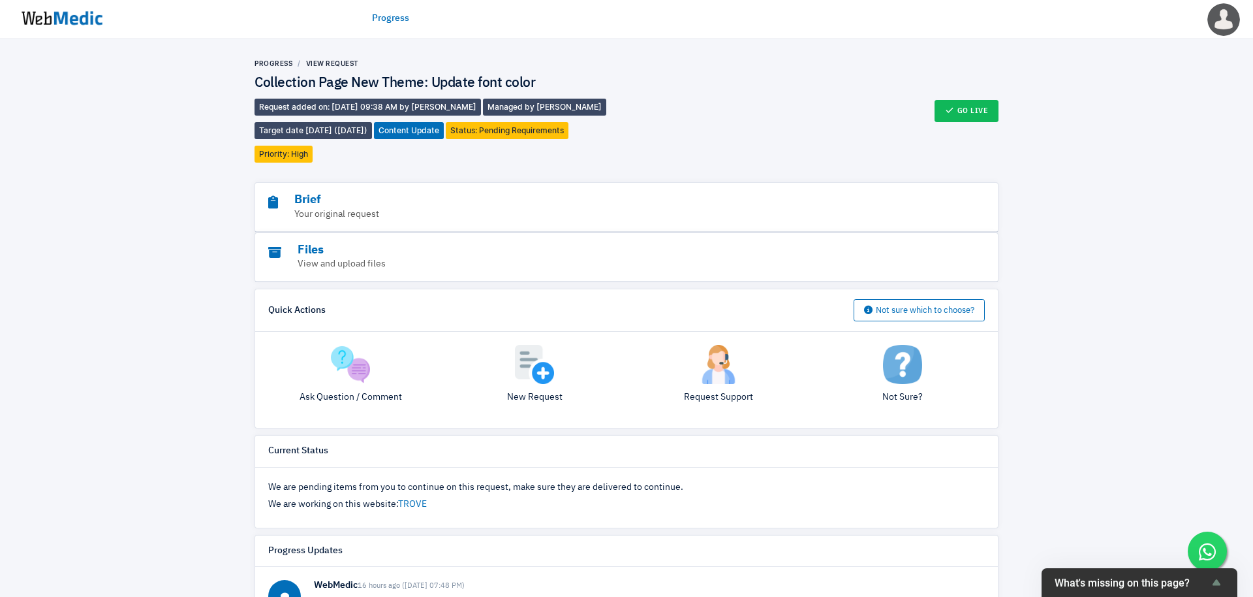
click at [979, 95] on div "Progress View Request Collection Page New Theme: Update font color Request adde…" at bounding box center [627, 111] width 744 height 104
click at [979, 97] on div "Progress View Request Collection Page New Theme: Update font color Request adde…" at bounding box center [627, 111] width 744 height 104
click at [979, 112] on button "Go Live" at bounding box center [967, 111] width 65 height 22
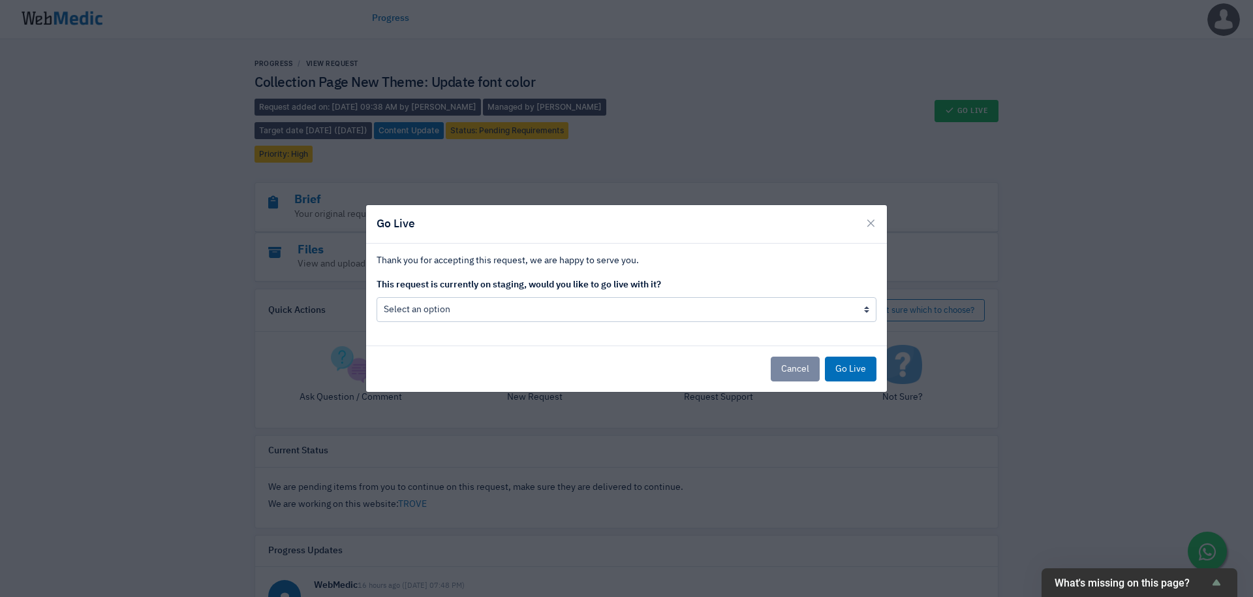
click at [775, 329] on div "Thank you for accepting this request, we are happy to serve you. This request i…" at bounding box center [626, 294] width 521 height 102
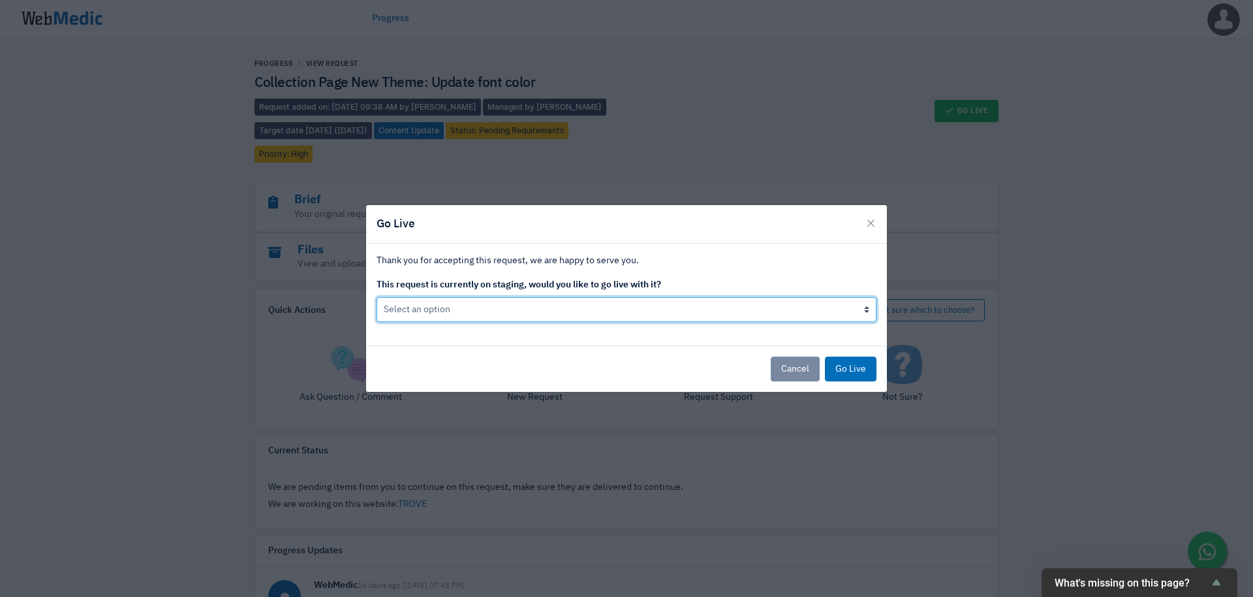
click at [780, 317] on select "Select an option Yes go live No, don't go live yet" at bounding box center [627, 309] width 500 height 25
select select "1"
click at [377, 297] on select "Select an option Yes go live No, don't go live yet" at bounding box center [627, 309] width 500 height 25
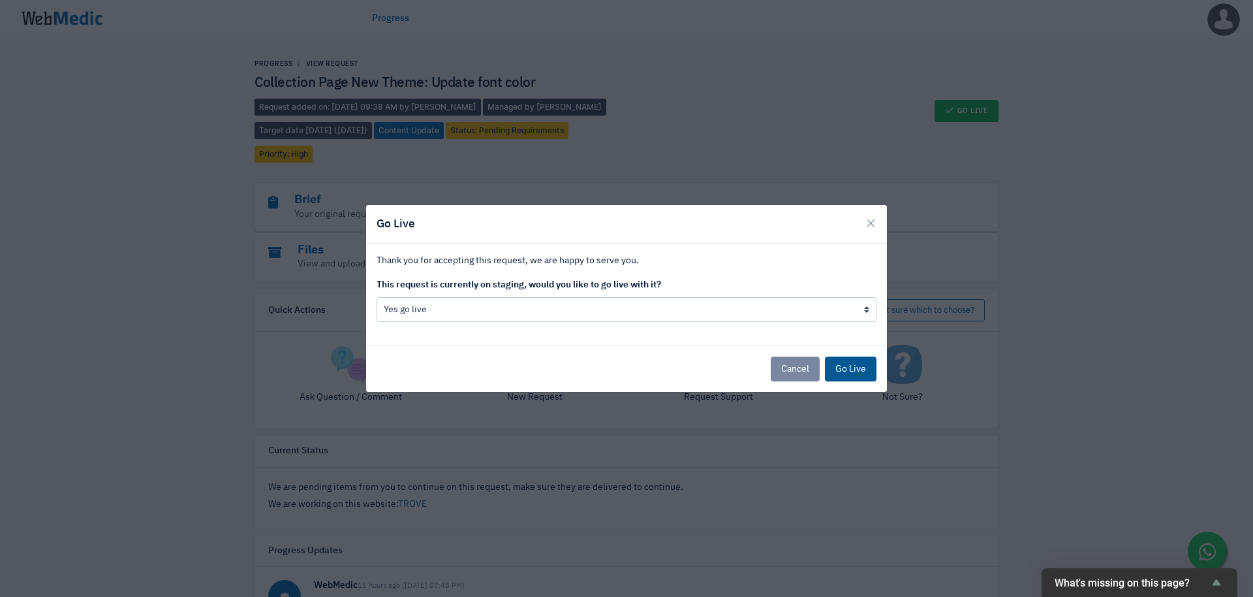
click at [873, 379] on button "Go Live" at bounding box center [851, 368] width 52 height 25
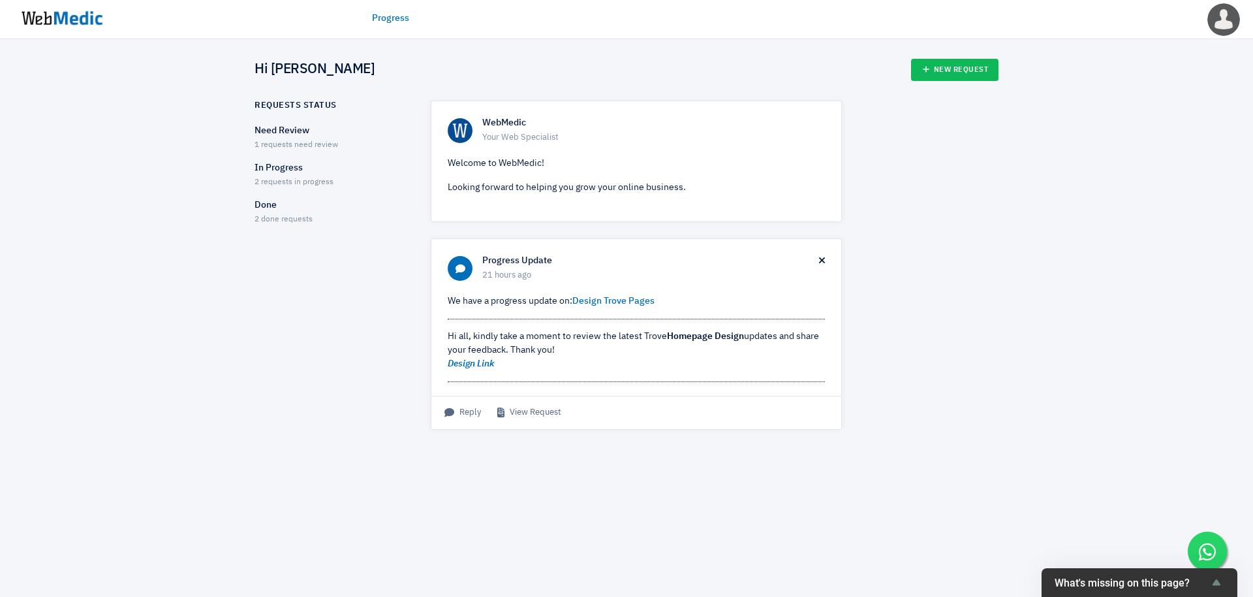
click at [322, 182] on span "2 requests in progress" at bounding box center [294, 182] width 79 height 8
